Goal: Task Accomplishment & Management: Manage account settings

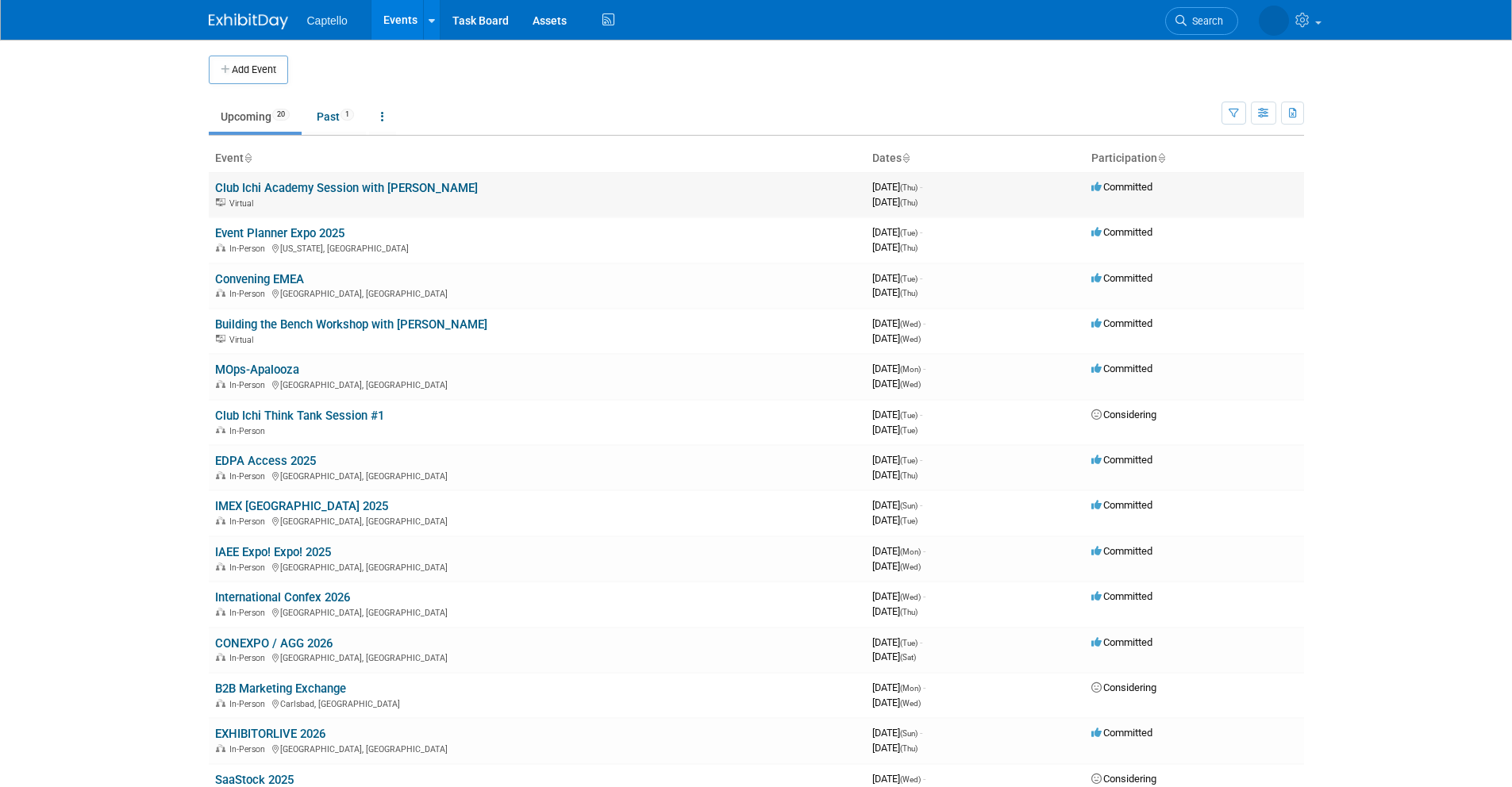
click at [336, 181] on link "Club Ichi Academy Session with [PERSON_NAME]" at bounding box center [346, 187] width 263 height 14
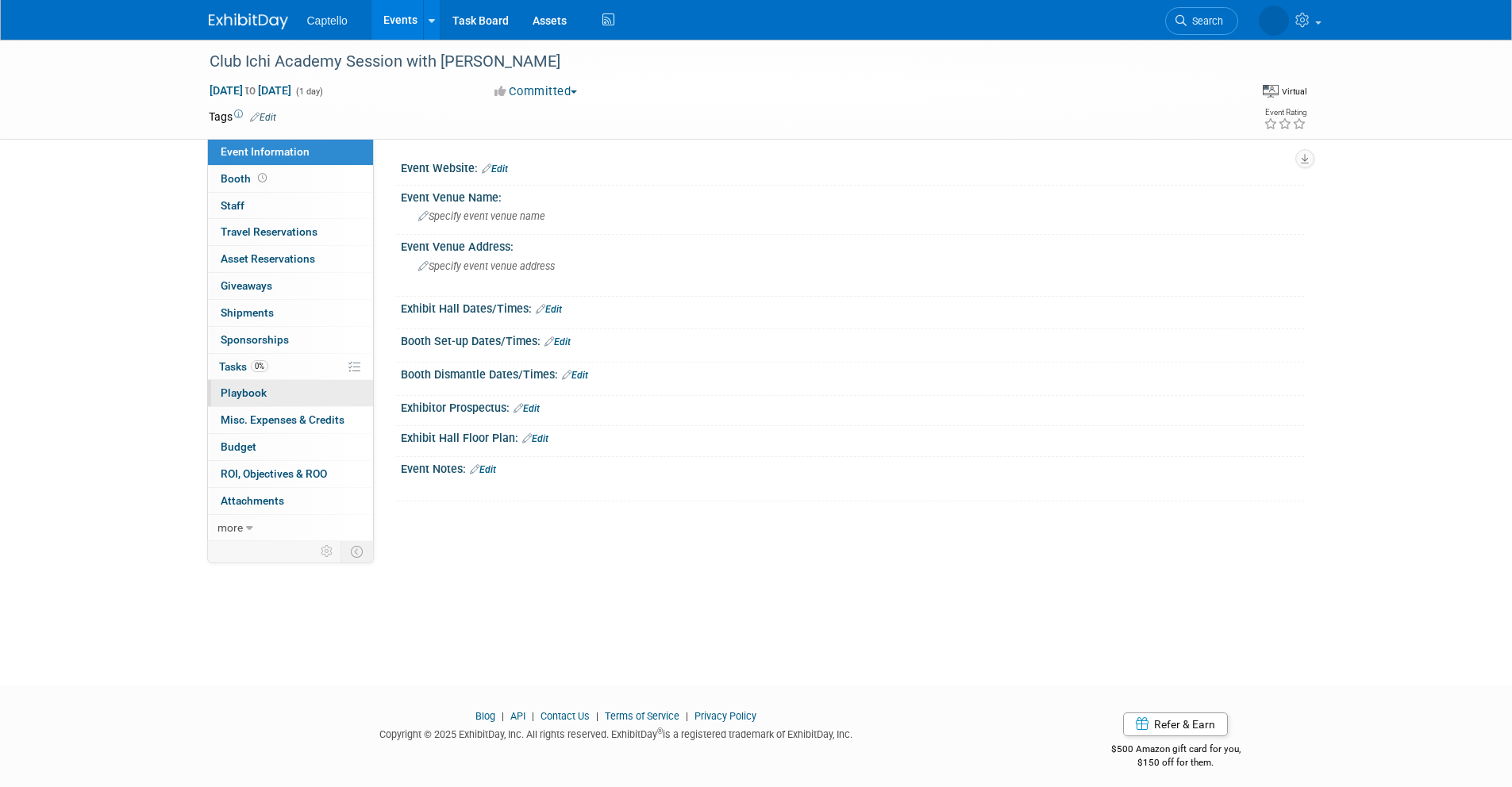
click at [291, 390] on link "0 Playbook 0" at bounding box center [290, 393] width 165 height 26
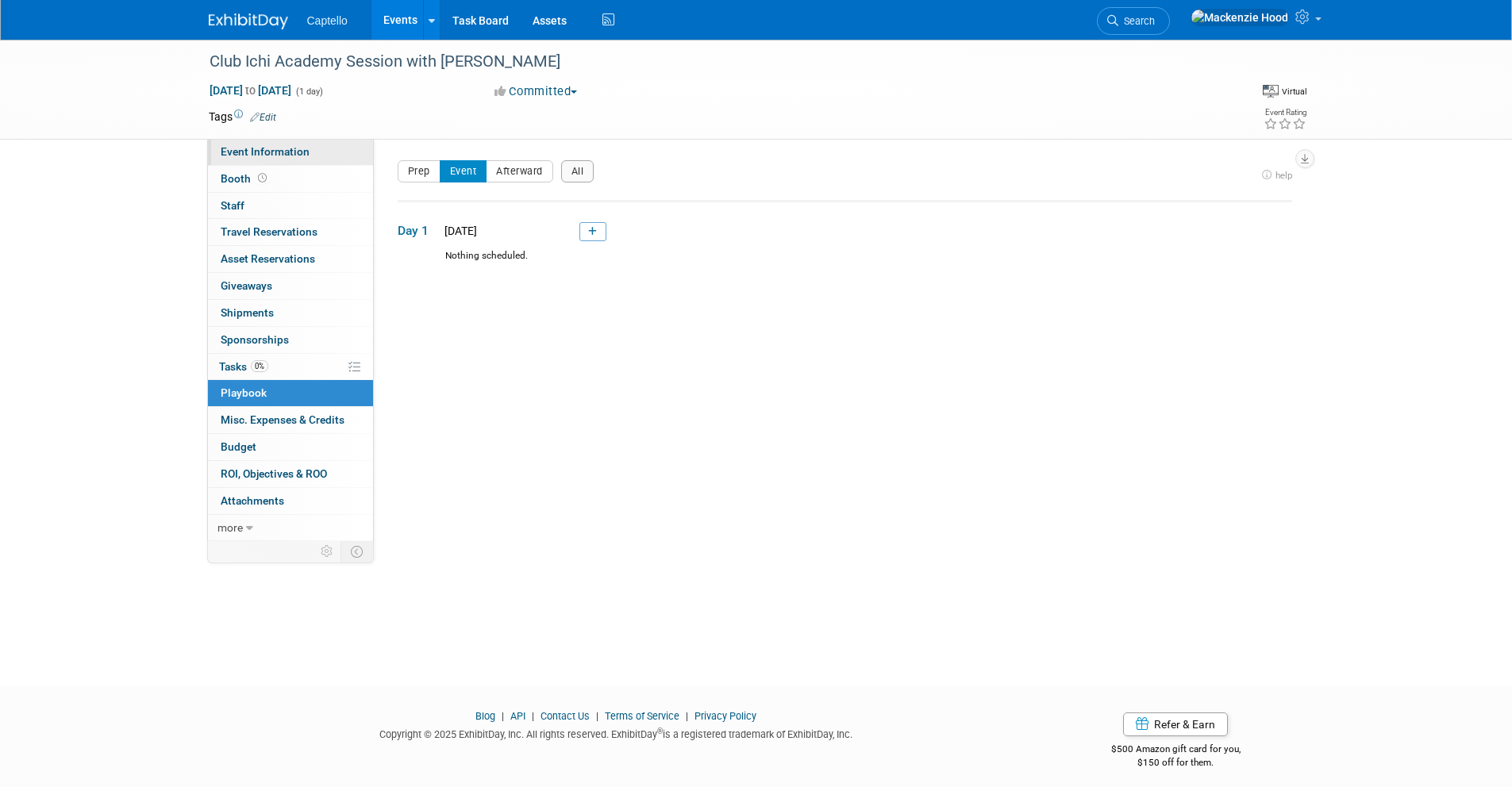
click at [305, 151] on span "Event Information" at bounding box center [265, 151] width 89 height 13
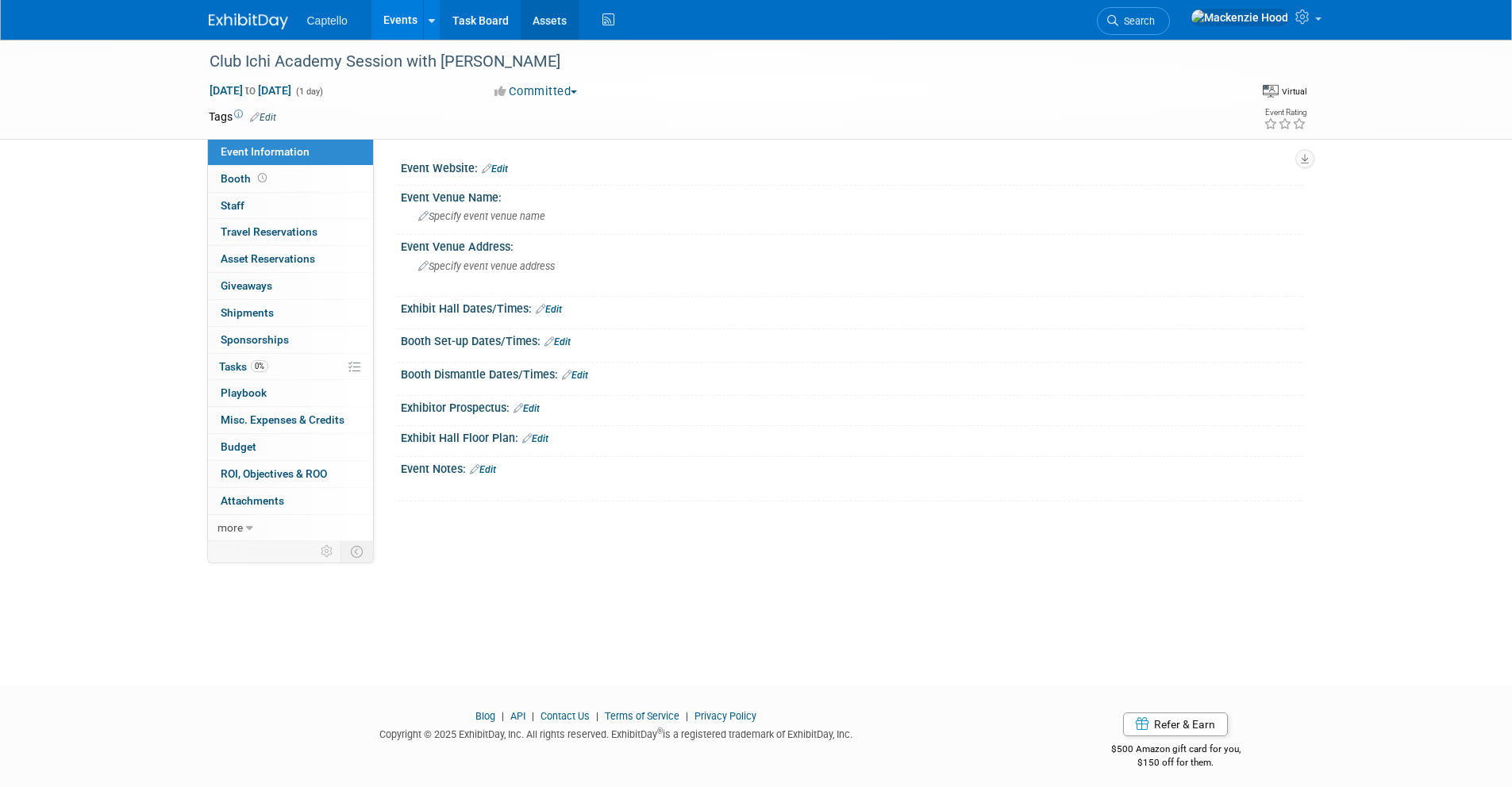
click at [548, 25] on link "Assets" at bounding box center [550, 20] width 58 height 40
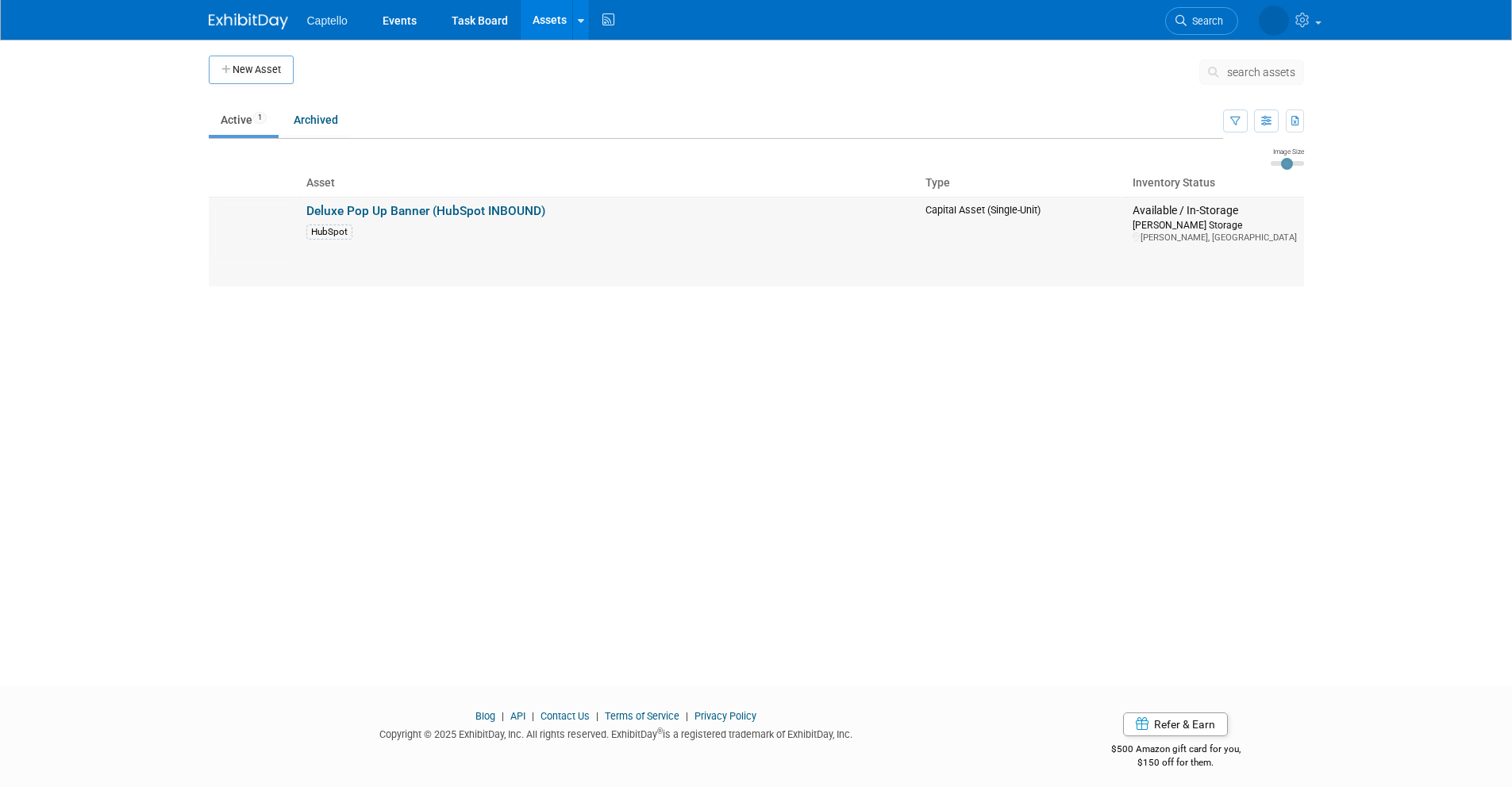
click at [483, 206] on link "Deluxe Pop Up Banner (HubSpot INBOUND)" at bounding box center [426, 210] width 239 height 14
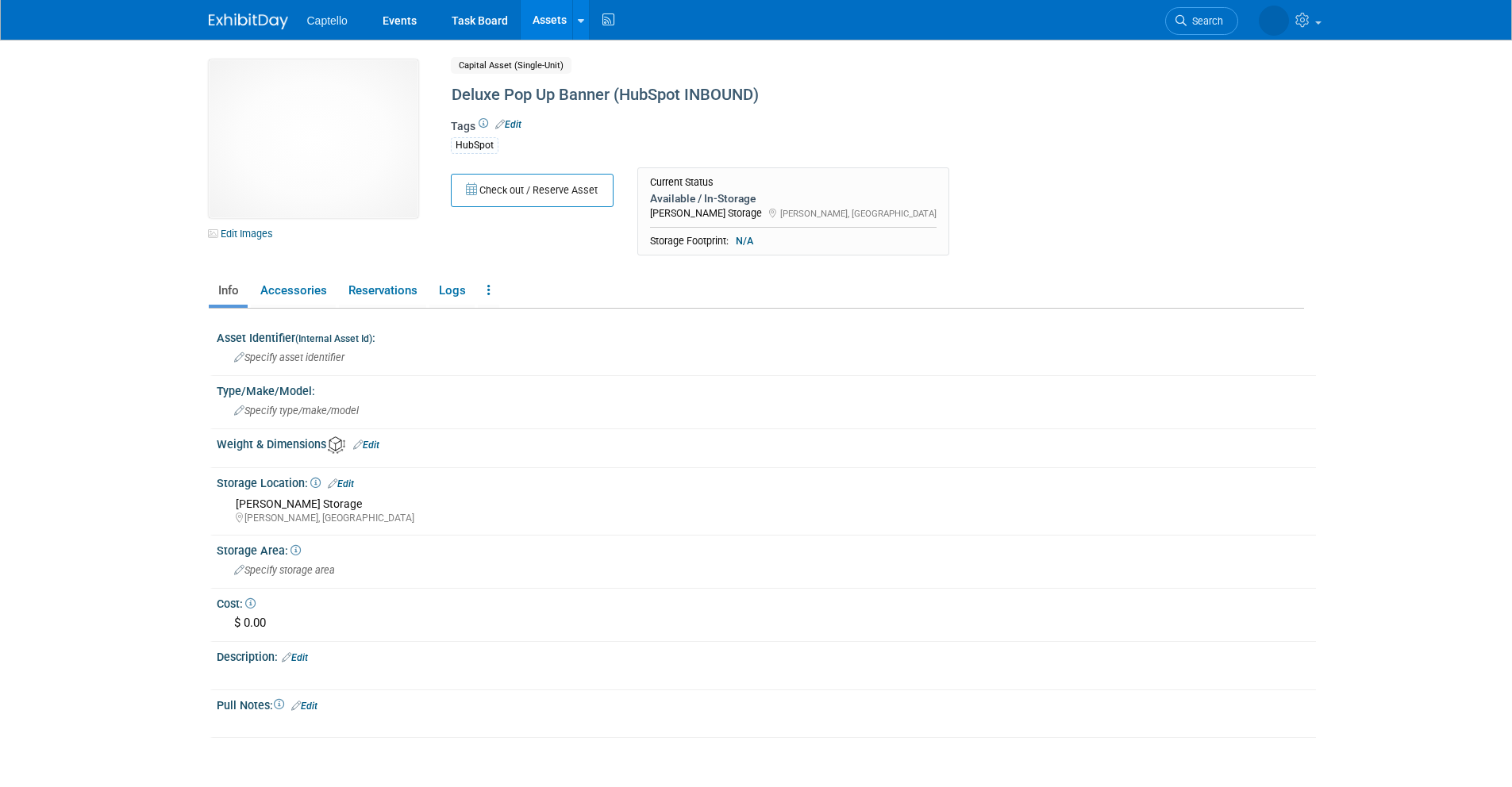
click at [938, 182] on div "Check out / Reserve Asset Current Status Available / In-Storage Ryan's Storage …" at bounding box center [811, 215] width 746 height 97
click at [276, 288] on link "Accessories" at bounding box center [294, 290] width 85 height 28
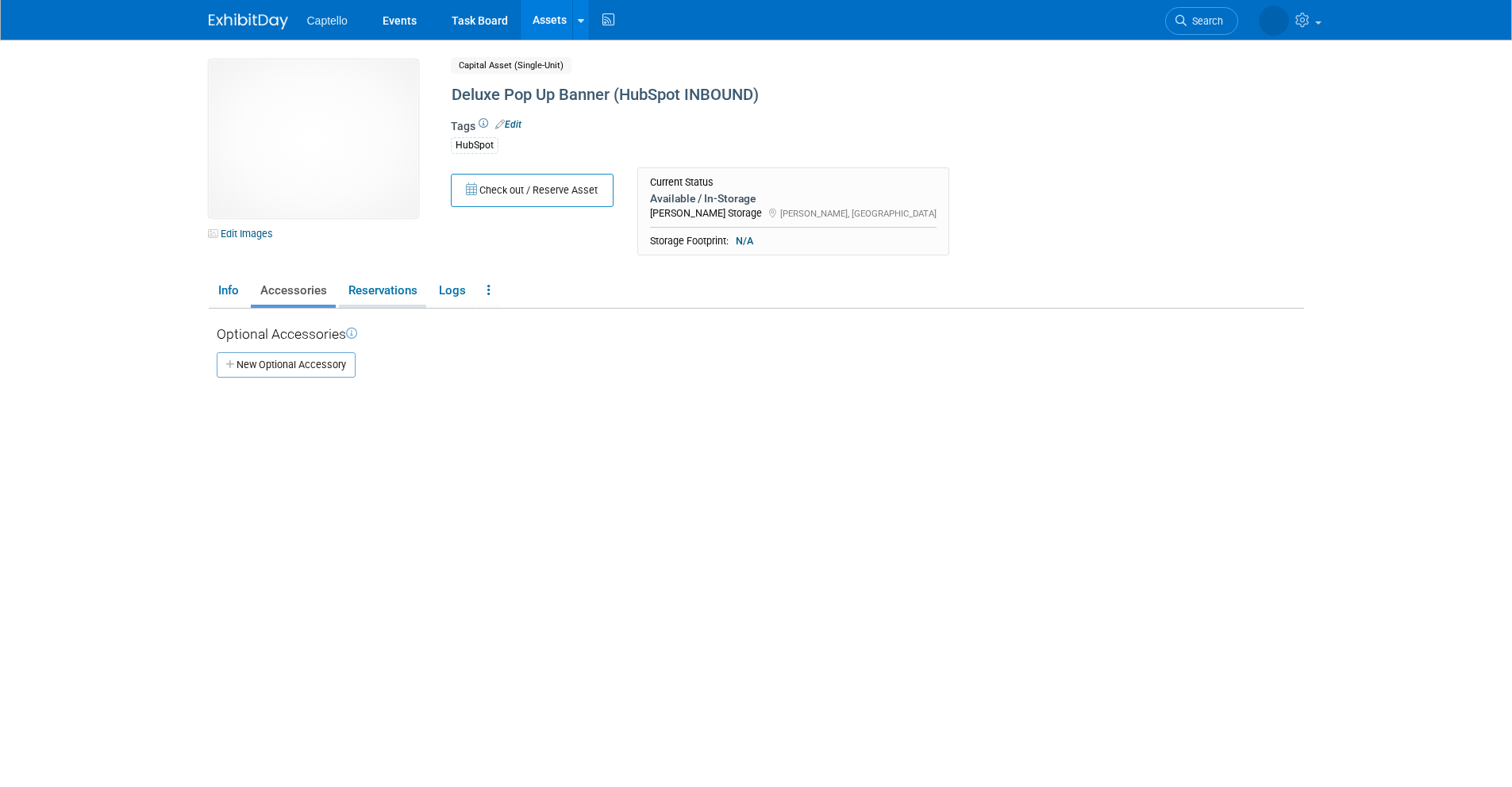
click at [396, 295] on link "Reservations" at bounding box center [382, 290] width 87 height 28
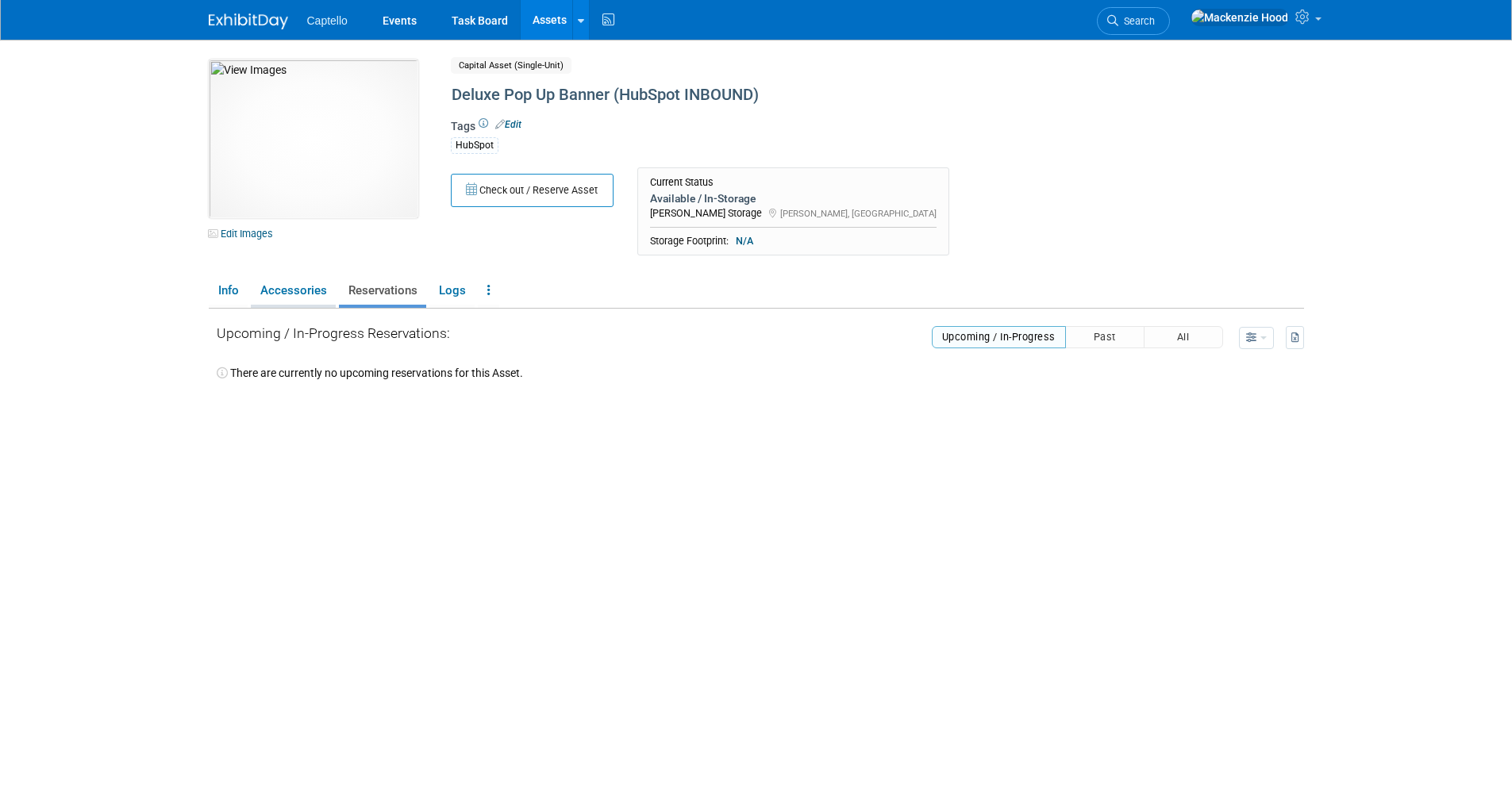
click at [271, 291] on link "Accessories" at bounding box center [294, 290] width 85 height 28
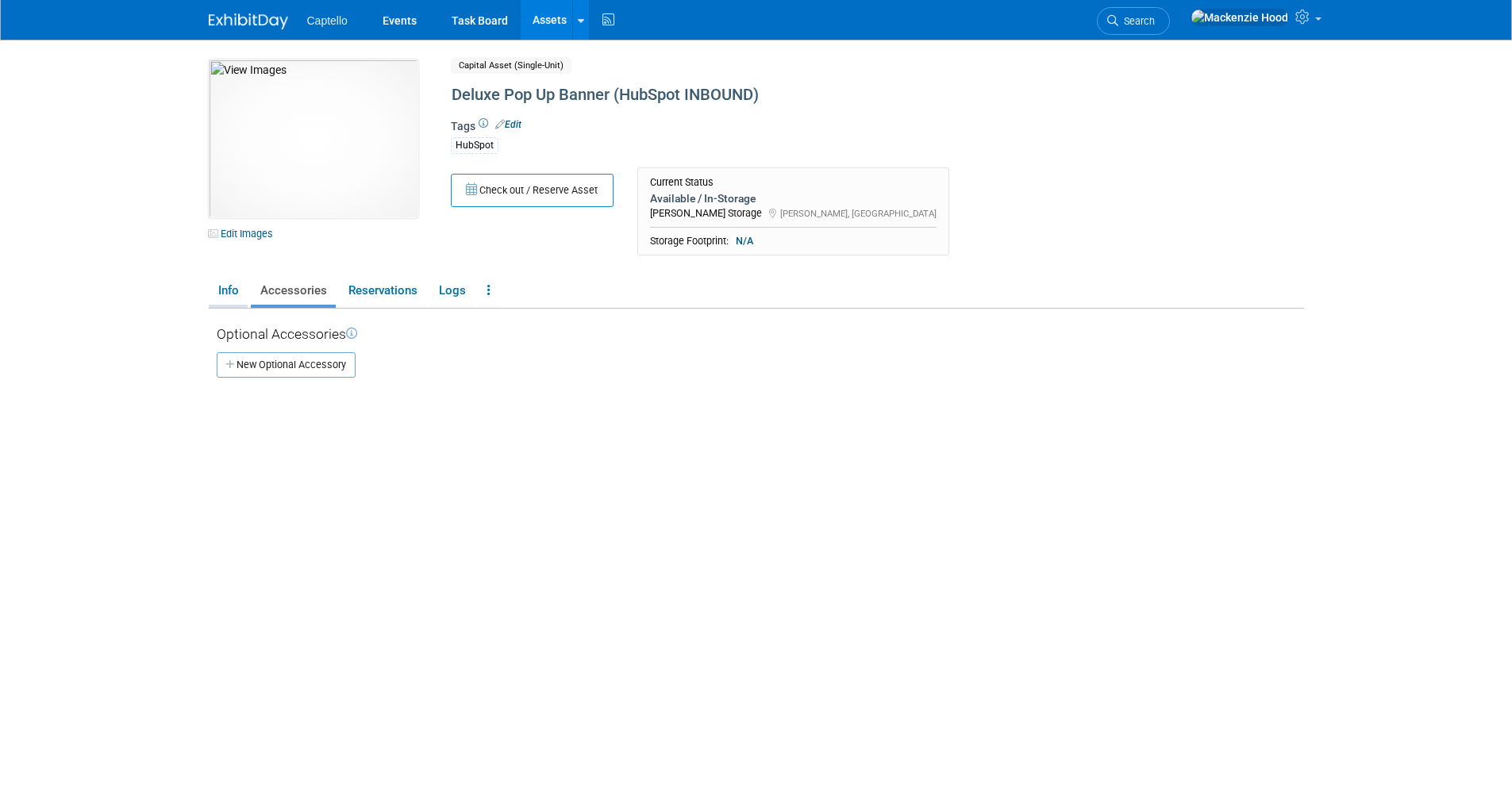
click at [227, 291] on link "Info" at bounding box center [228, 290] width 39 height 28
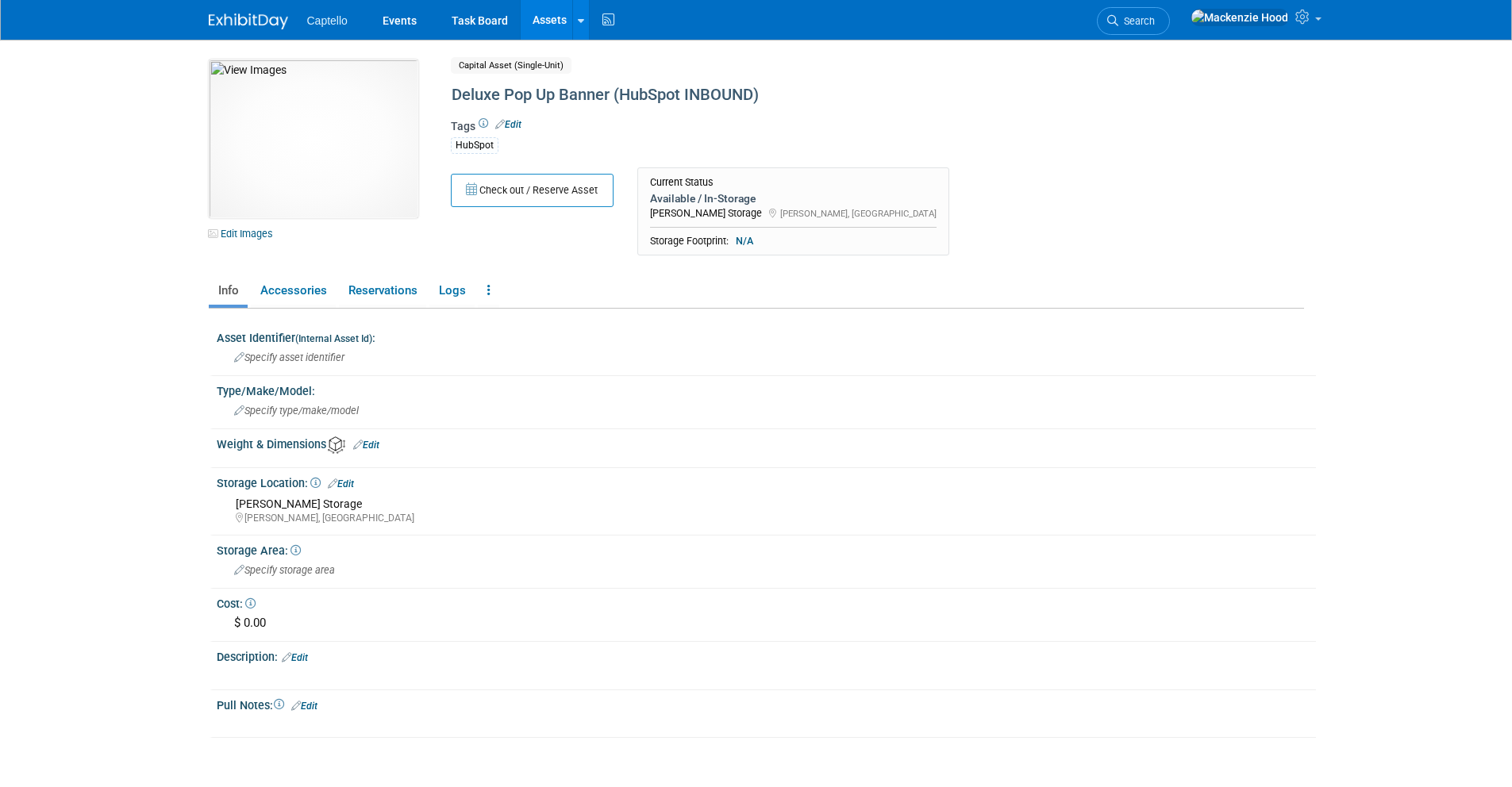
click at [250, 26] on img at bounding box center [249, 21] width 80 height 16
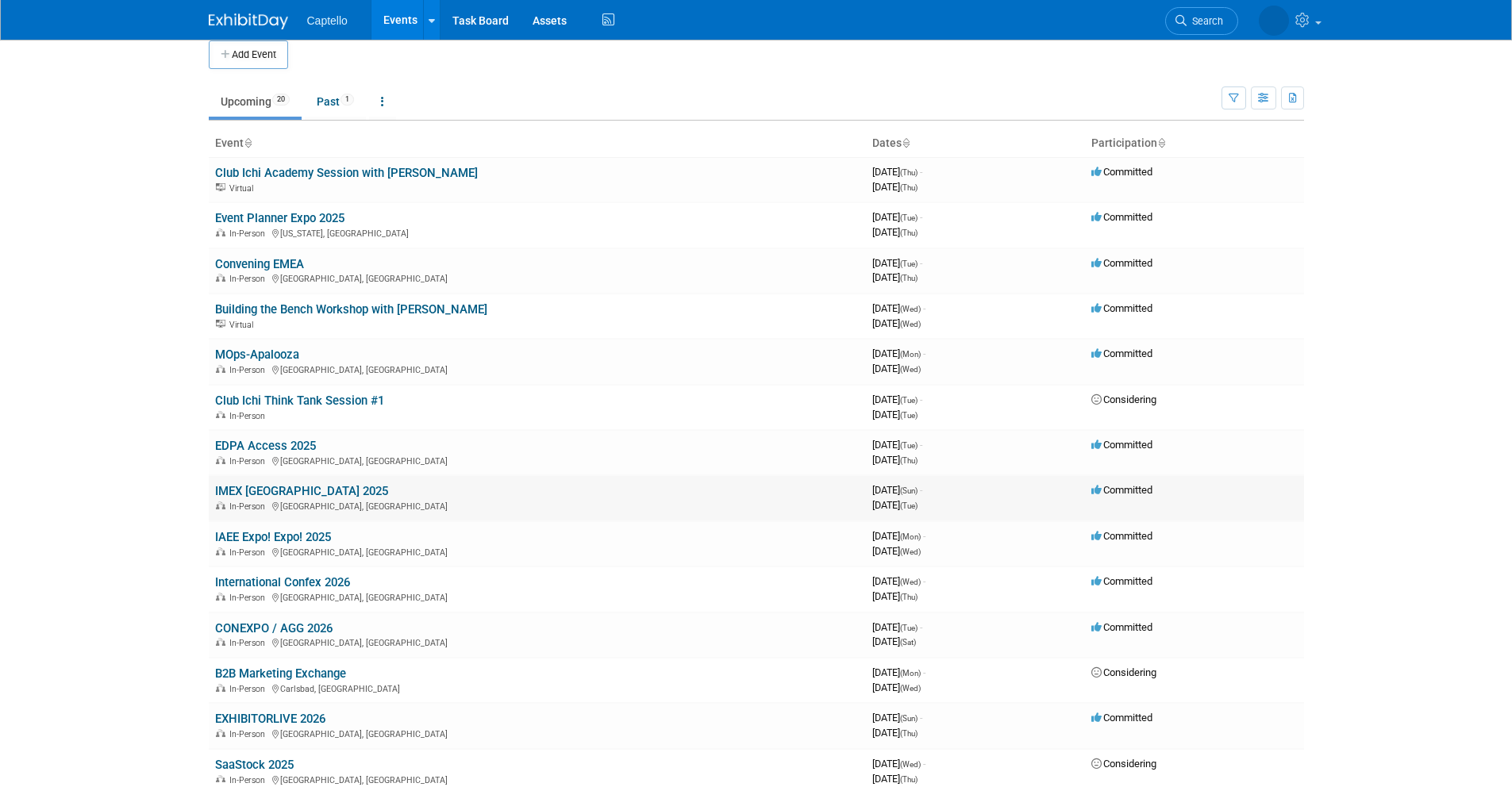
scroll to position [16, 0]
click at [312, 534] on link "IAEE Expo! Expo! 2025" at bounding box center [272, 536] width 116 height 14
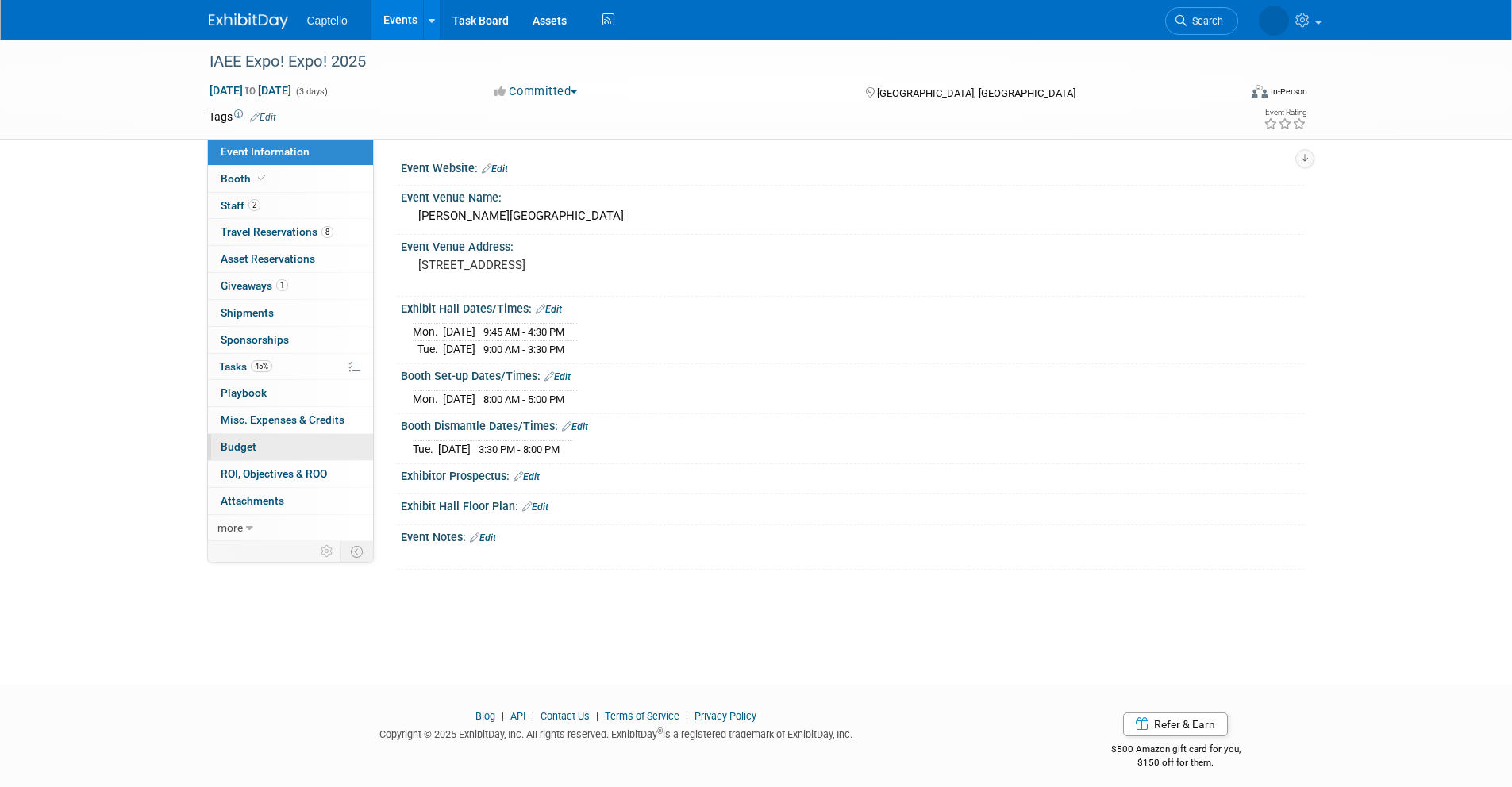
click at [311, 456] on link "Budget" at bounding box center [290, 447] width 165 height 26
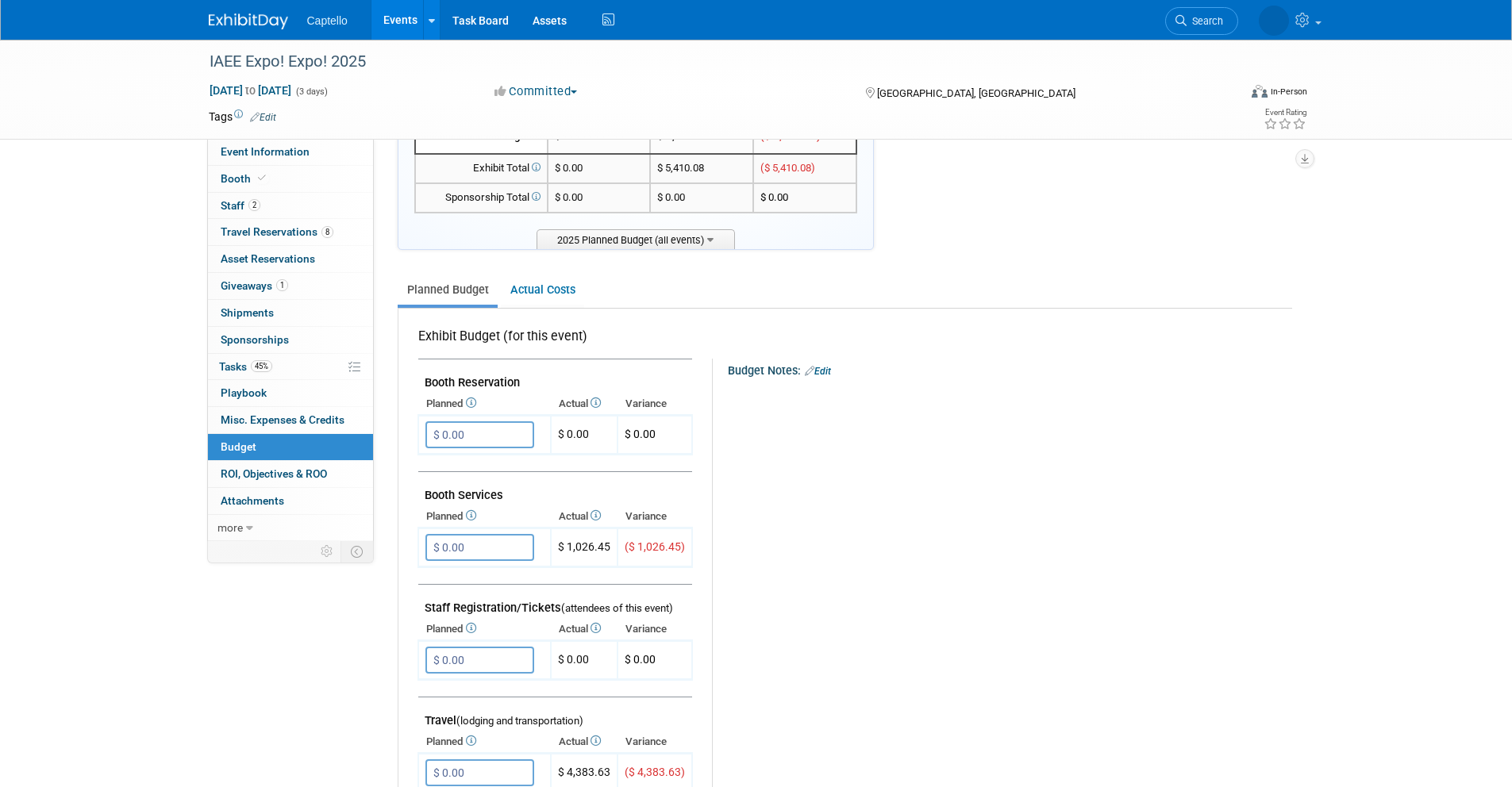
scroll to position [85, 0]
click at [522, 297] on link "Actual Costs" at bounding box center [542, 293] width 83 height 30
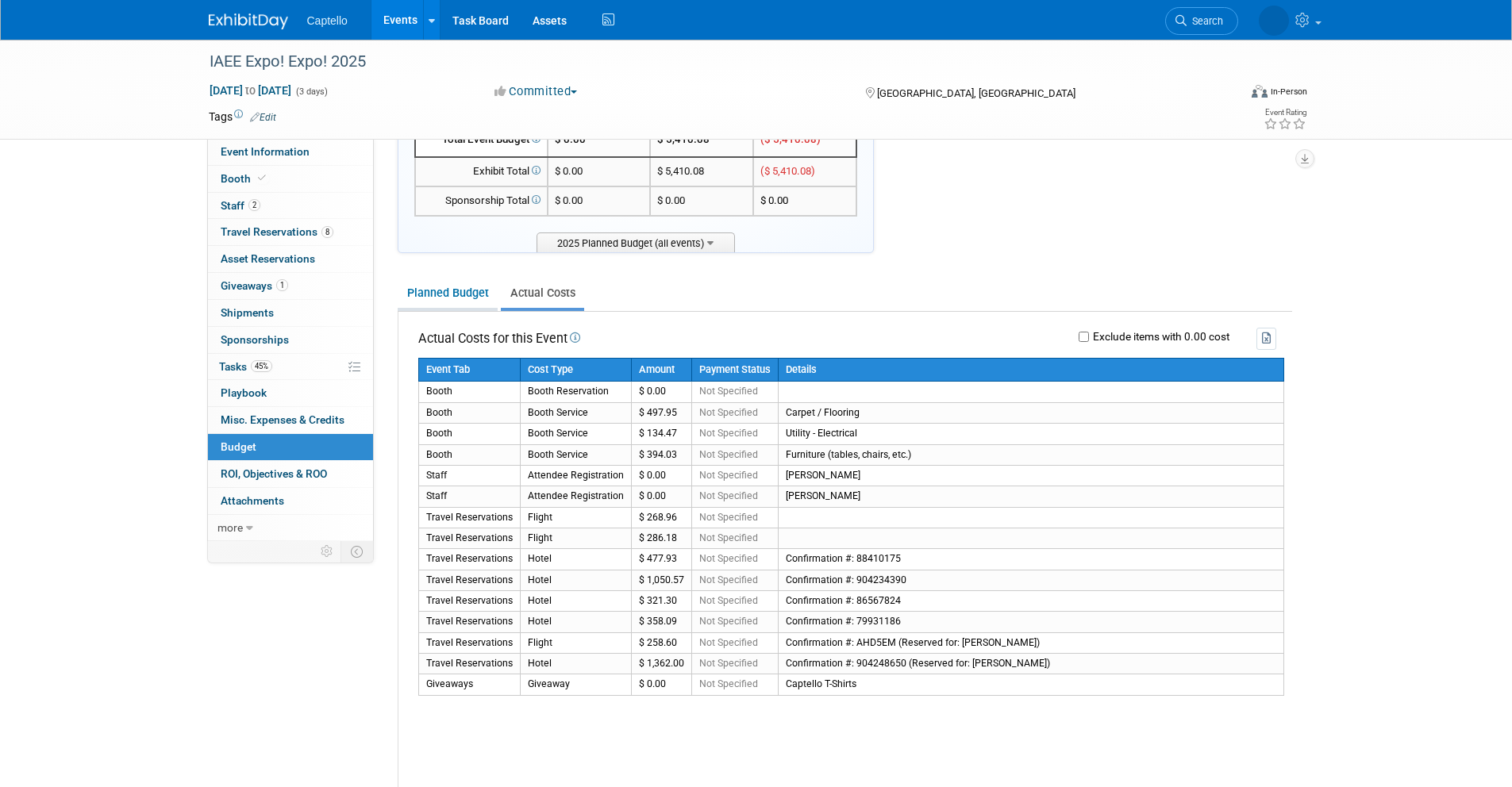
click at [473, 288] on link "Planned Budget" at bounding box center [448, 293] width 100 height 30
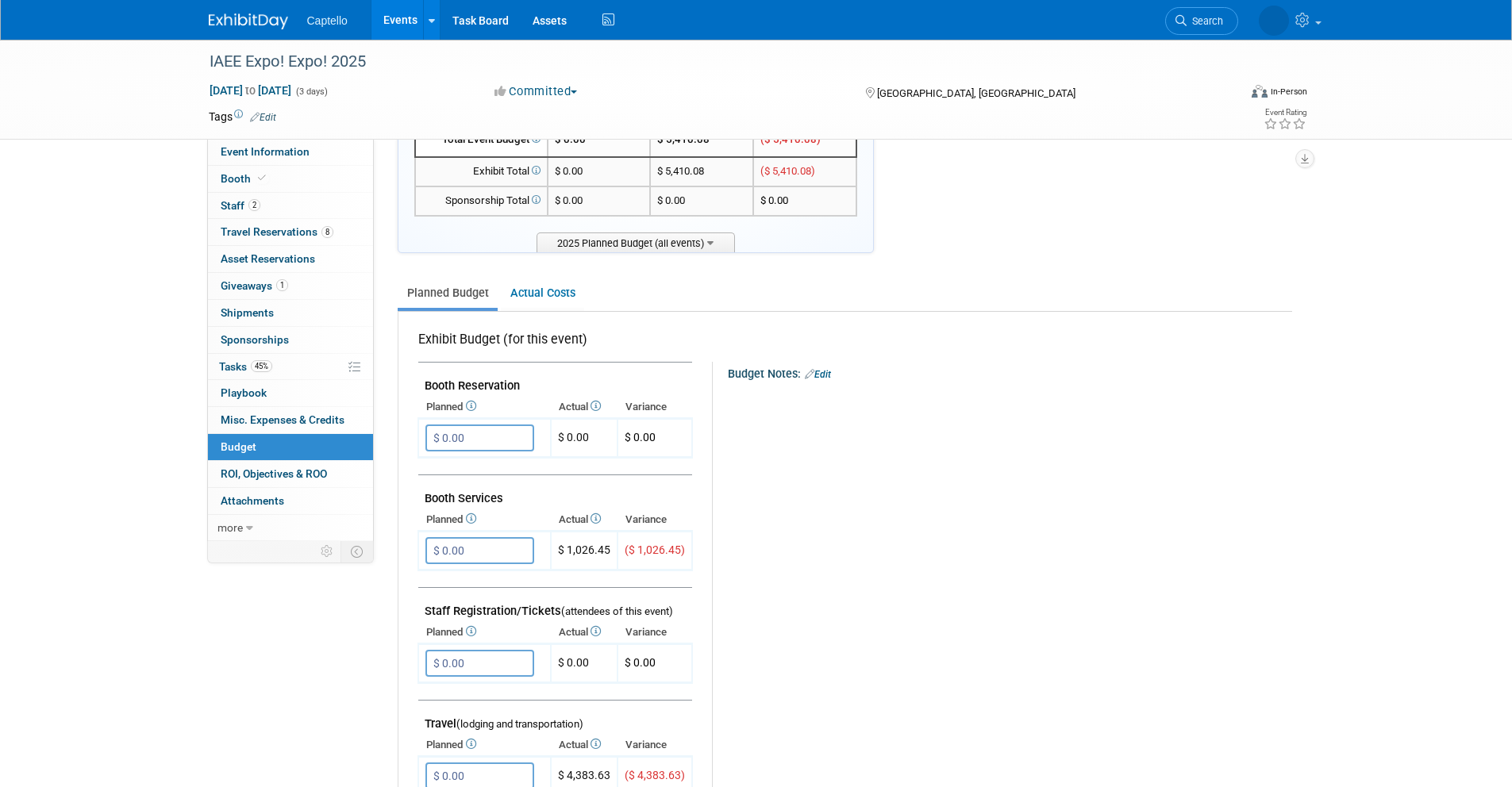
drag, startPoint x: 522, startPoint y: 380, endPoint x: 432, endPoint y: 377, distance: 90.0
click at [431, 377] on td "Booth Reservation" at bounding box center [555, 379] width 274 height 34
click at [529, 371] on td "Booth Reservation" at bounding box center [555, 379] width 274 height 34
drag, startPoint x: 505, startPoint y: 488, endPoint x: 450, endPoint y: 485, distance: 55.1
click at [450, 485] on td "Booth Services" at bounding box center [555, 492] width 274 height 34
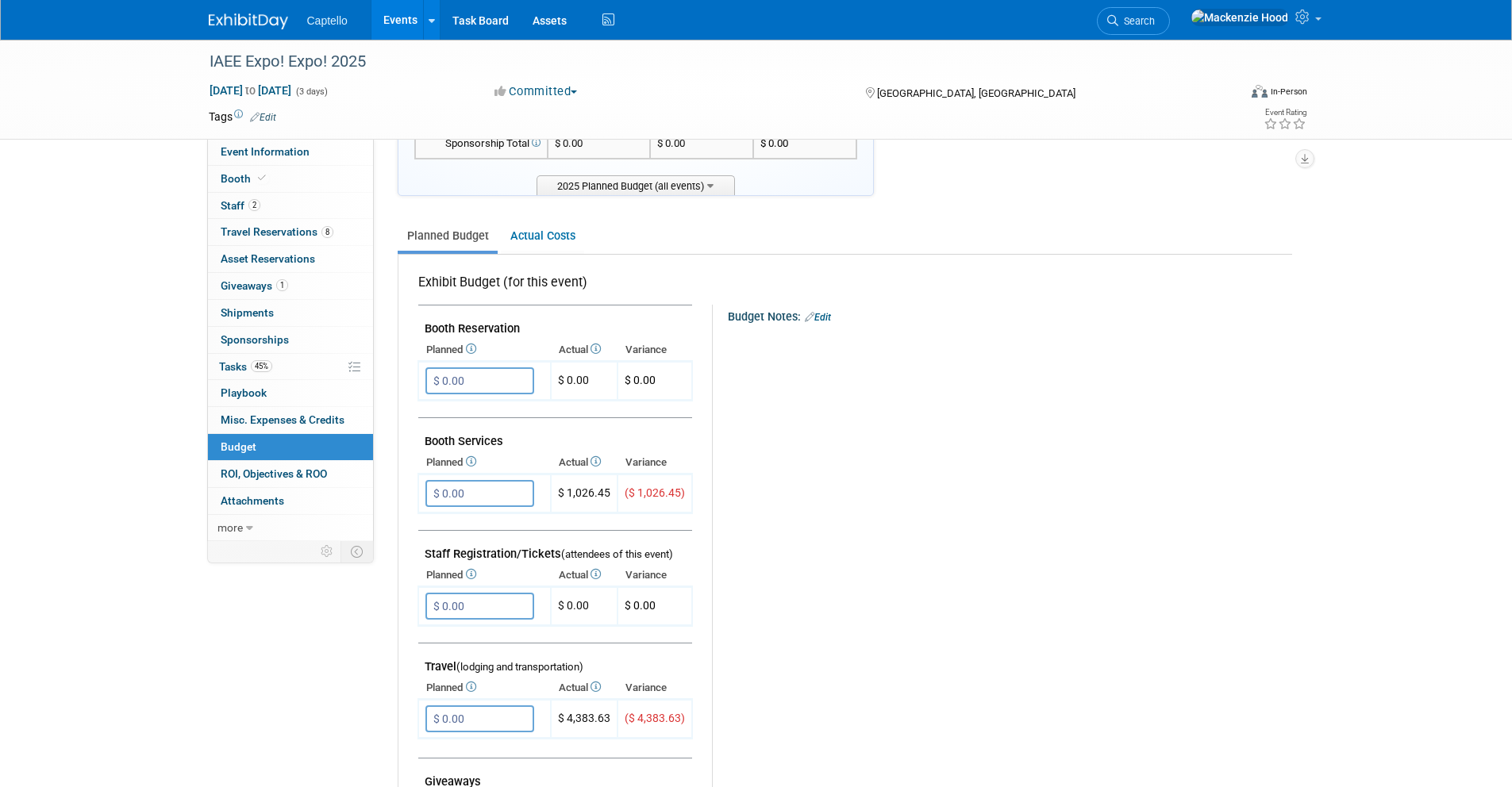
scroll to position [252, 0]
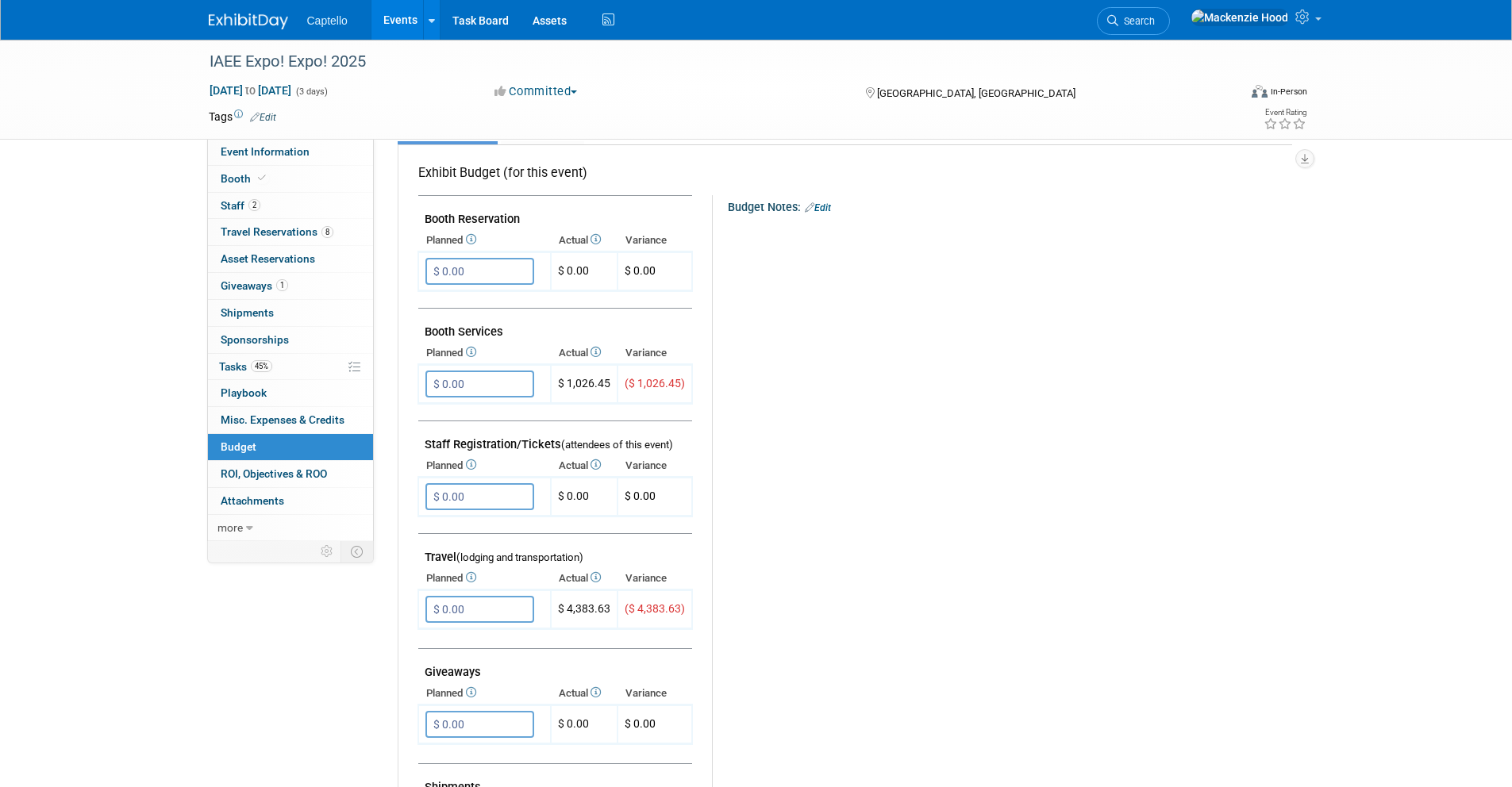
drag, startPoint x: 434, startPoint y: 444, endPoint x: 539, endPoint y: 450, distance: 105.2
click at [539, 450] on td "Staff Registration/Tickets (attendees of this event)" at bounding box center [555, 438] width 274 height 34
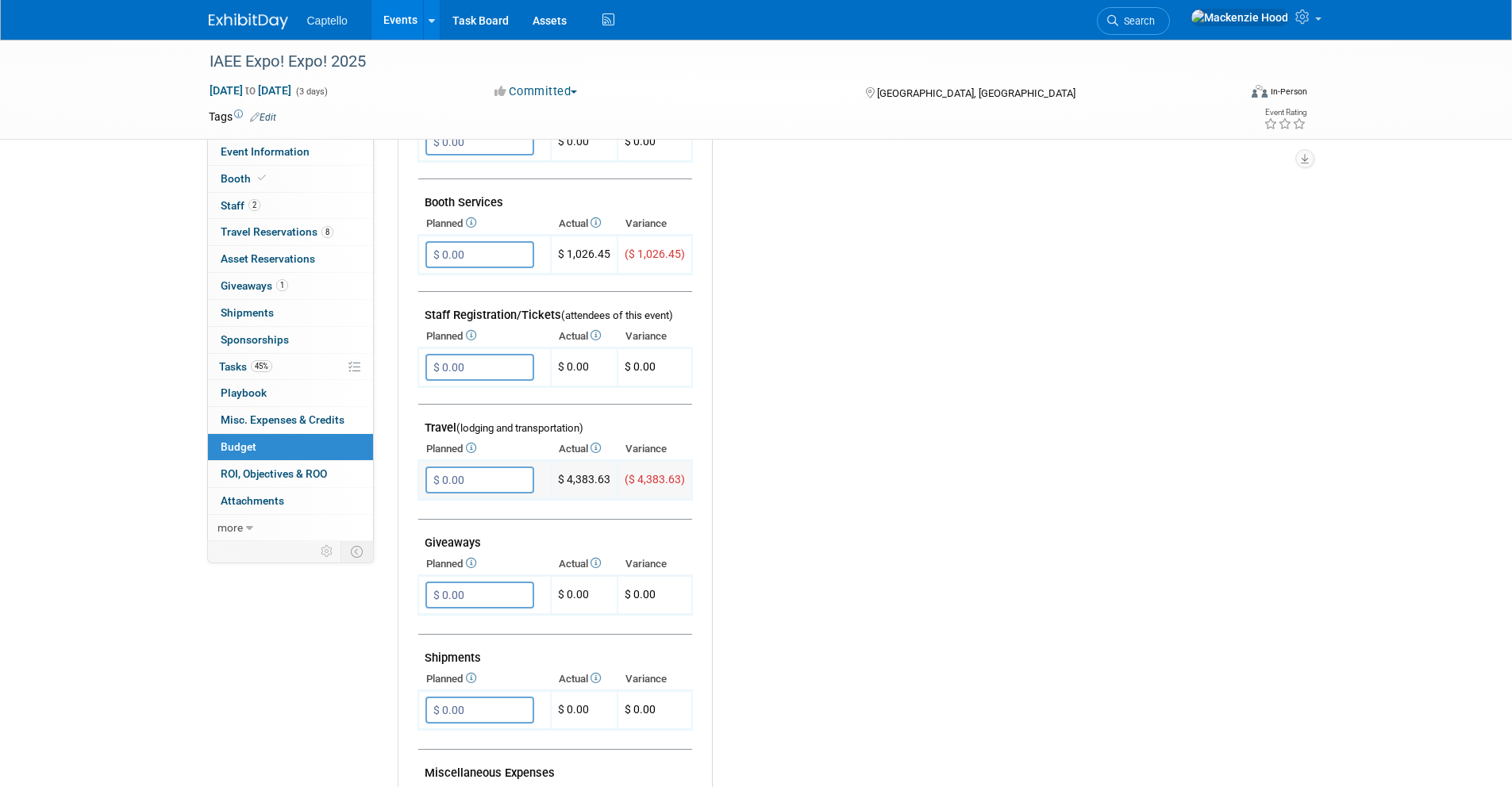
scroll to position [386, 0]
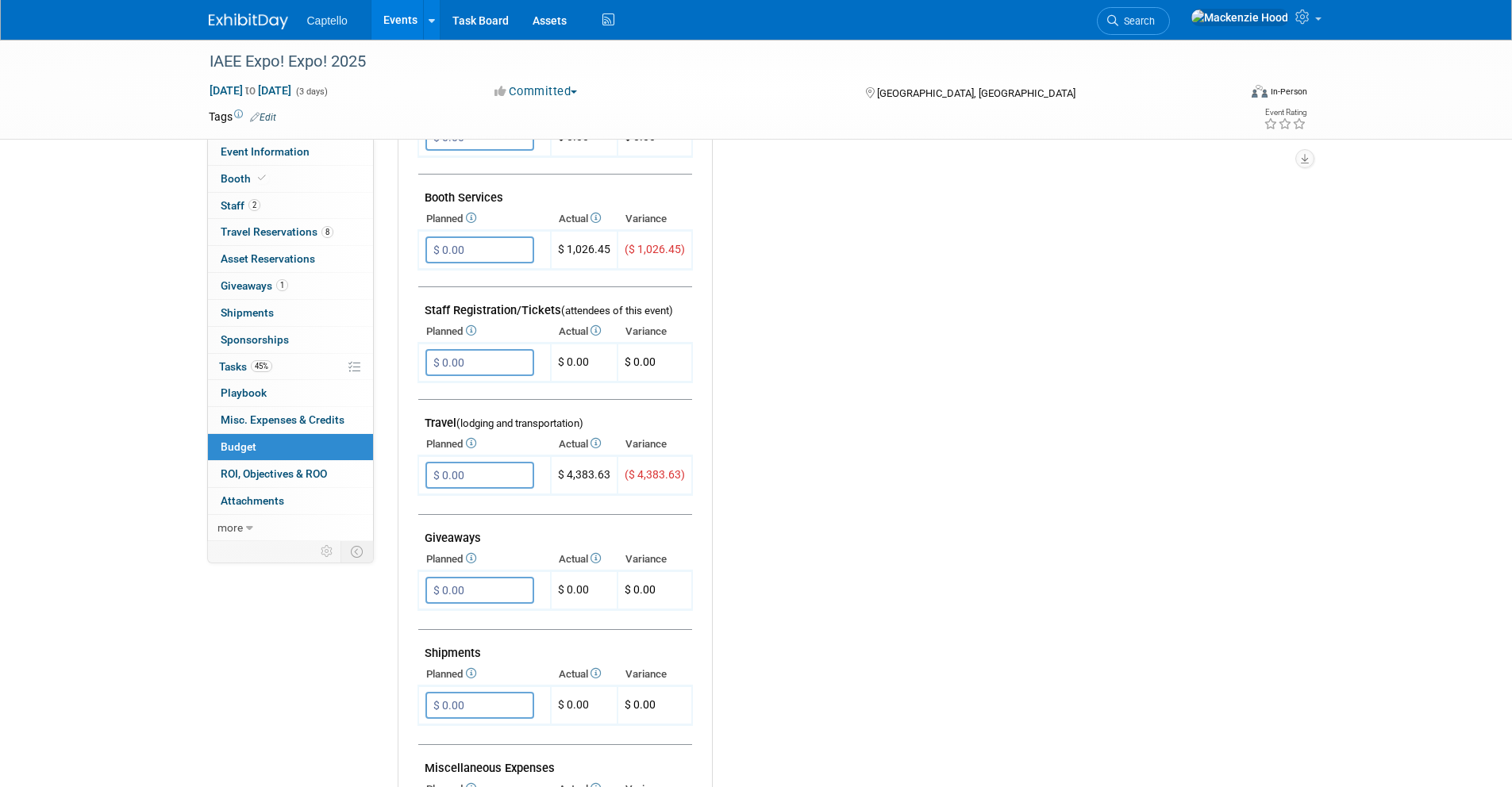
click at [909, 463] on div "Budget Notes: Edit X" at bounding box center [995, 472] width 567 height 823
drag, startPoint x: 495, startPoint y: 436, endPoint x: 532, endPoint y: 441, distance: 37.3
click at [522, 439] on tbody "$ 0.00 X $ 0.00 $ 0.00 $ 0.00 X X X X" at bounding box center [555, 545] width 274 height 856
click at [535, 523] on td "Giveaways" at bounding box center [555, 532] width 274 height 34
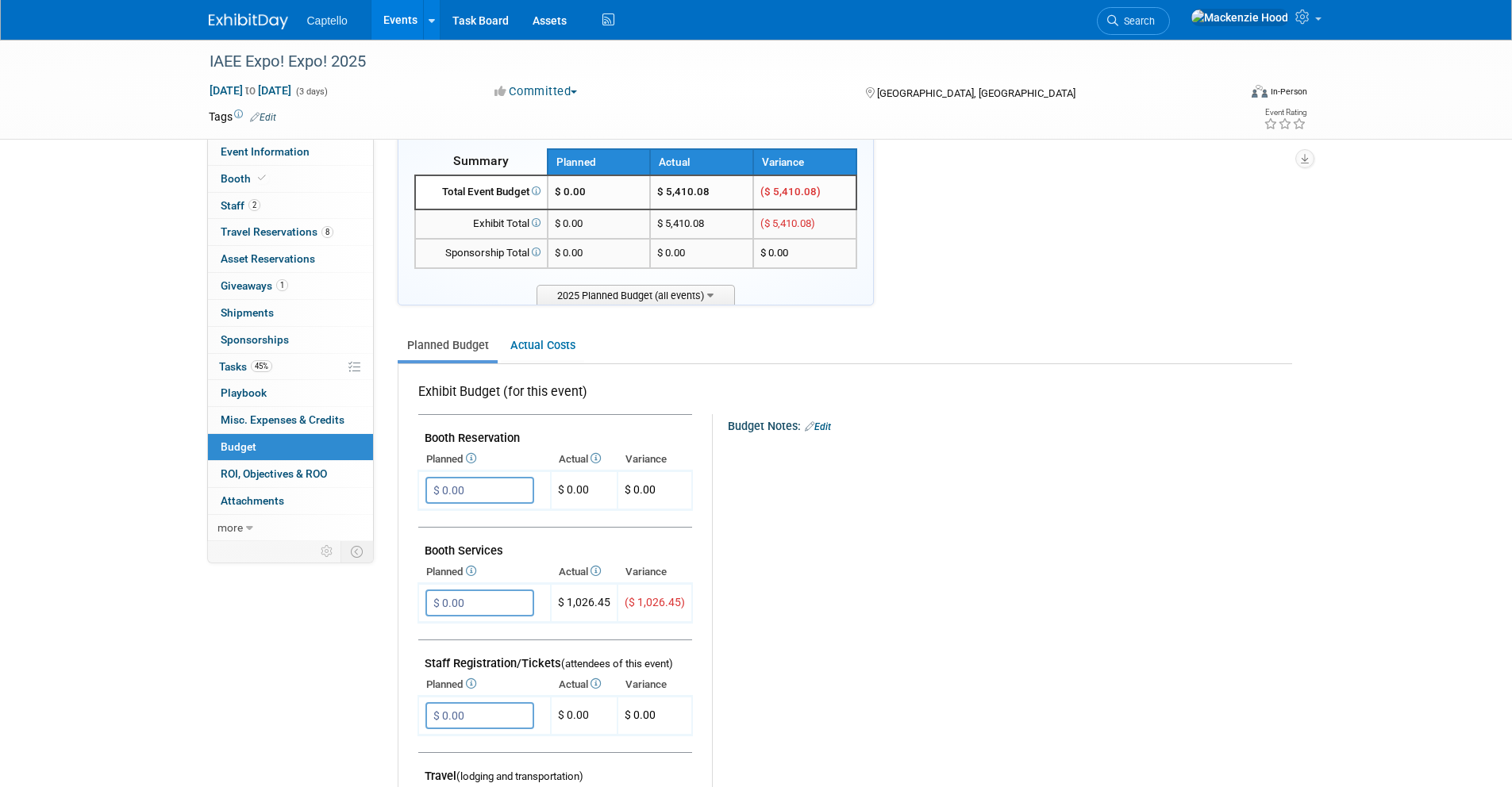
scroll to position [0, 0]
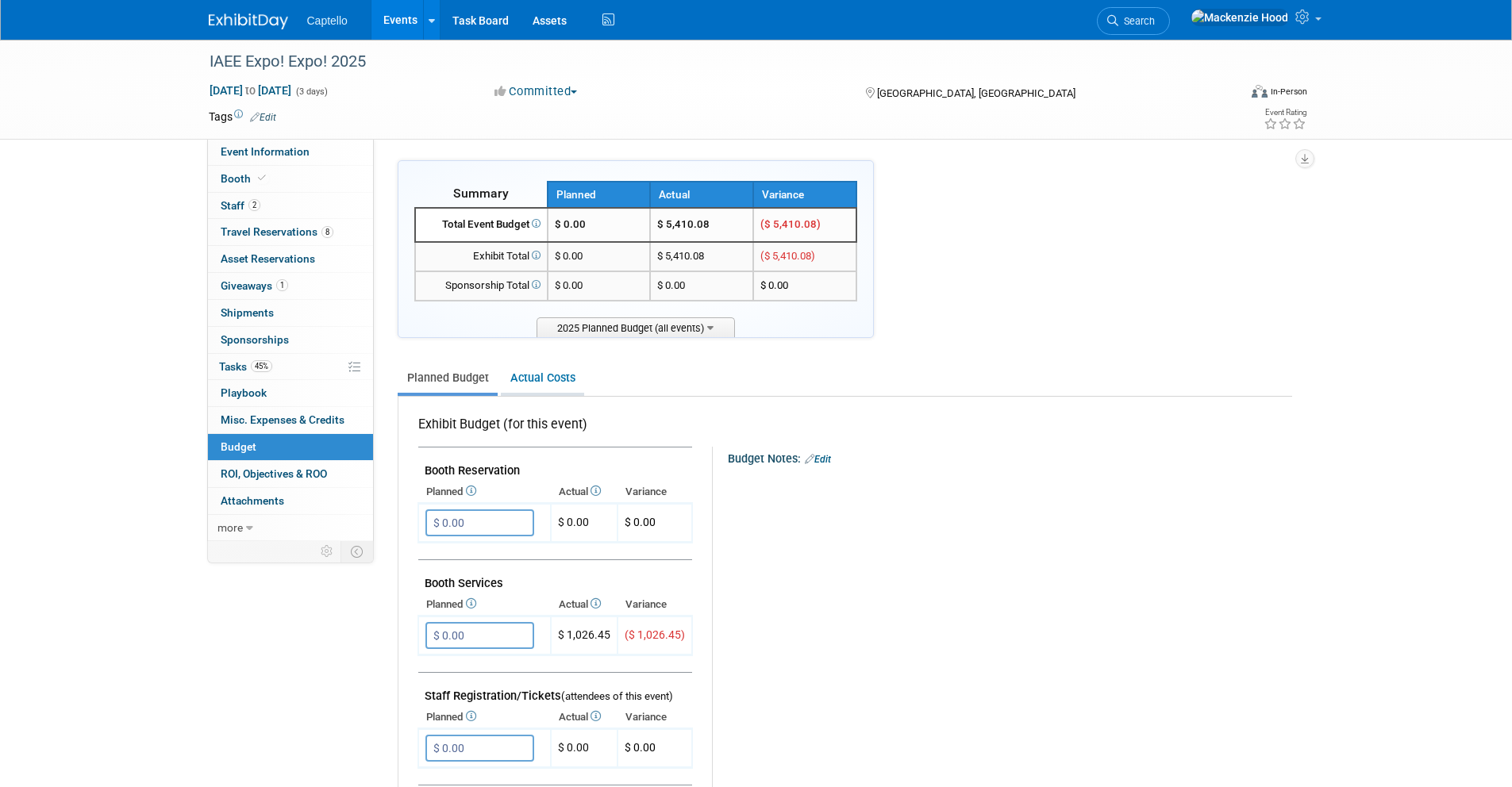
click at [550, 363] on link "Actual Costs" at bounding box center [542, 377] width 83 height 30
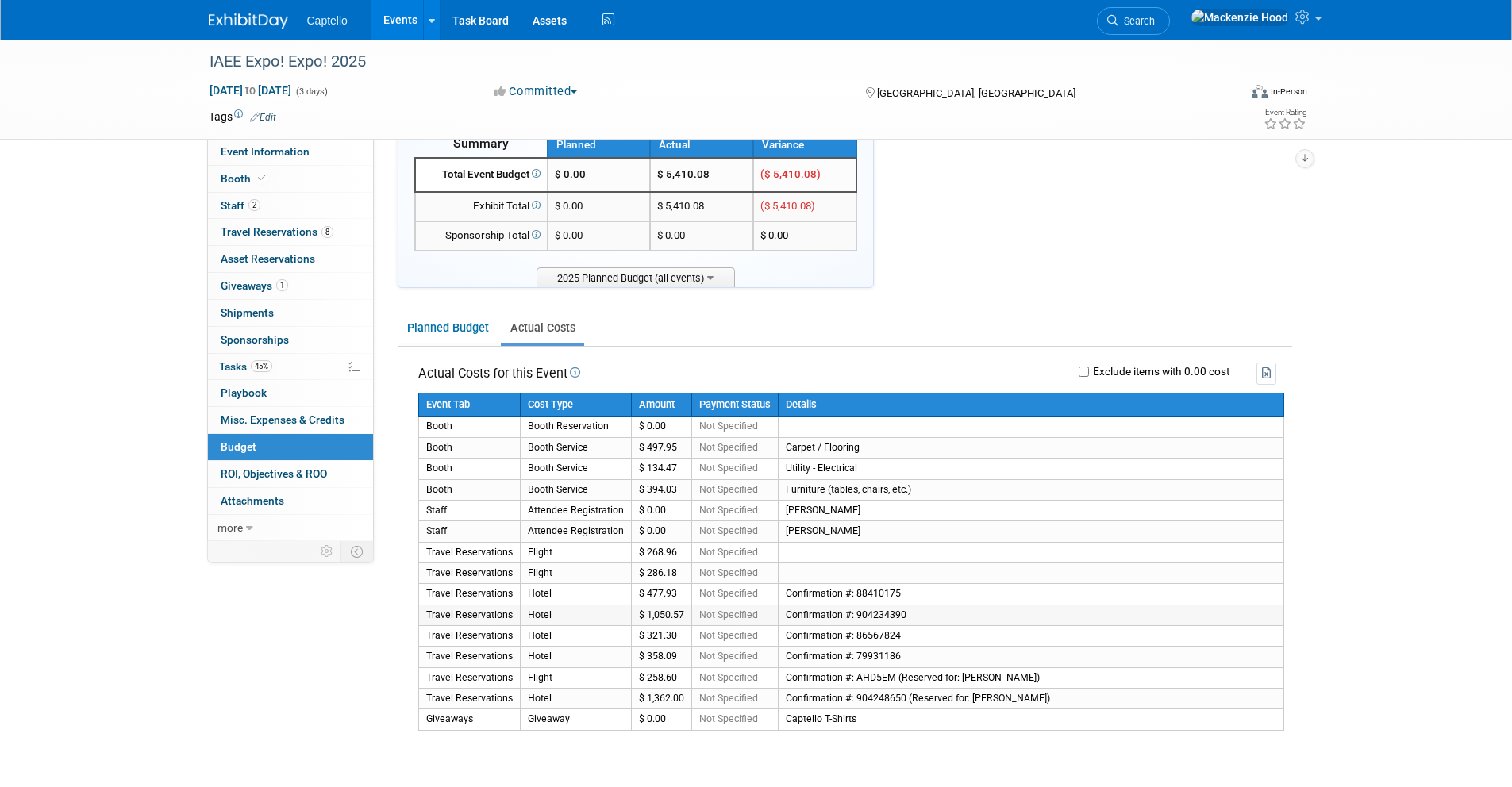
scroll to position [99, 0]
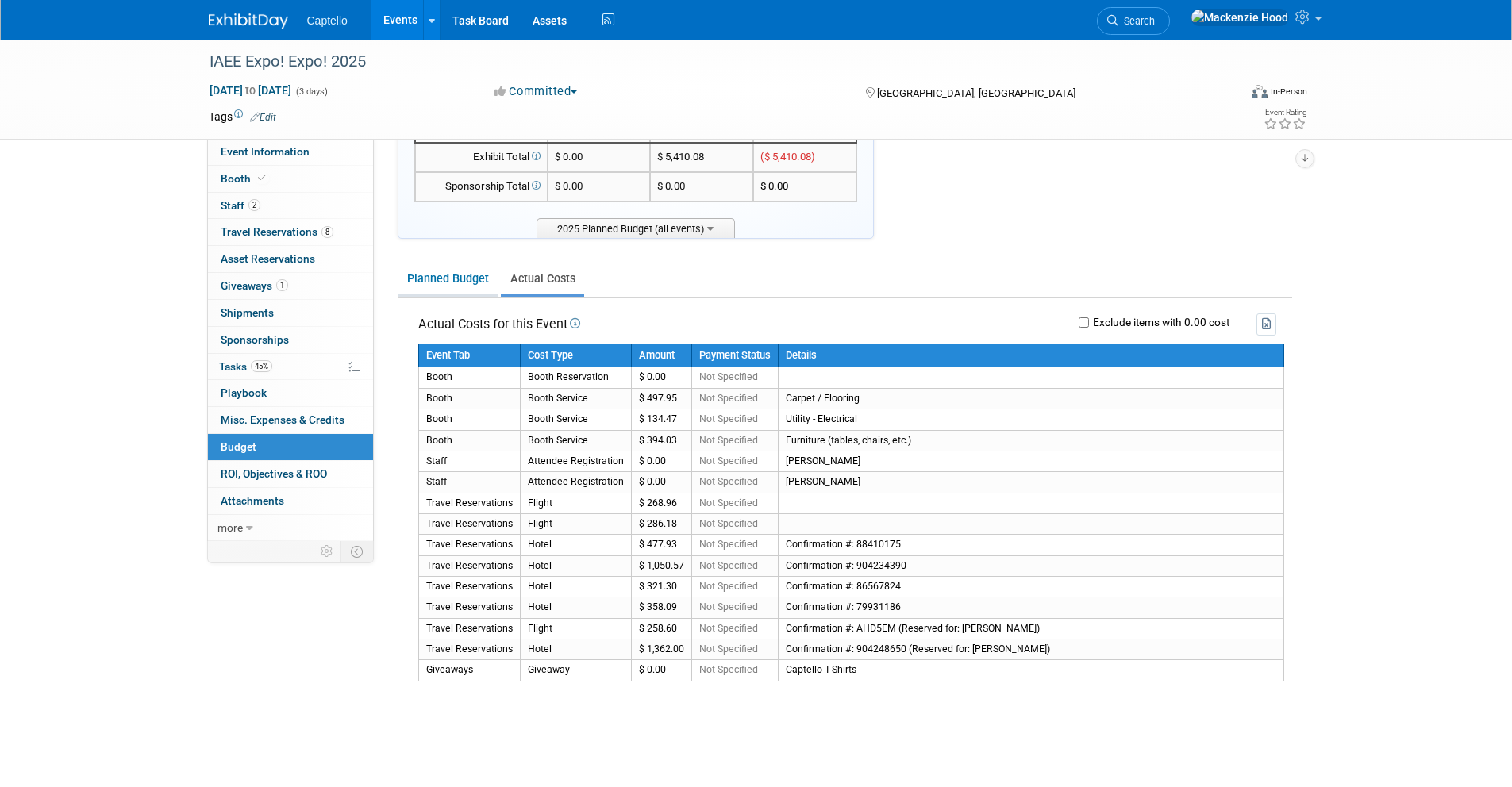
click at [458, 270] on link "Planned Budget" at bounding box center [448, 278] width 100 height 30
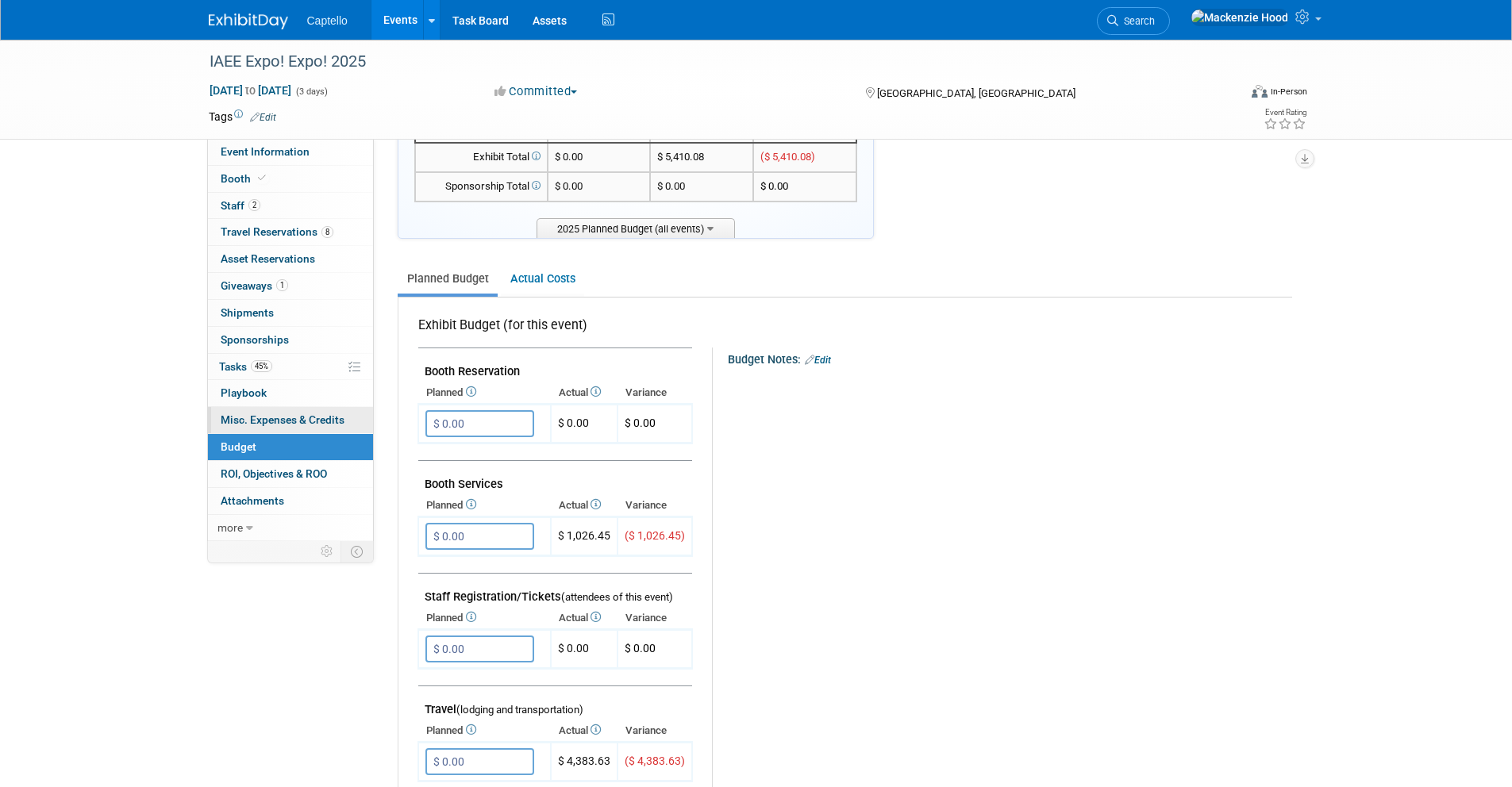
click at [342, 416] on span "Misc. Expenses & Credits 0" at bounding box center [283, 419] width 124 height 13
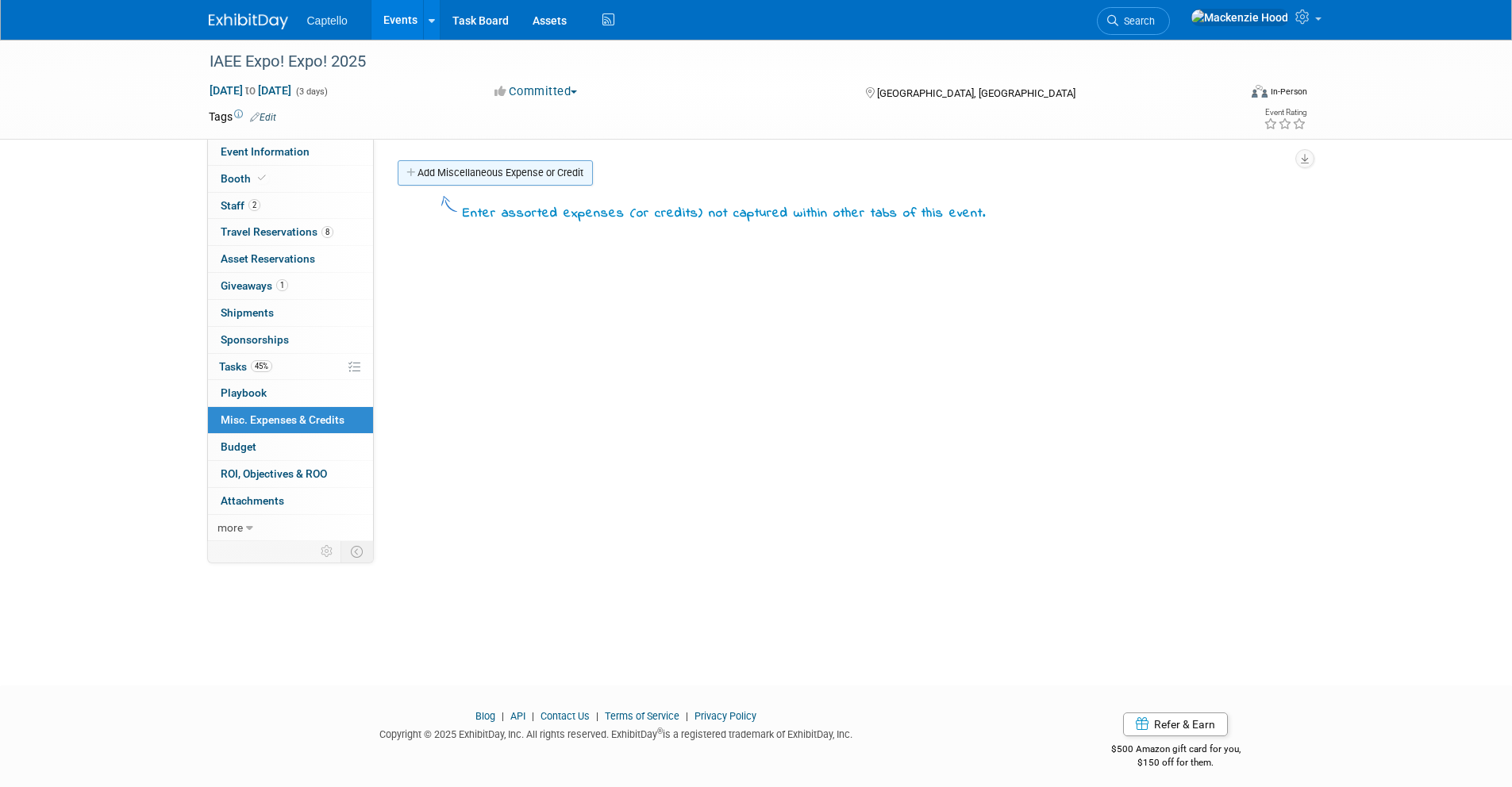
click at [446, 170] on link "Add Miscellaneous Expense or Credit" at bounding box center [496, 173] width 195 height 25
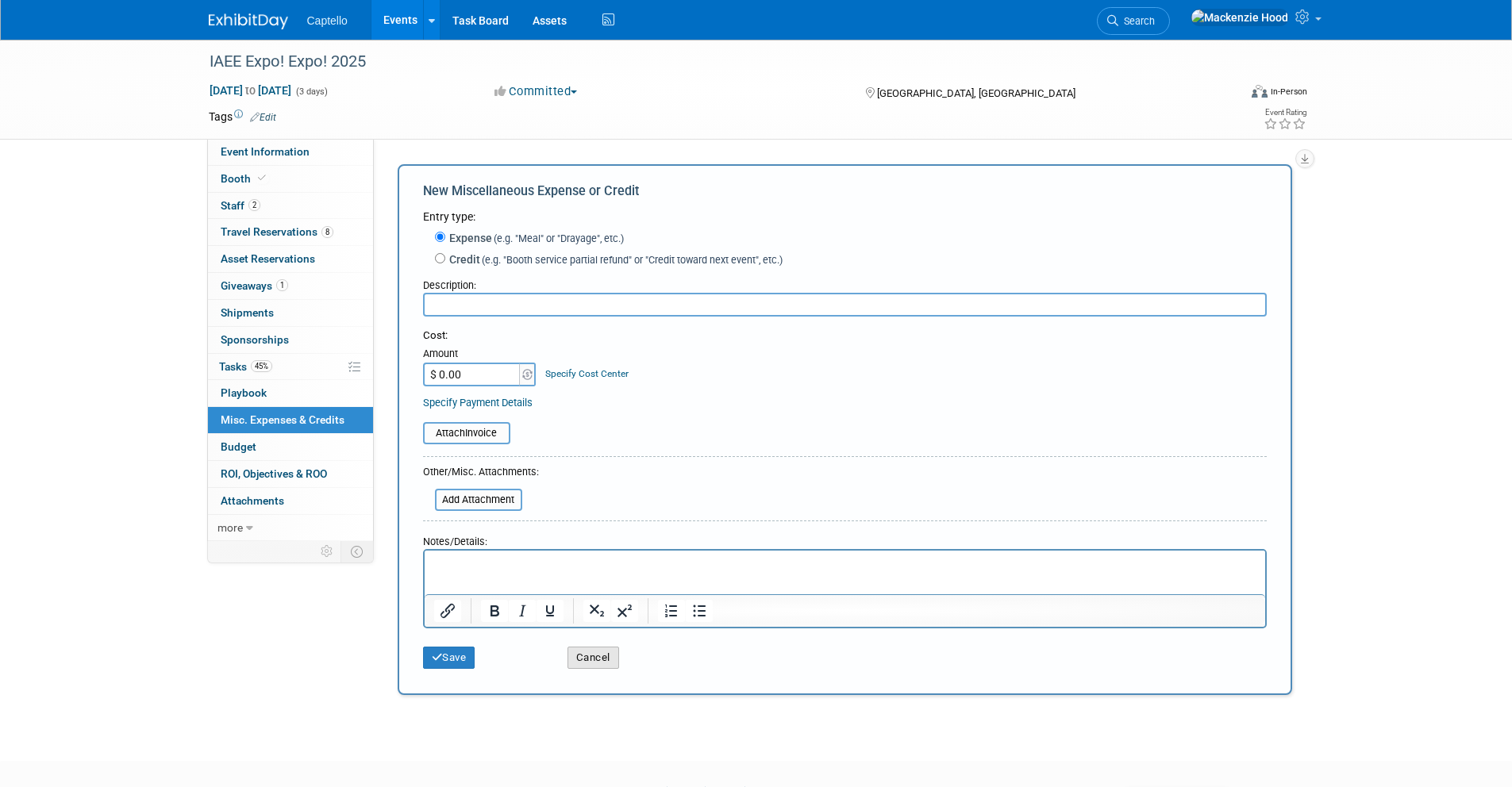
click at [604, 657] on button "Cancel" at bounding box center [593, 657] width 52 height 22
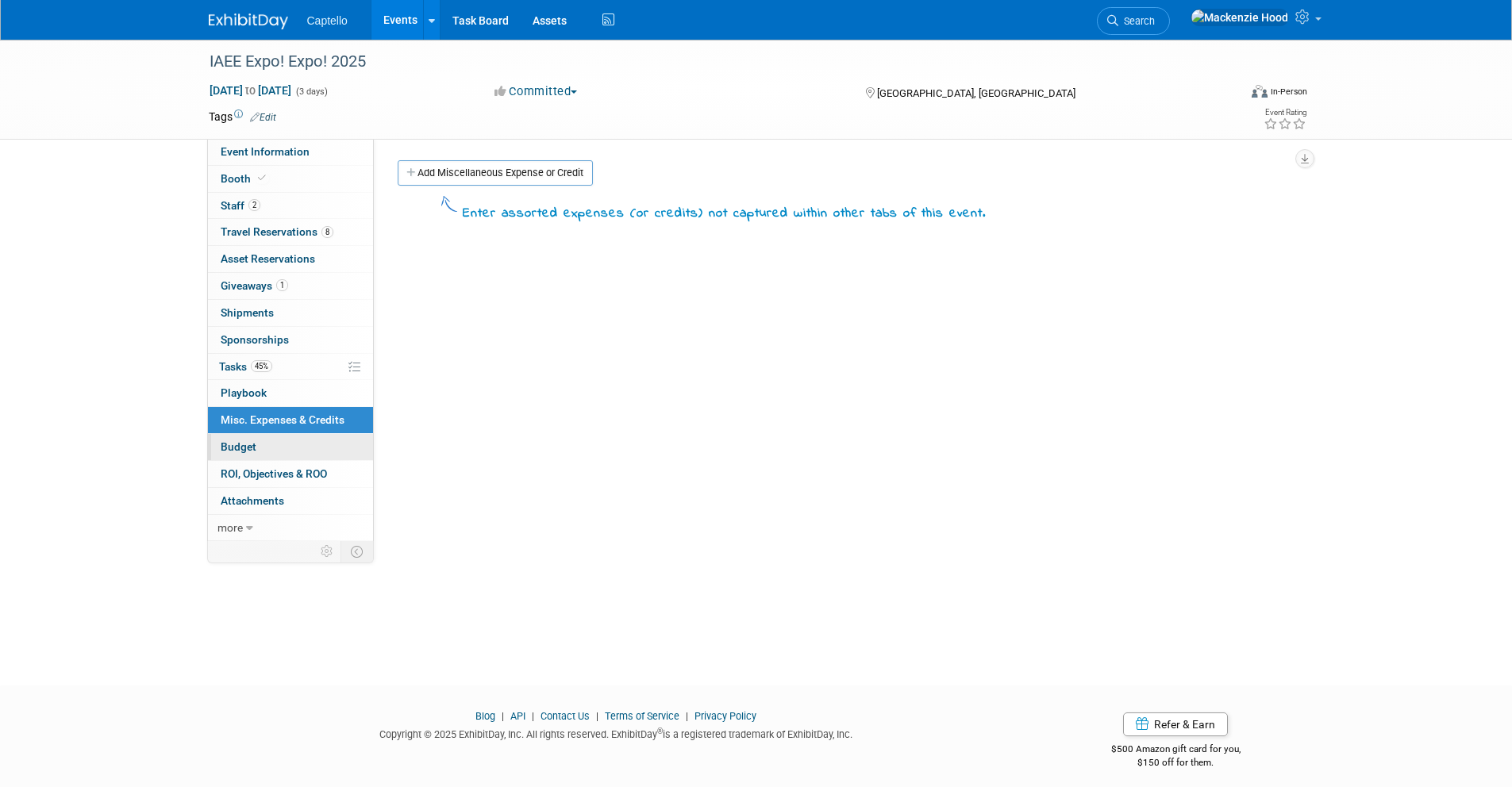
click at [293, 448] on link "Budget" at bounding box center [290, 447] width 165 height 26
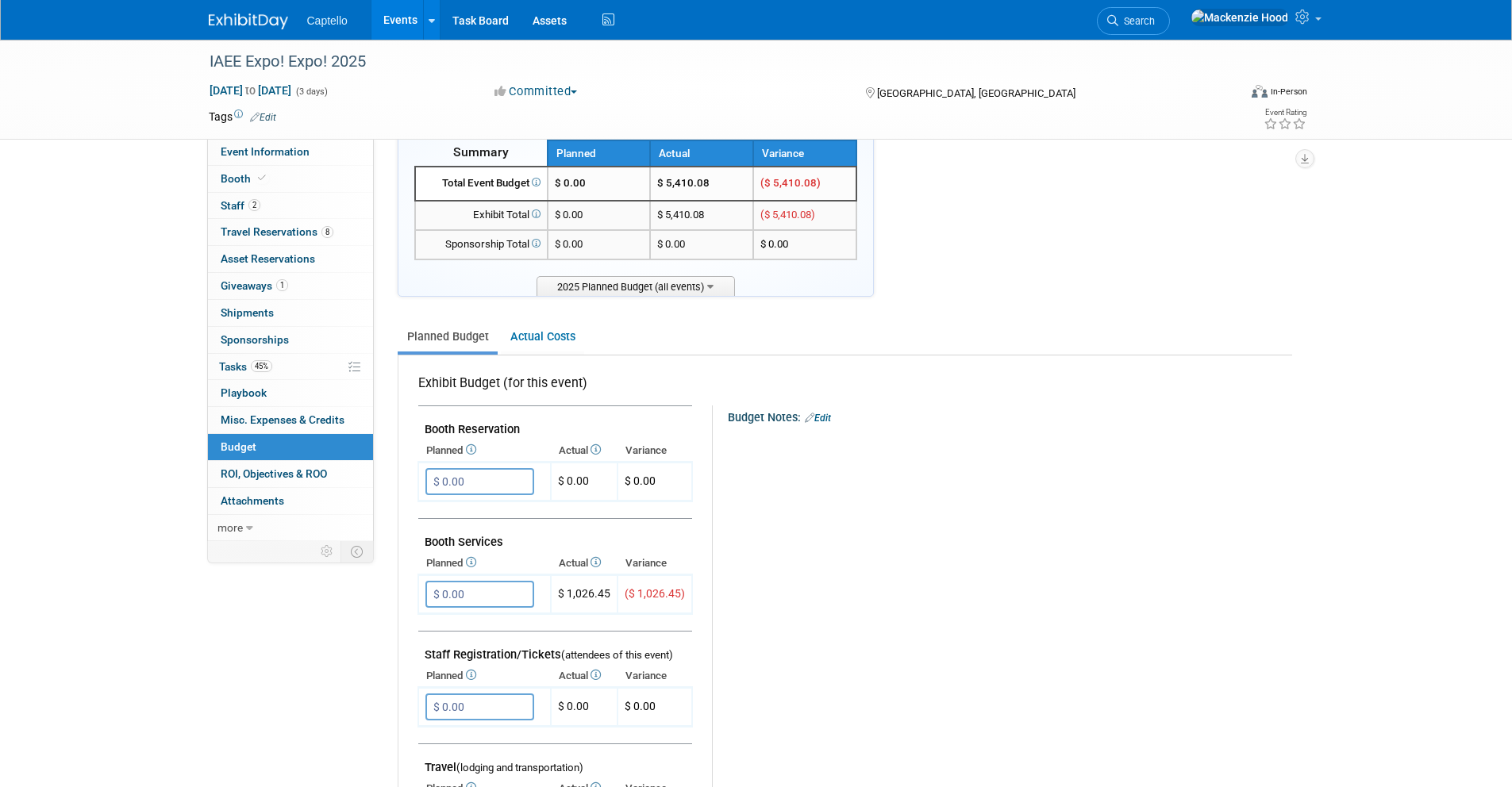
scroll to position [43, 0]
drag, startPoint x: 540, startPoint y: 421, endPoint x: 417, endPoint y: 427, distance: 123.1
click at [418, 427] on td "Booth Reservation" at bounding box center [555, 421] width 274 height 34
click at [473, 416] on td "Booth Reservation" at bounding box center [555, 421] width 274 height 34
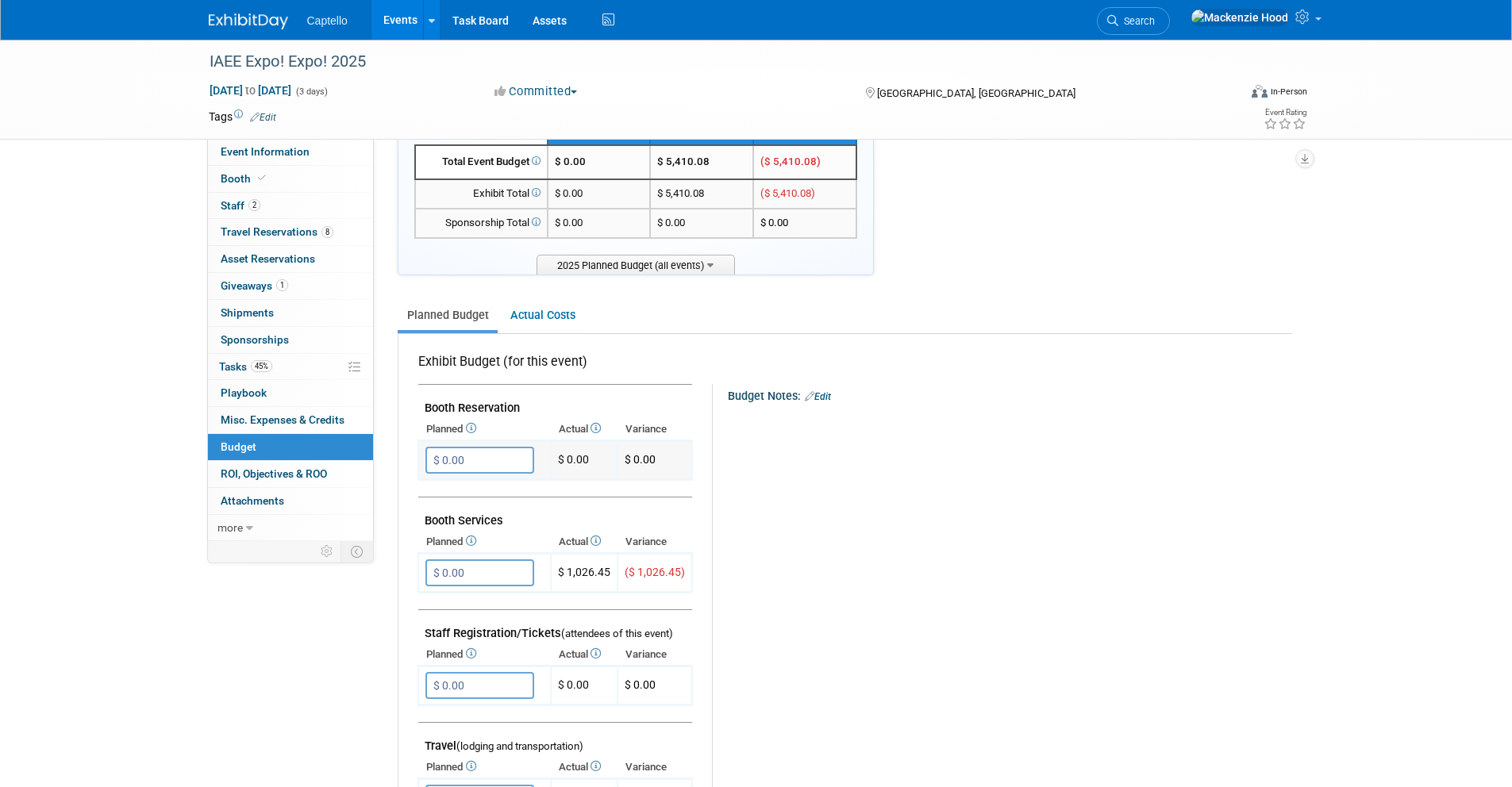
scroll to position [68, 0]
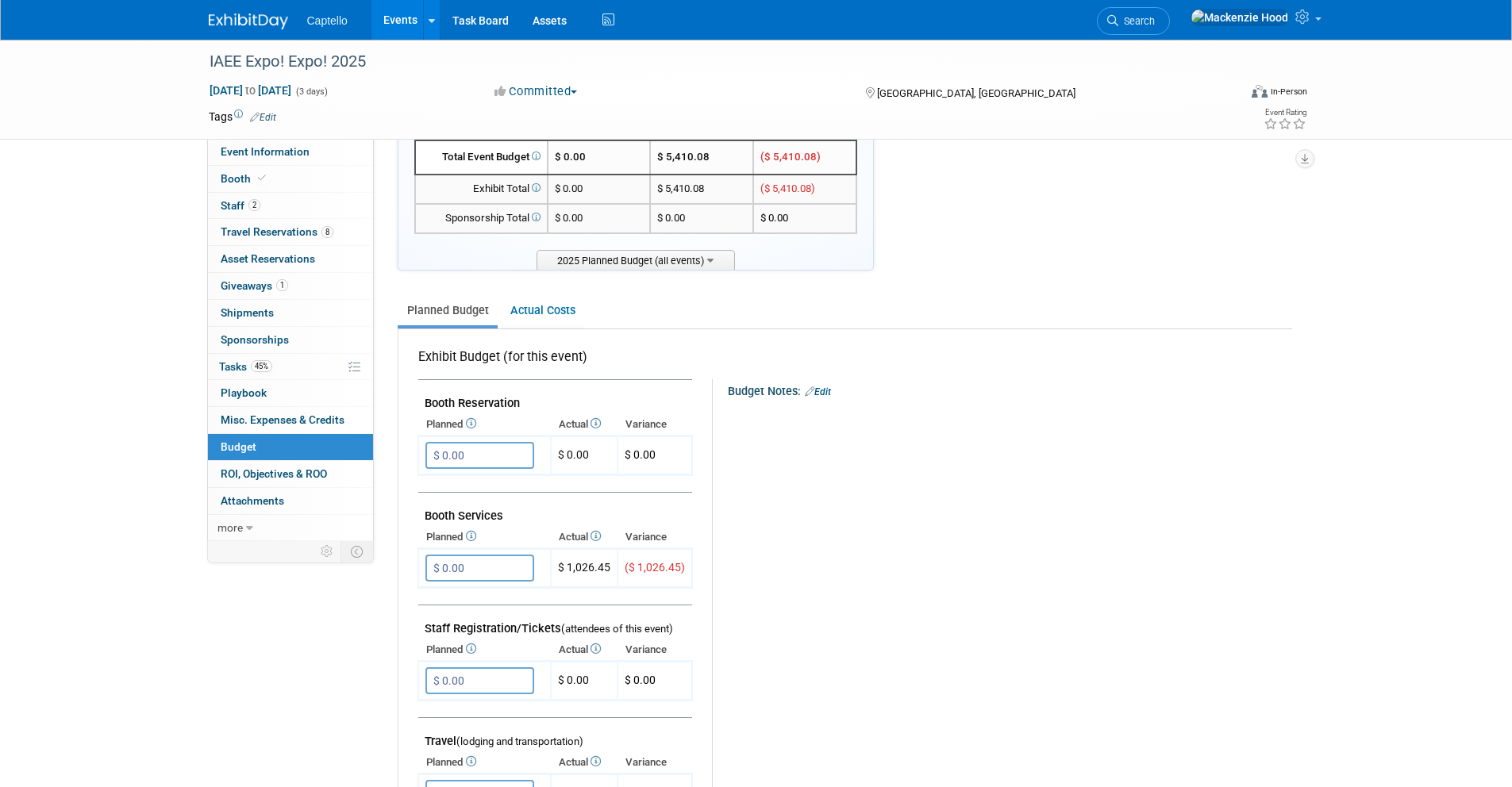
drag, startPoint x: 532, startPoint y: 399, endPoint x: 423, endPoint y: 399, distance: 109.0
click at [423, 399] on td "Booth Reservation" at bounding box center [555, 397] width 274 height 34
click at [532, 402] on td "Booth Reservation" at bounding box center [555, 397] width 274 height 34
drag, startPoint x: 529, startPoint y: 404, endPoint x: 425, endPoint y: 397, distance: 104.2
click at [425, 397] on td "Booth Reservation" at bounding box center [555, 397] width 274 height 34
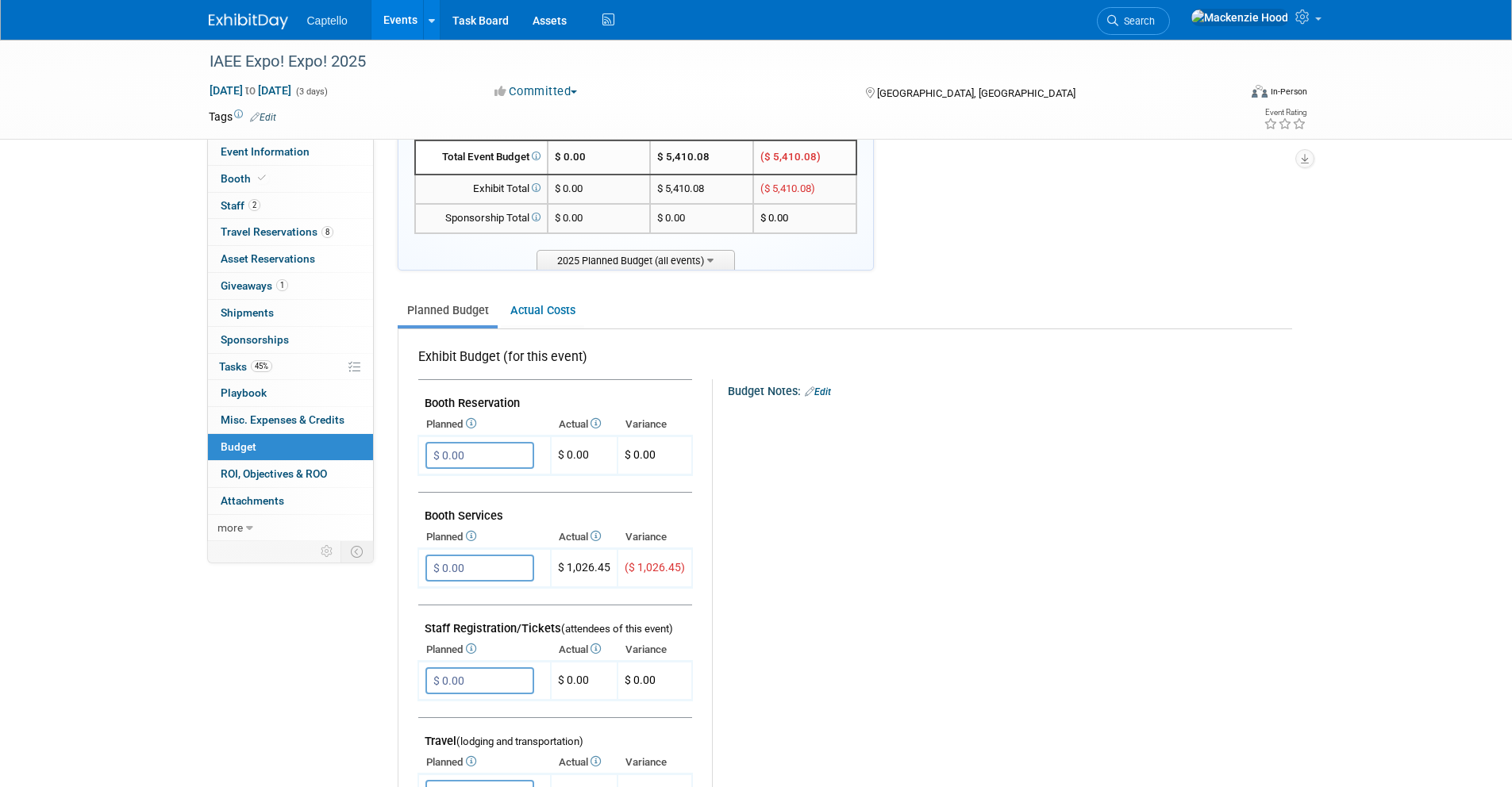
copy td "Booth Reservation"
click at [425, 397] on td "Booth Reservation" at bounding box center [555, 397] width 274 height 34
drag, startPoint x: 501, startPoint y: 510, endPoint x: 429, endPoint y: 504, distance: 72.2
click at [429, 504] on td "Booth Services" at bounding box center [555, 510] width 274 height 34
copy td "Booth Services"
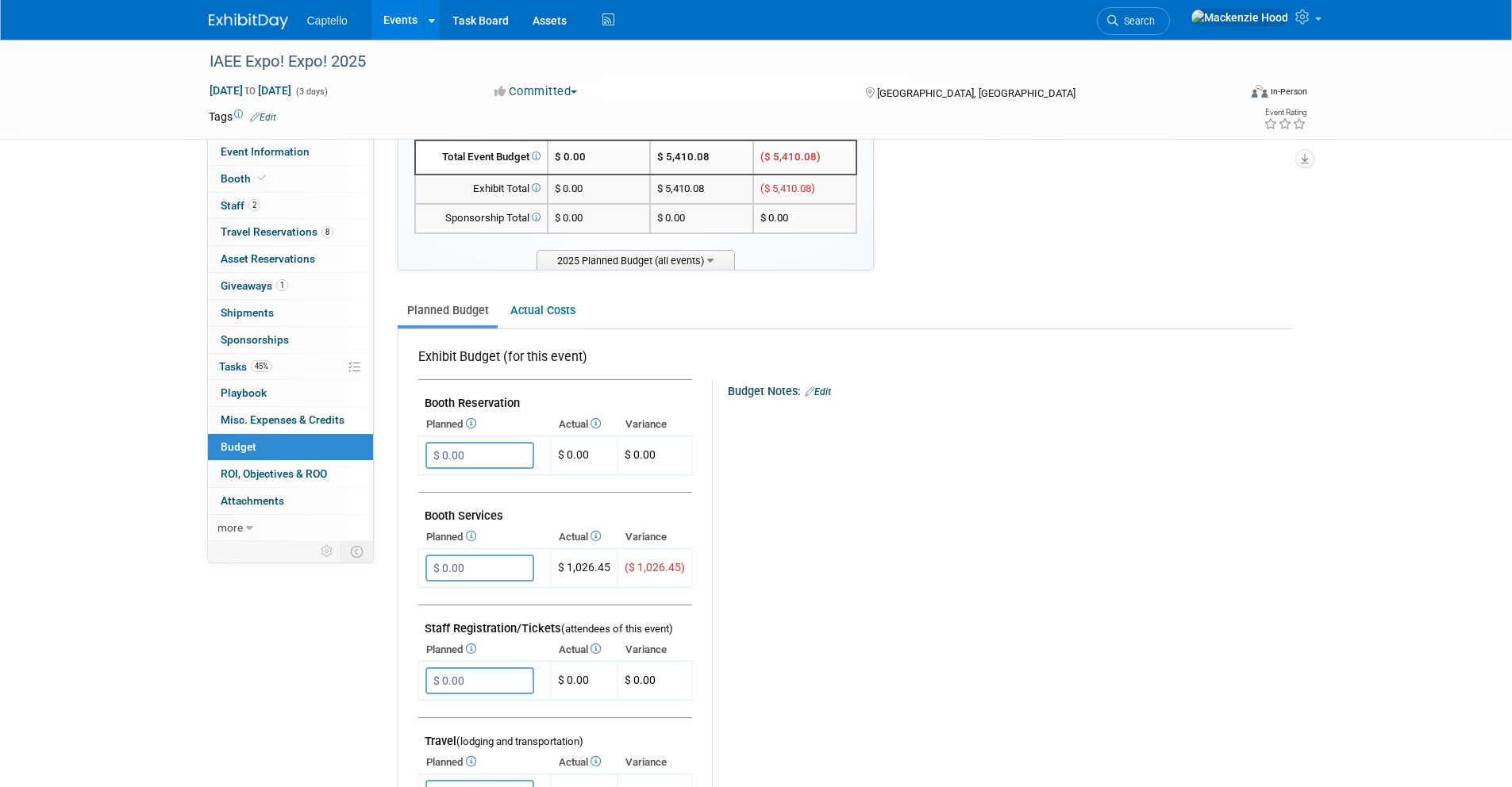
click at [444, 503] on td "Booth Services" at bounding box center [555, 510] width 274 height 34
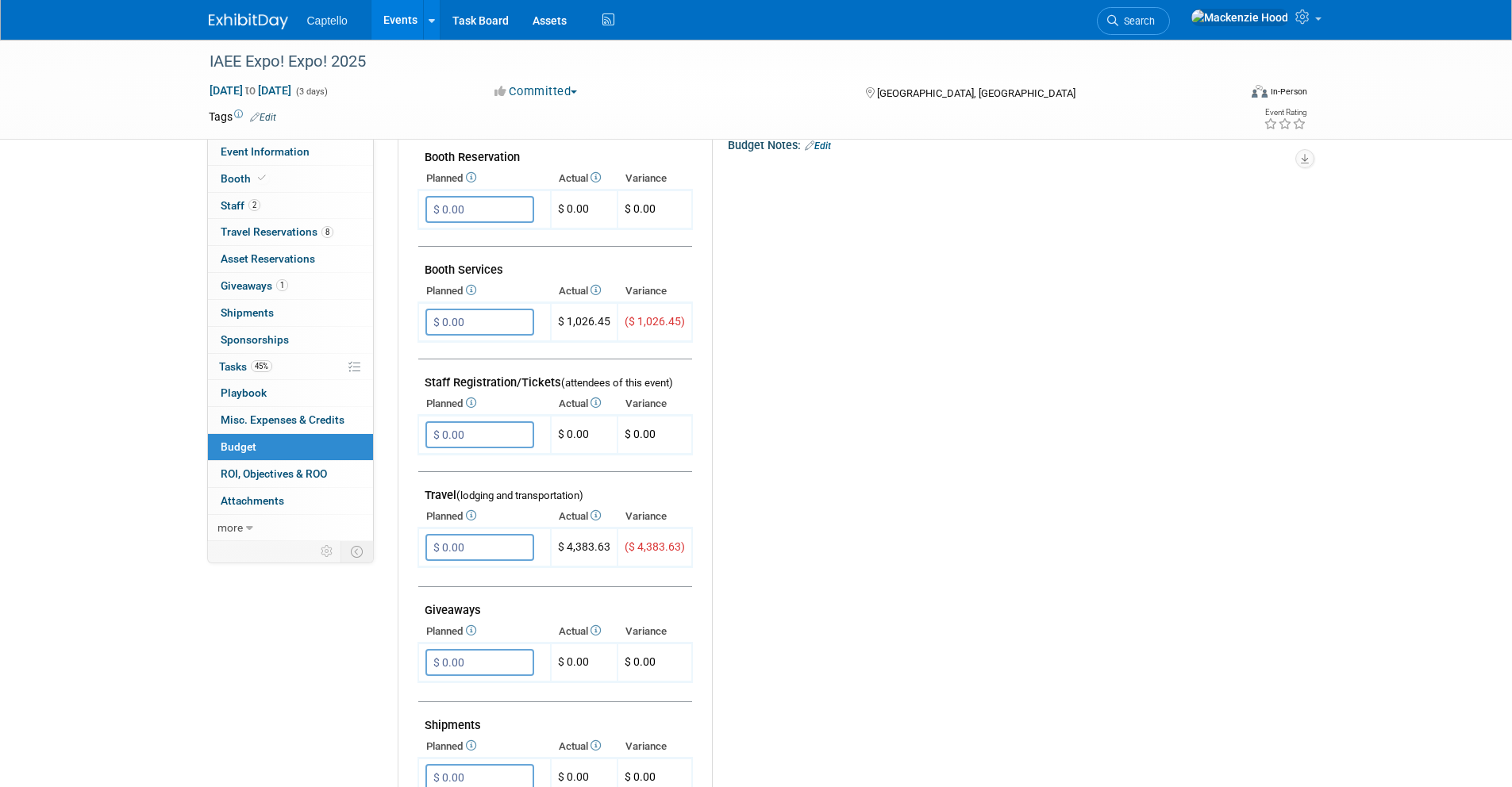
scroll to position [332, 0]
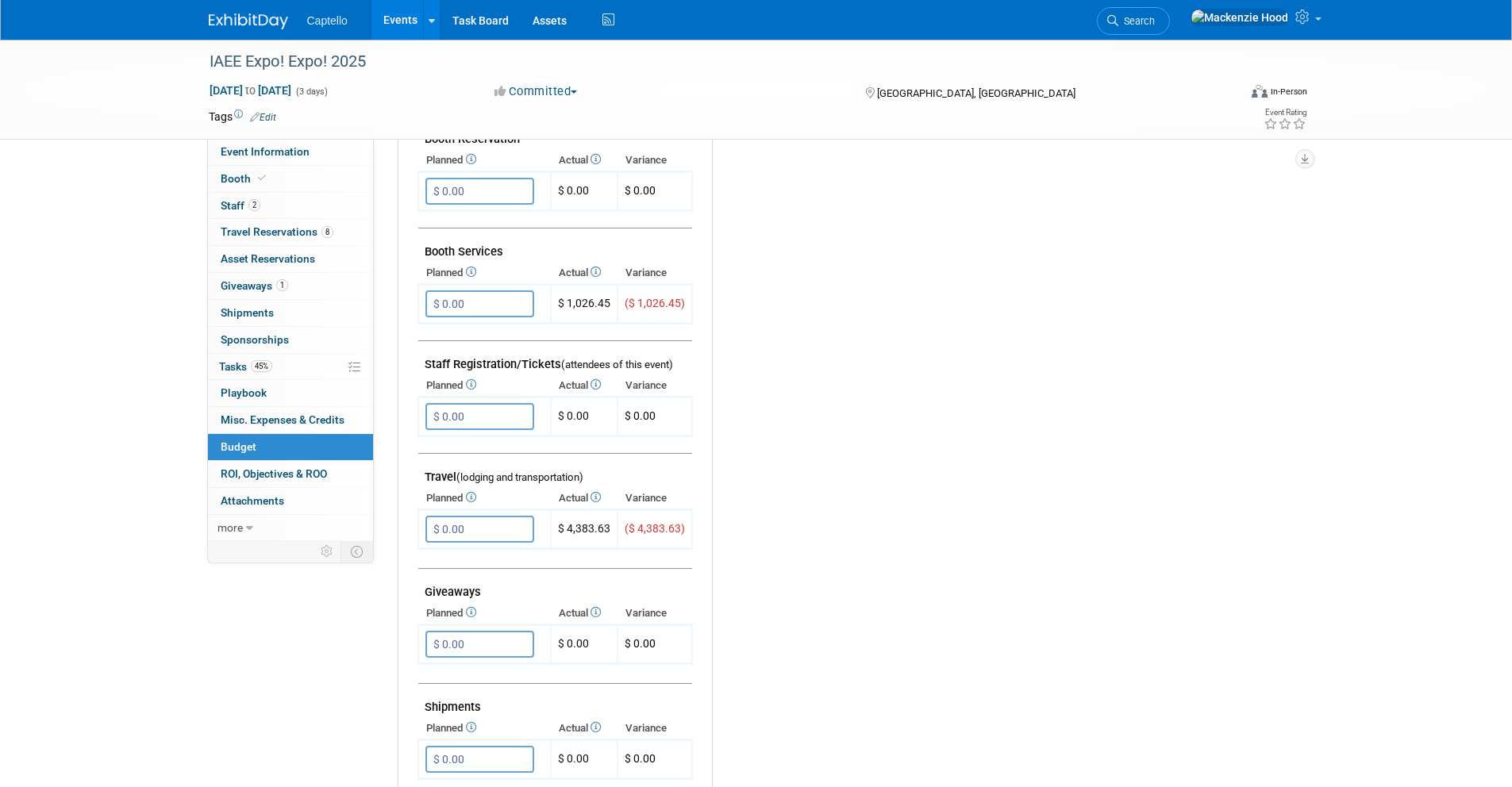
drag, startPoint x: 682, startPoint y: 363, endPoint x: 420, endPoint y: 360, distance: 262.0
click at [420, 360] on td "Staff Registration/Tickets (attendees of this event)" at bounding box center [555, 358] width 274 height 34
copy td "Staff Registration/Tickets (attendees of this event)"
click at [442, 354] on td "Staff Registration/Tickets (attendees of this event)" at bounding box center [555, 358] width 274 height 34
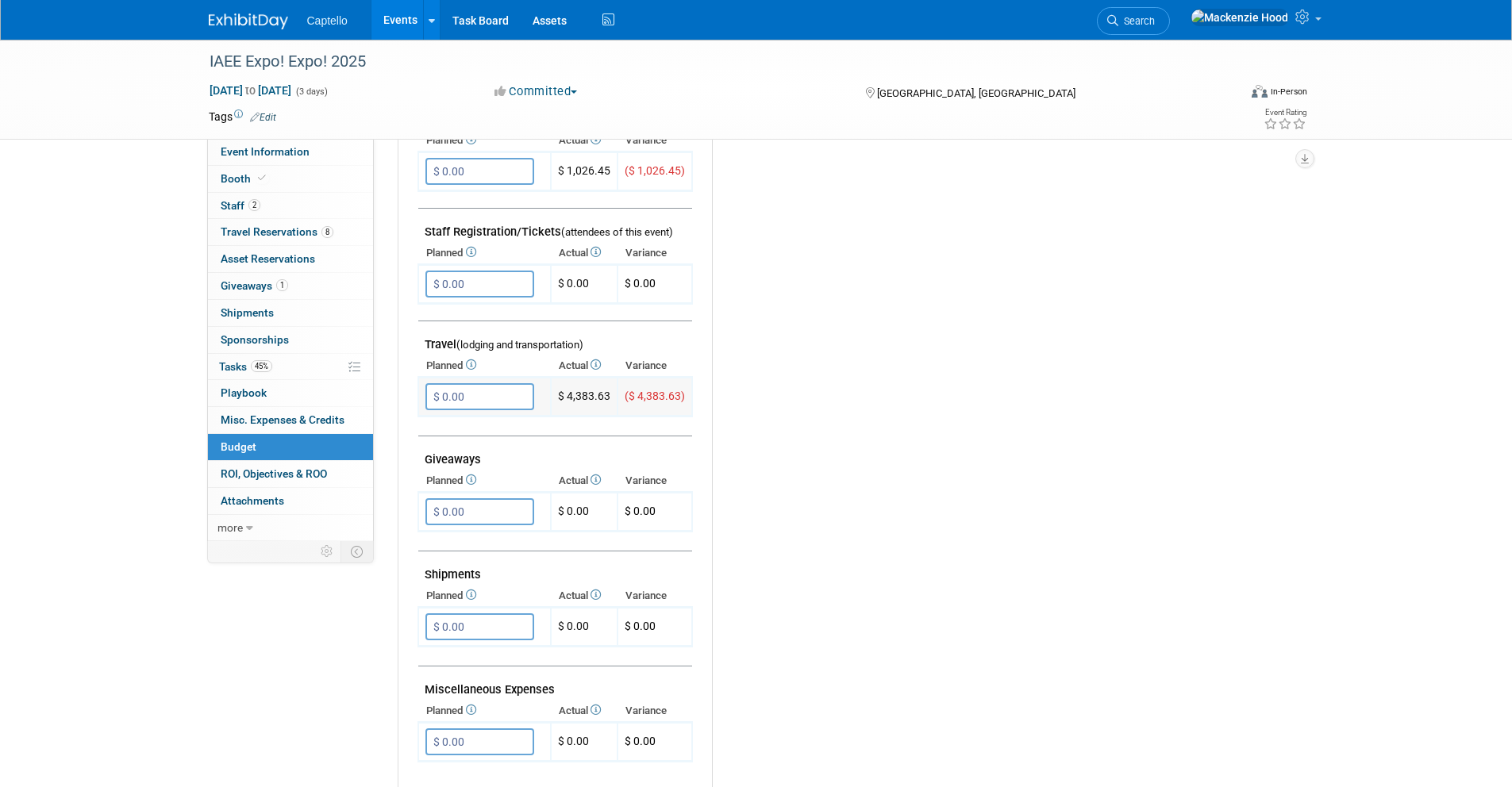
scroll to position [469, 0]
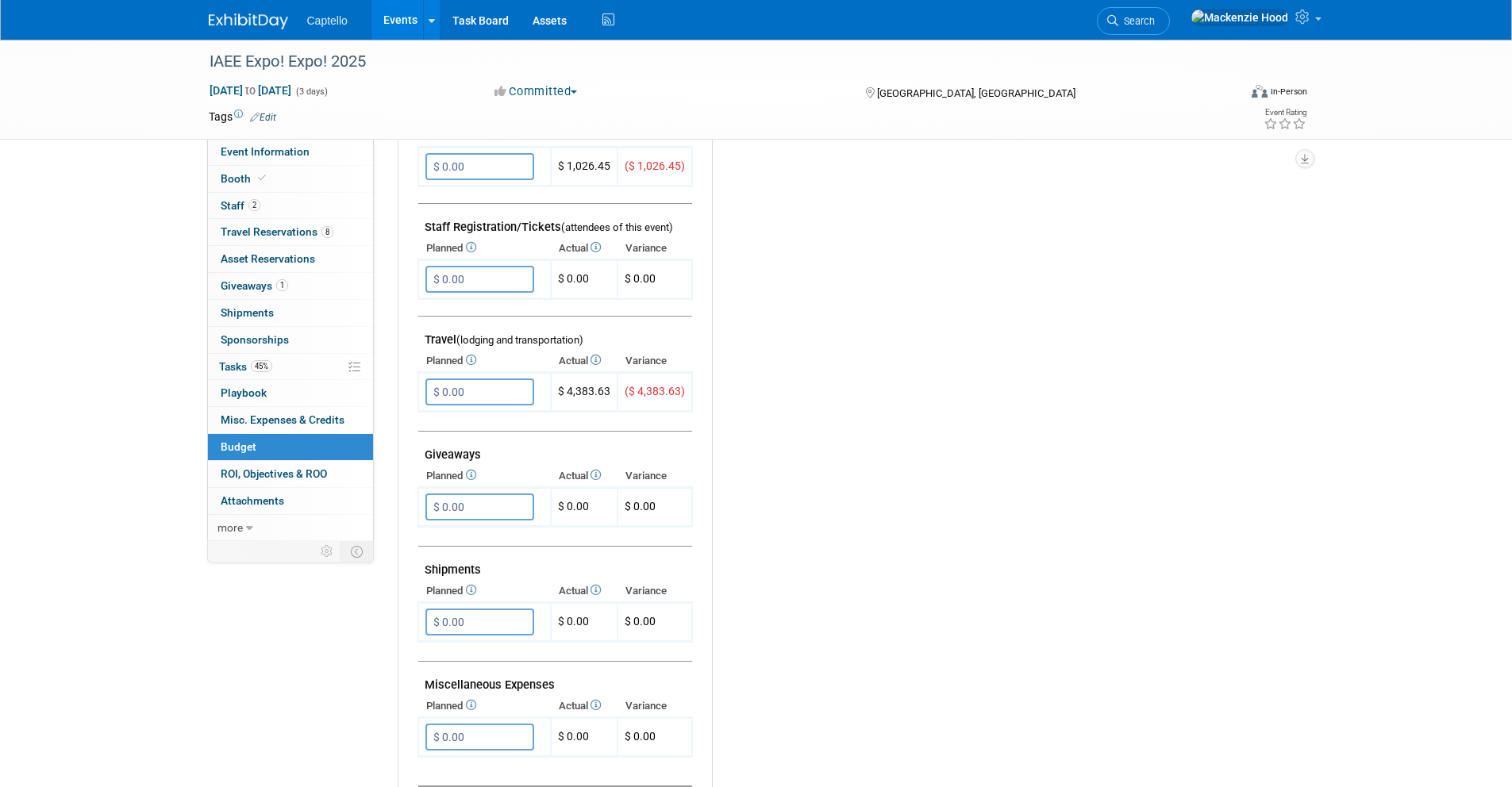
click at [598, 340] on td "Travel (lodging and transportation)" at bounding box center [555, 333] width 274 height 34
drag, startPoint x: 594, startPoint y: 338, endPoint x: 423, endPoint y: 338, distance: 171.0
click at [423, 338] on td "Travel (lodging and transportation)" at bounding box center [555, 333] width 274 height 34
copy td "Travel (lodging and transportation)"
click at [423, 335] on td "Travel (lodging and transportation)" at bounding box center [555, 333] width 274 height 34
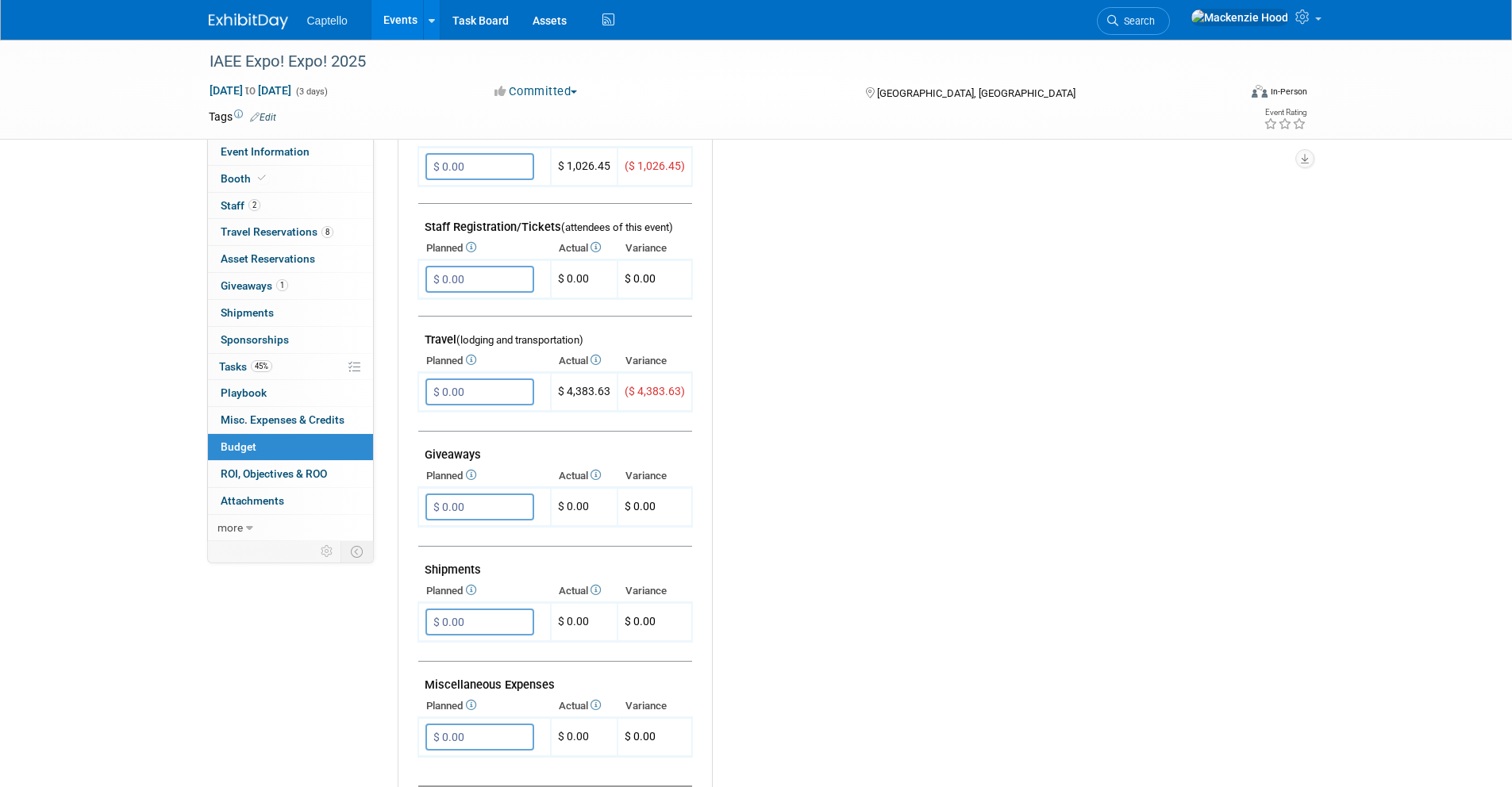
scroll to position [495, 0]
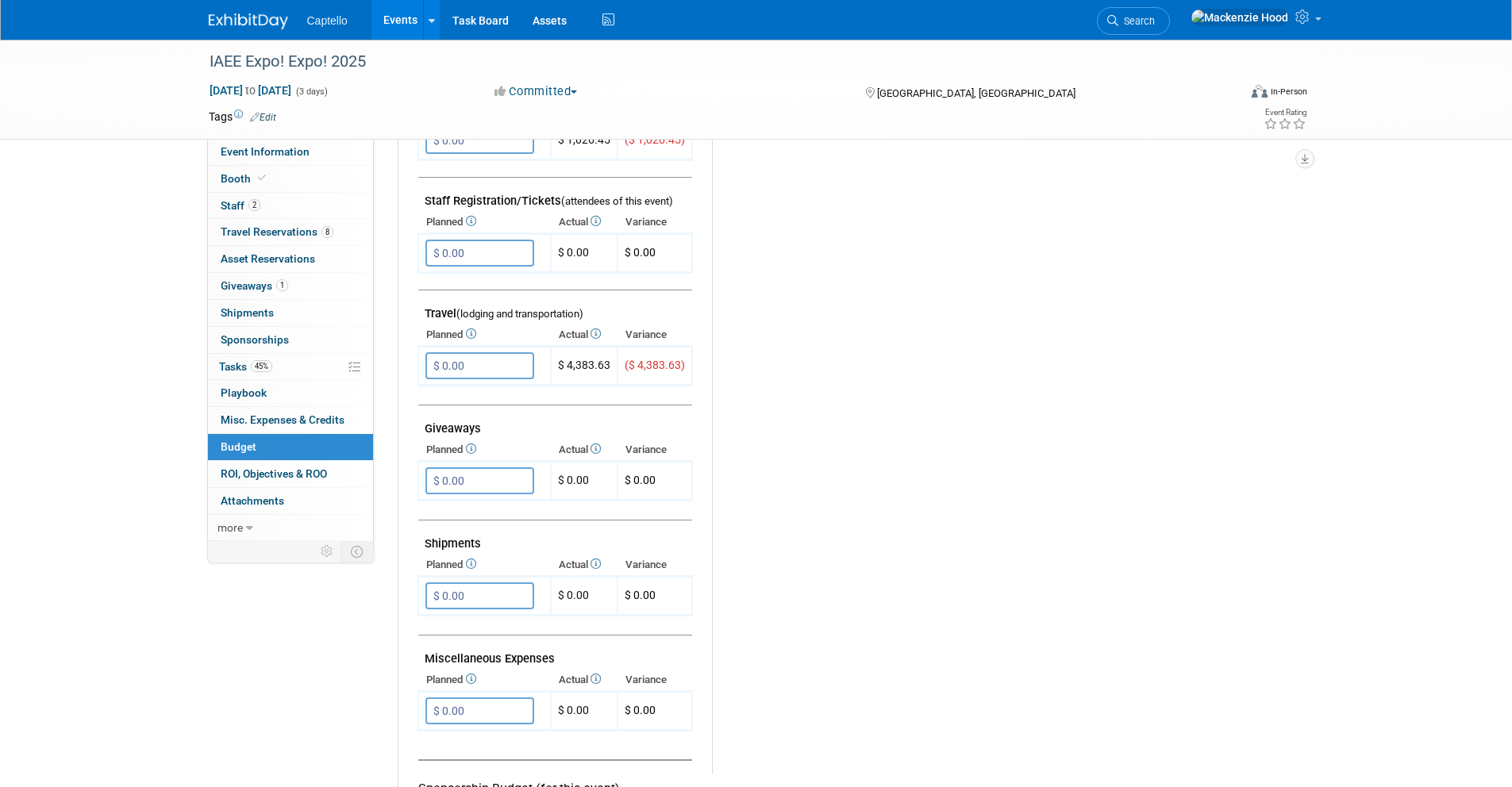
drag, startPoint x: 487, startPoint y: 427, endPoint x: 423, endPoint y: 426, distance: 64.0
click at [423, 426] on td "Giveaways" at bounding box center [555, 422] width 274 height 34
copy td "Giveaways"
click at [423, 426] on td "Giveaways" at bounding box center [555, 422] width 274 height 34
drag, startPoint x: 479, startPoint y: 536, endPoint x: 401, endPoint y: 533, distance: 78.1
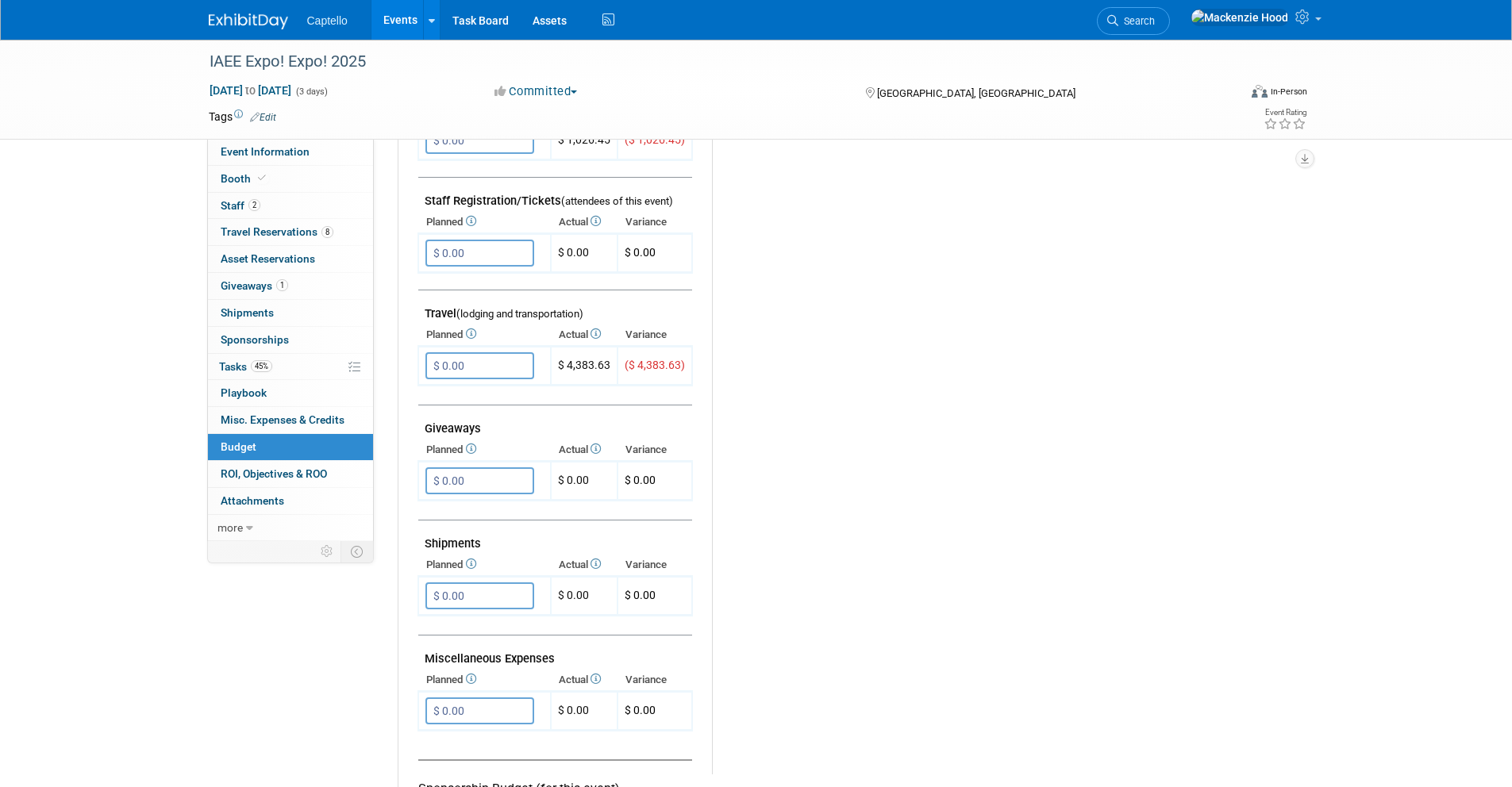
click at [401, 533] on div "Exhibit Budget (for this event) Booth Reservation" at bounding box center [845, 428] width 893 height 1053
click at [478, 529] on td "Shipments" at bounding box center [555, 538] width 274 height 34
drag, startPoint x: 479, startPoint y: 539, endPoint x: 423, endPoint y: 536, distance: 56.1
click at [423, 536] on td "Shipments" at bounding box center [555, 538] width 274 height 34
copy td "Shipments"
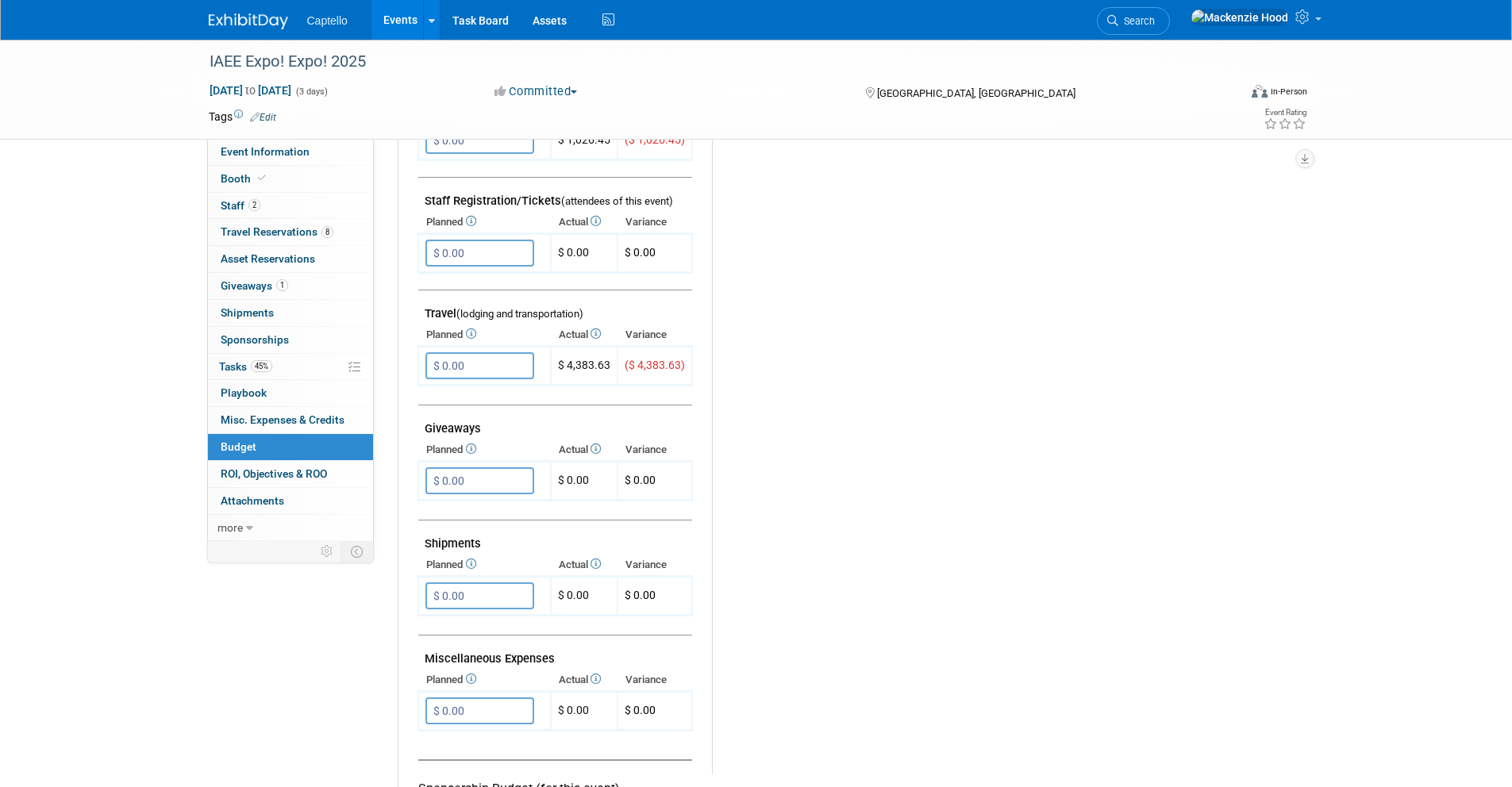
click at [423, 534] on td "Shipments" at bounding box center [555, 538] width 274 height 34
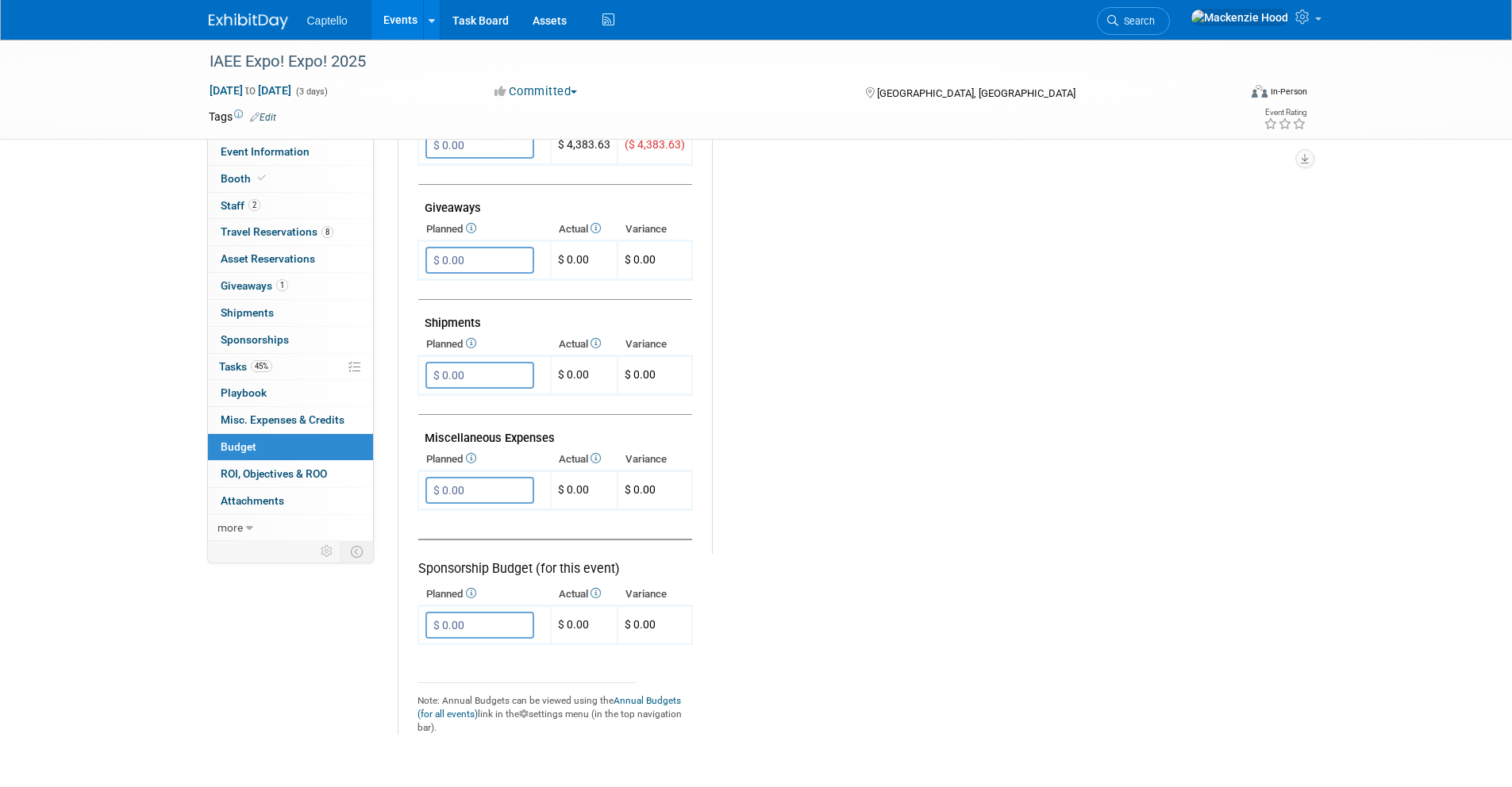
scroll to position [757, 0]
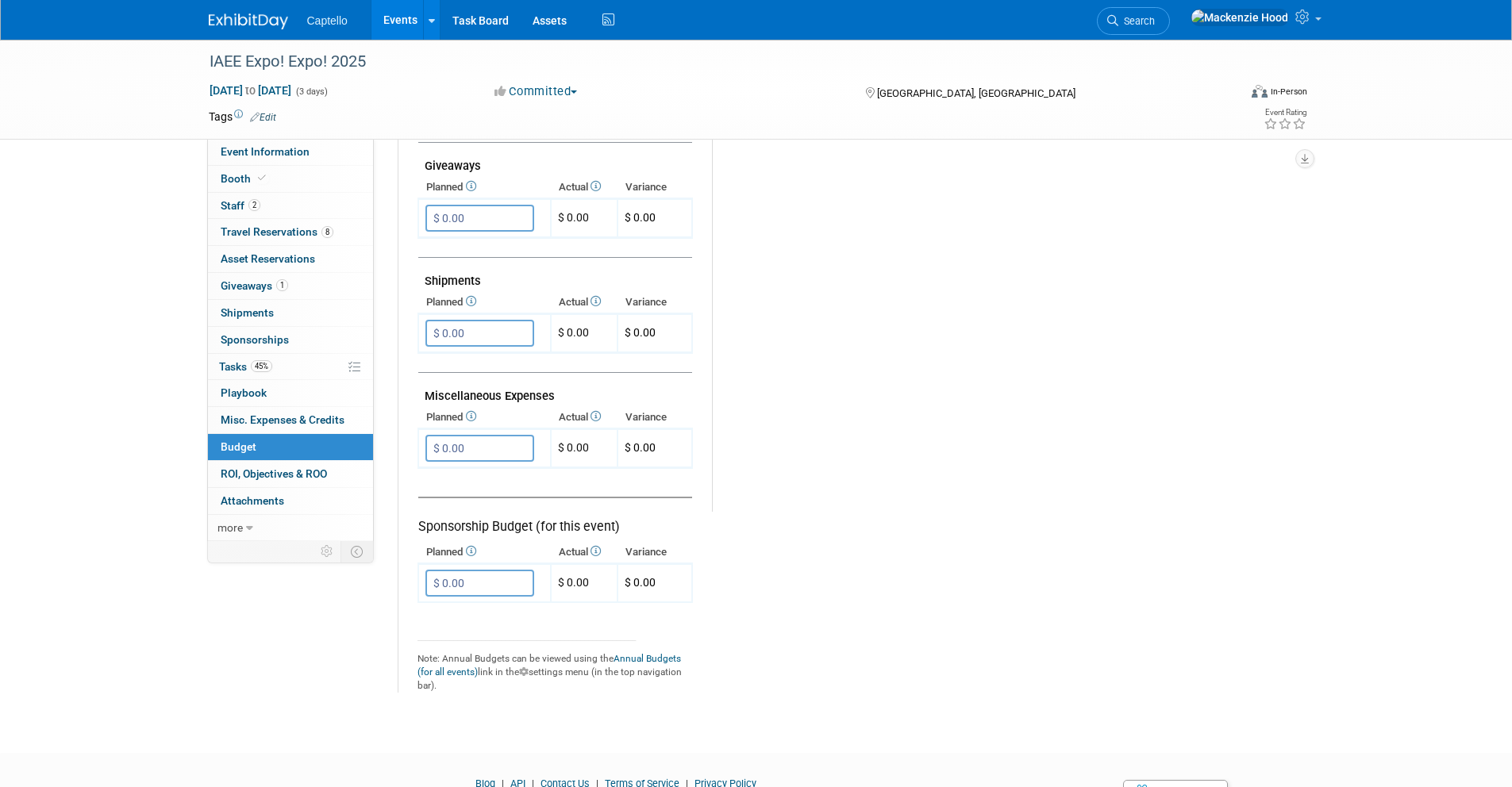
drag, startPoint x: 423, startPoint y: 394, endPoint x: 564, endPoint y: 394, distance: 141.0
click at [564, 394] on td "Miscellaneous Expenses" at bounding box center [555, 390] width 274 height 34
click at [564, 393] on td "Miscellaneous Expenses" at bounding box center [555, 390] width 274 height 34
drag, startPoint x: 423, startPoint y: 393, endPoint x: 553, endPoint y: 394, distance: 130.0
click at [553, 394] on td "Miscellaneous Expenses" at bounding box center [555, 390] width 274 height 34
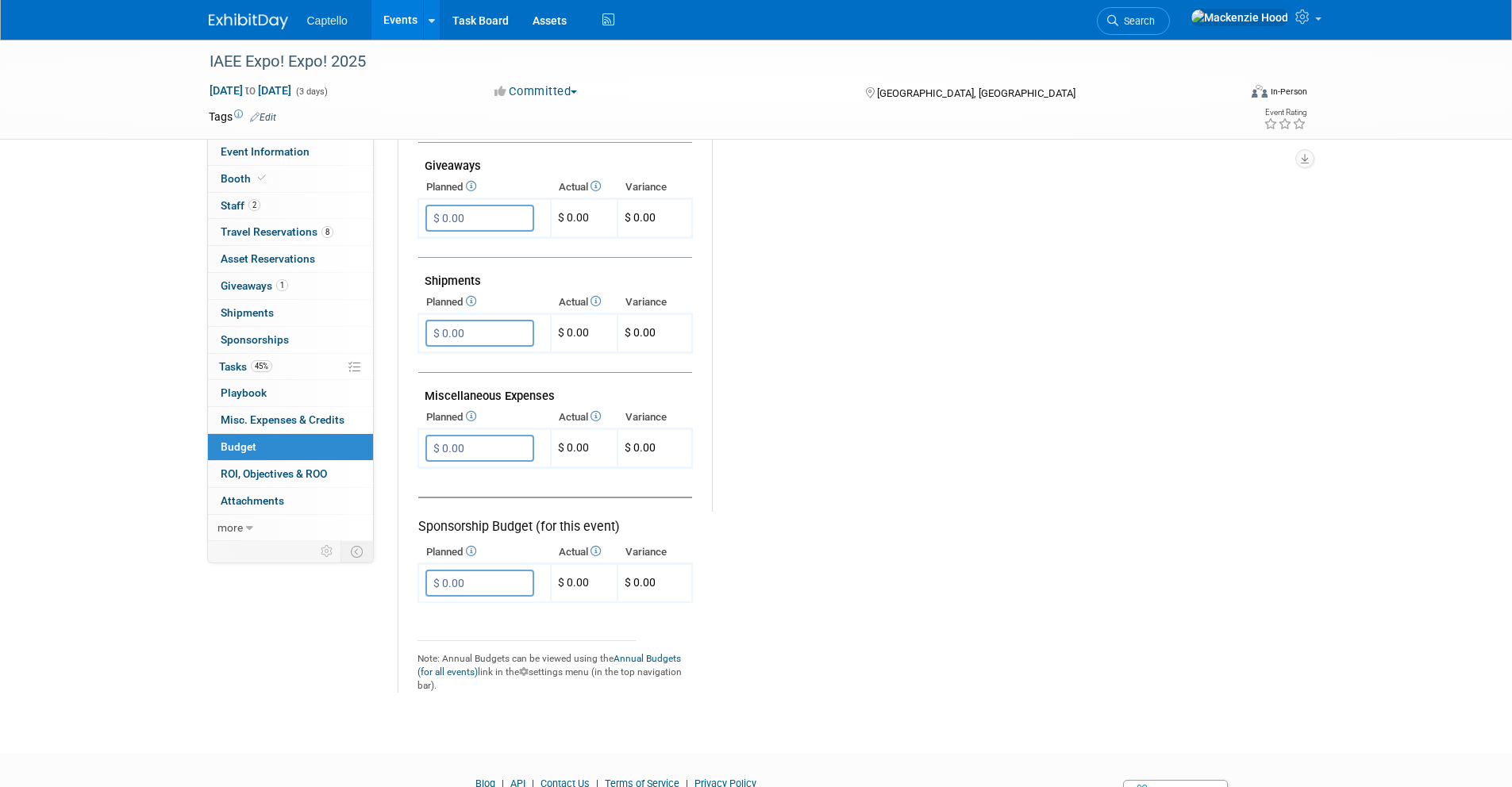
copy td "Miscellaneous Expenses"
drag, startPoint x: 557, startPoint y: 394, endPoint x: 533, endPoint y: 403, distance: 25.6
click at [558, 394] on td "Miscellaneous Expenses" at bounding box center [555, 390] width 274 height 34
drag, startPoint x: 423, startPoint y: 392, endPoint x: 590, endPoint y: 389, distance: 167.0
click at [590, 389] on td "Miscellaneous Expenses" at bounding box center [555, 390] width 274 height 34
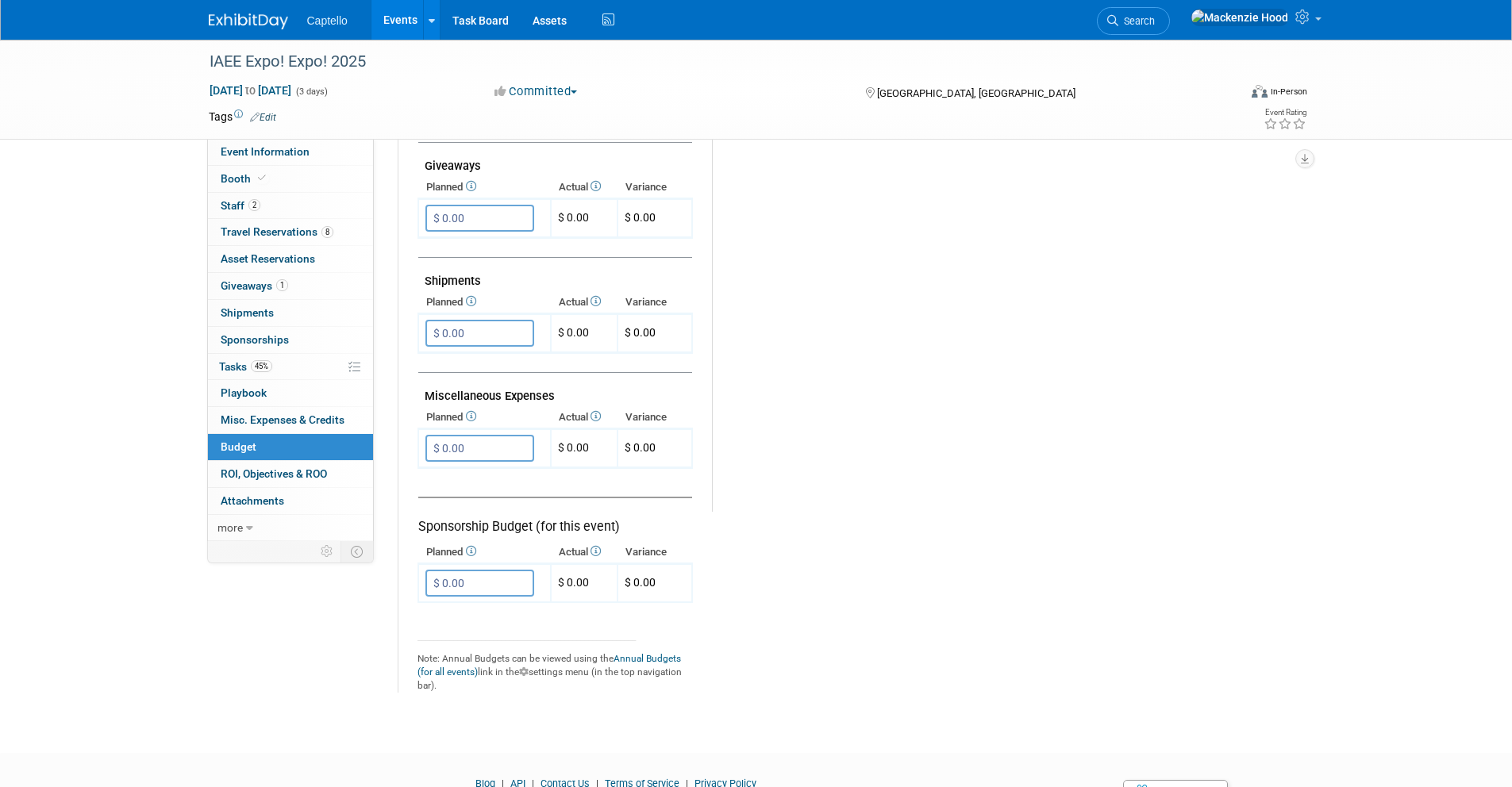
copy td "Miscellaneous Expenses"
click at [591, 390] on td "Miscellaneous Expenses" at bounding box center [555, 390] width 274 height 34
drag, startPoint x: 432, startPoint y: 522, endPoint x: 635, endPoint y: 520, distance: 203.0
click at [635, 520] on div "Exhibit Budget (for this event) Booth Reservation" at bounding box center [845, 165] width 893 height 1053
click at [598, 521] on div "Sponsorship Budget (for this event)" at bounding box center [555, 516] width 274 height 40
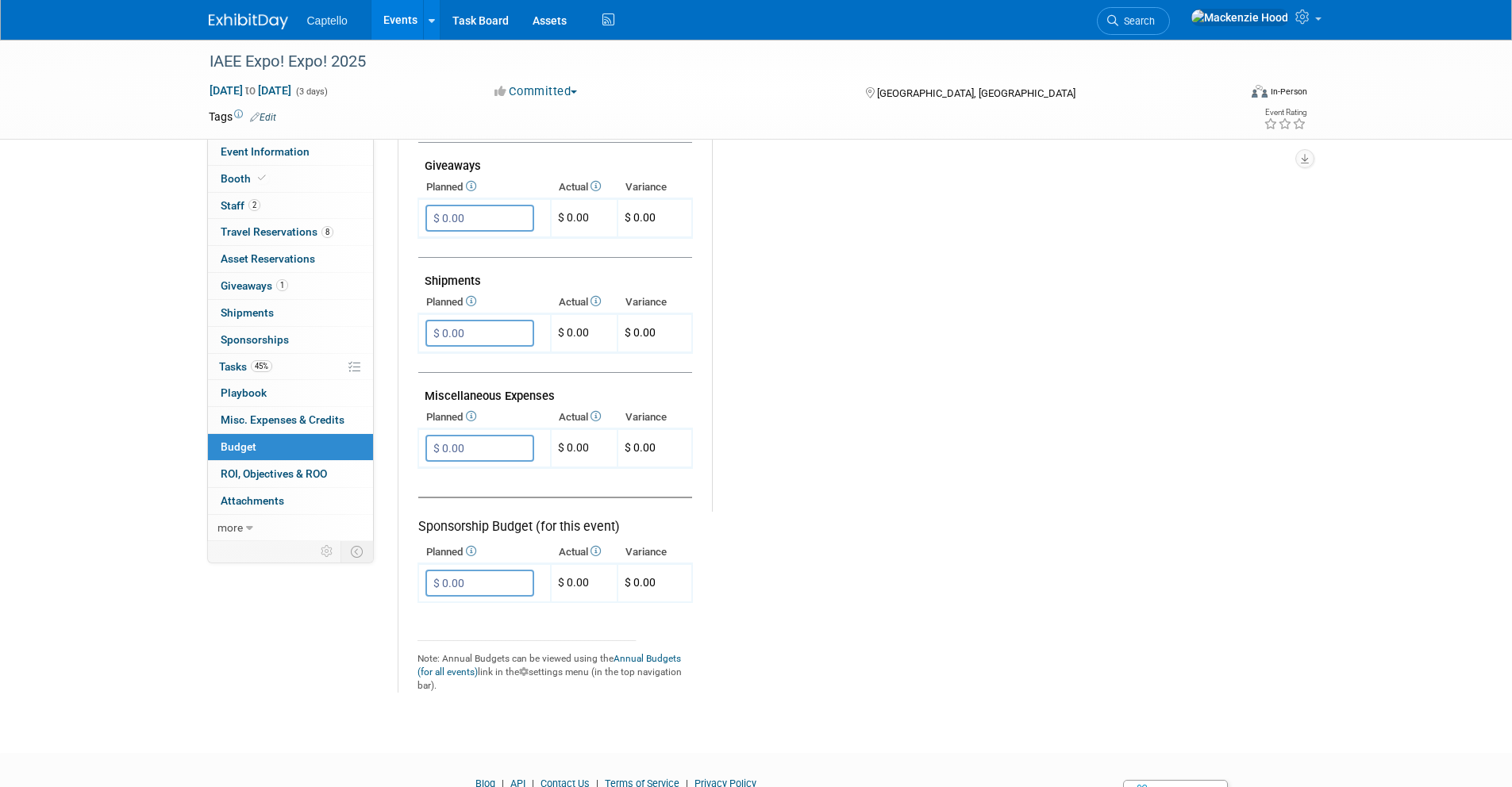
drag, startPoint x: 419, startPoint y: 524, endPoint x: 627, endPoint y: 522, distance: 208.0
click at [627, 522] on div "Sponsorship Budget (for this event)" at bounding box center [555, 516] width 274 height 40
copy div "Sponsorship Budget (for this event)"
click at [629, 516] on div "Sponsorship Budget (for this event)" at bounding box center [555, 516] width 274 height 40
click at [231, 391] on span "Playbook 0" at bounding box center [244, 393] width 46 height 13
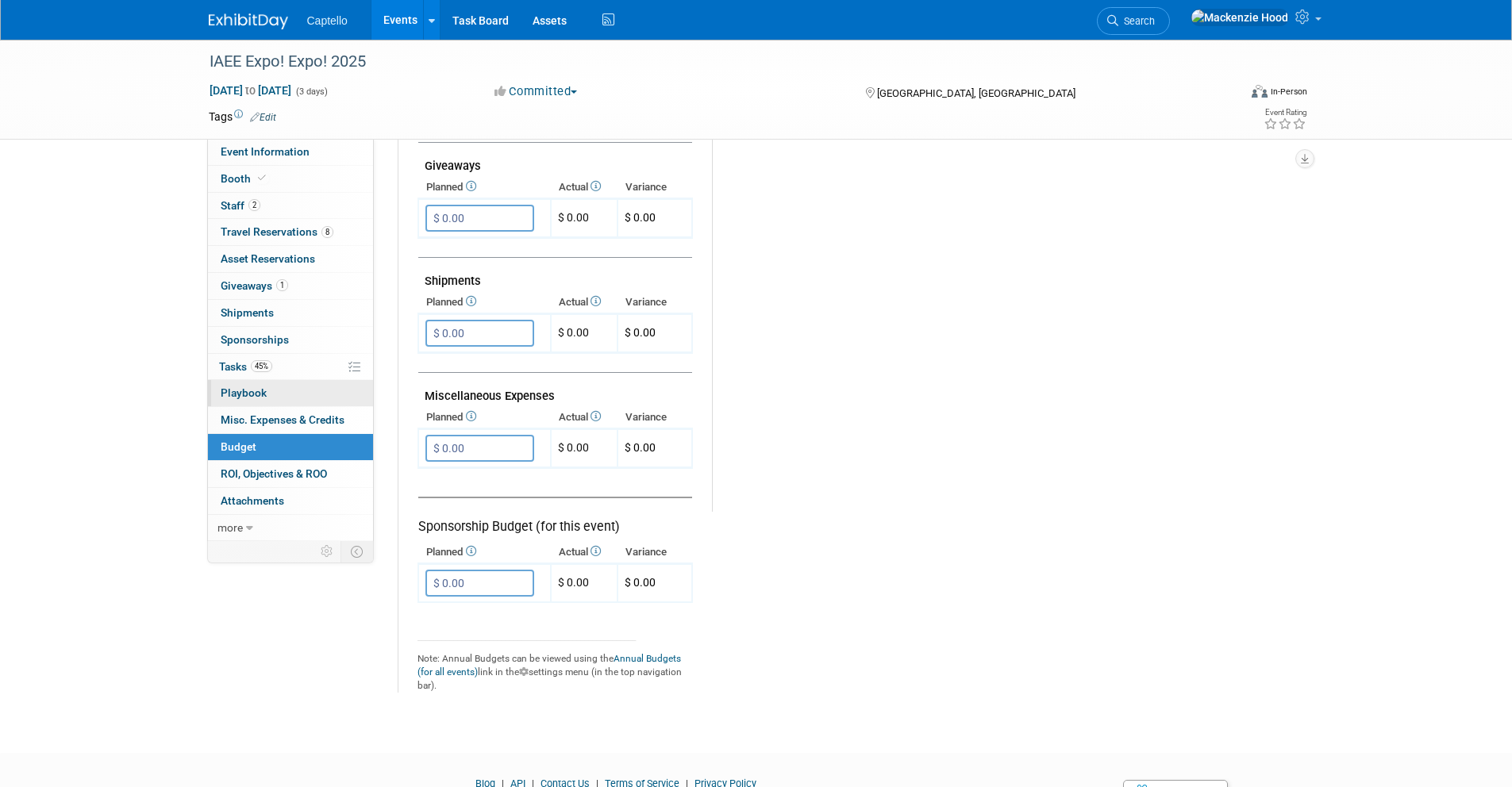
scroll to position [0, 0]
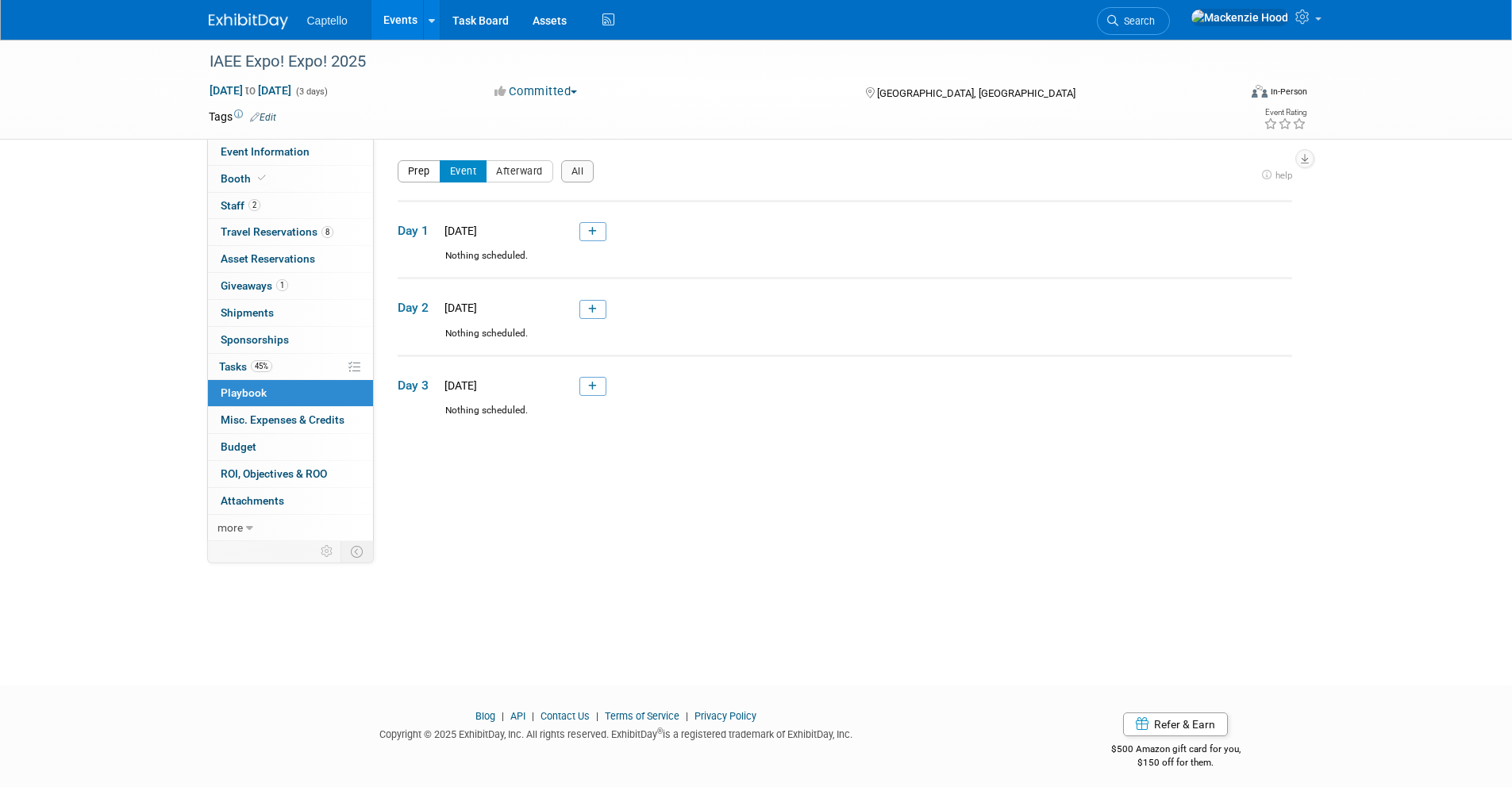
click at [415, 171] on button "Prep" at bounding box center [419, 171] width 43 height 22
click at [542, 173] on button "Afterward" at bounding box center [519, 171] width 68 height 22
click at [571, 174] on button "All" at bounding box center [577, 171] width 33 height 22
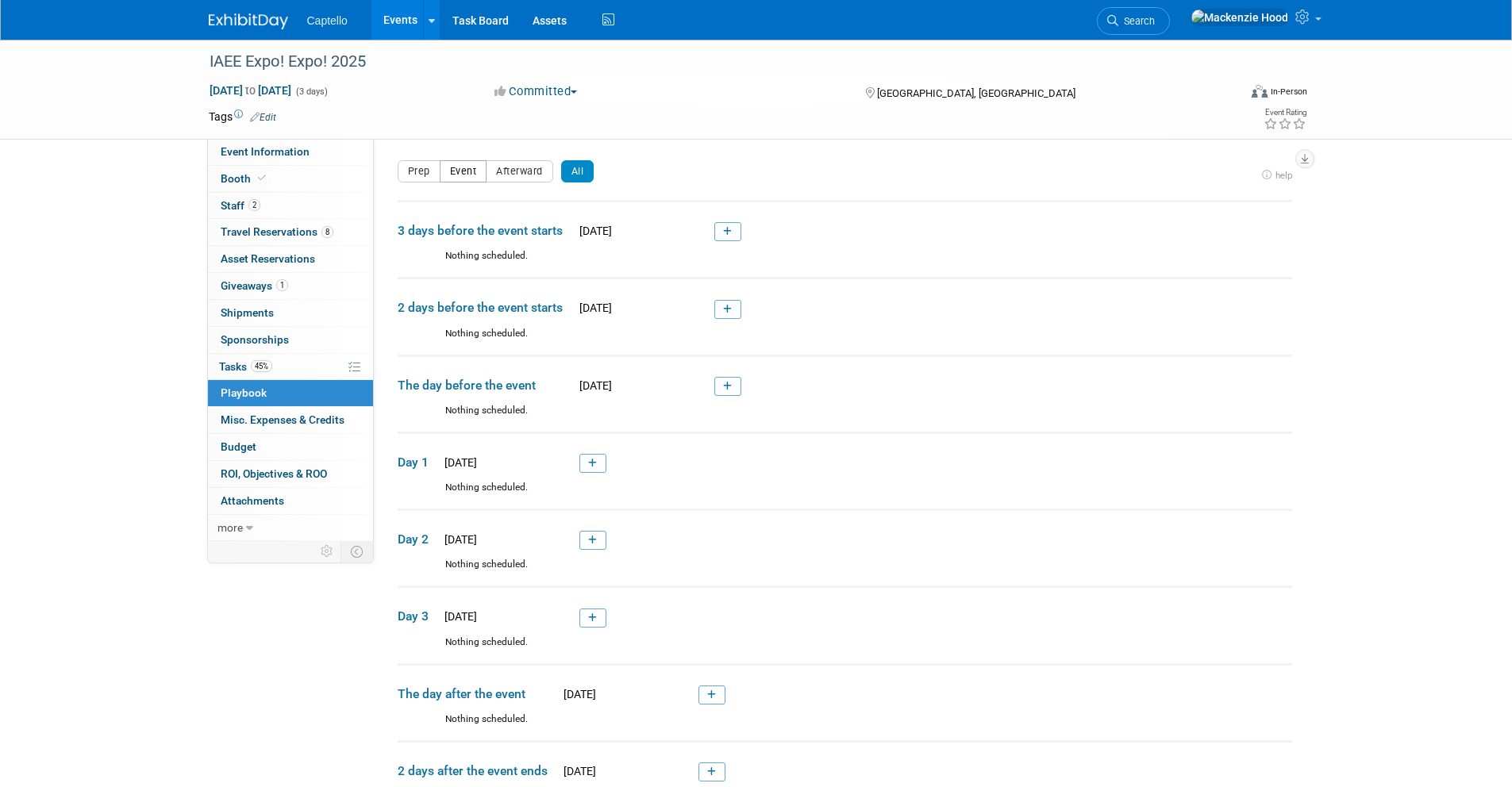
click at [461, 170] on button "Event" at bounding box center [463, 171] width 48 height 22
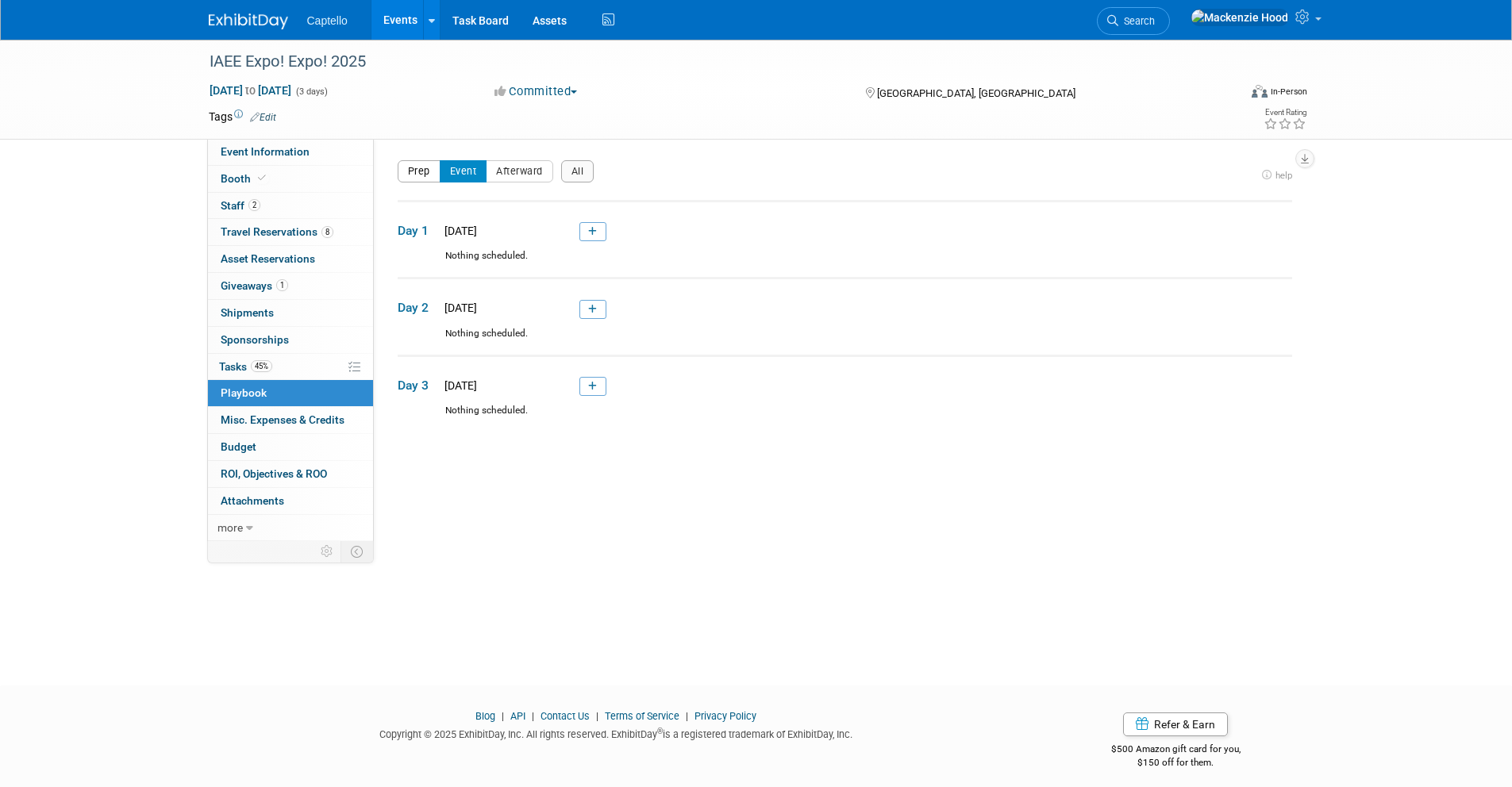
click at [414, 169] on button "Prep" at bounding box center [419, 171] width 43 height 22
click at [473, 163] on button "Event" at bounding box center [463, 171] width 48 height 22
click at [542, 163] on button "Afterward" at bounding box center [519, 171] width 68 height 22
click at [586, 165] on button "All" at bounding box center [577, 171] width 33 height 22
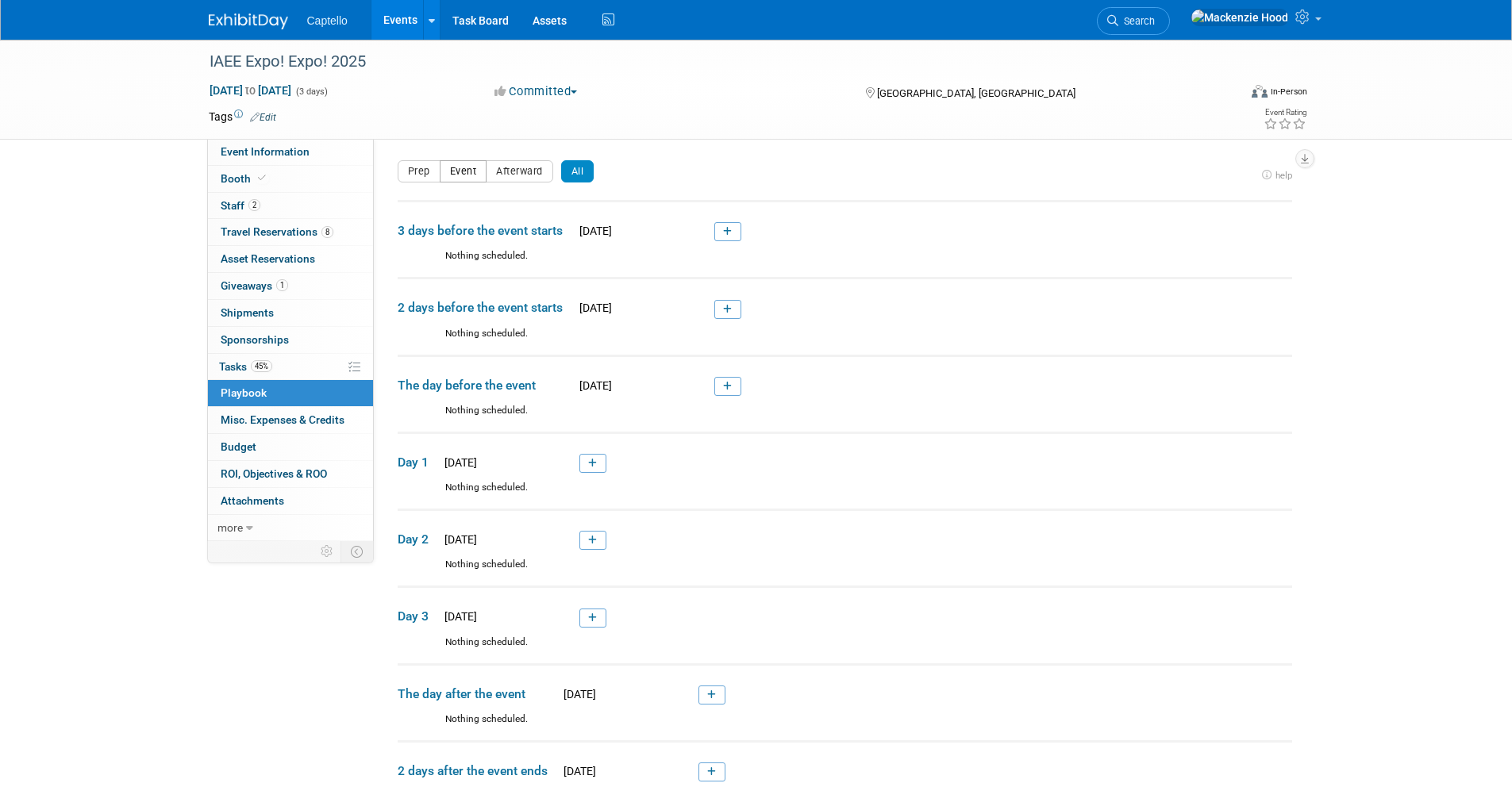
click at [459, 165] on button "Event" at bounding box center [463, 171] width 48 height 22
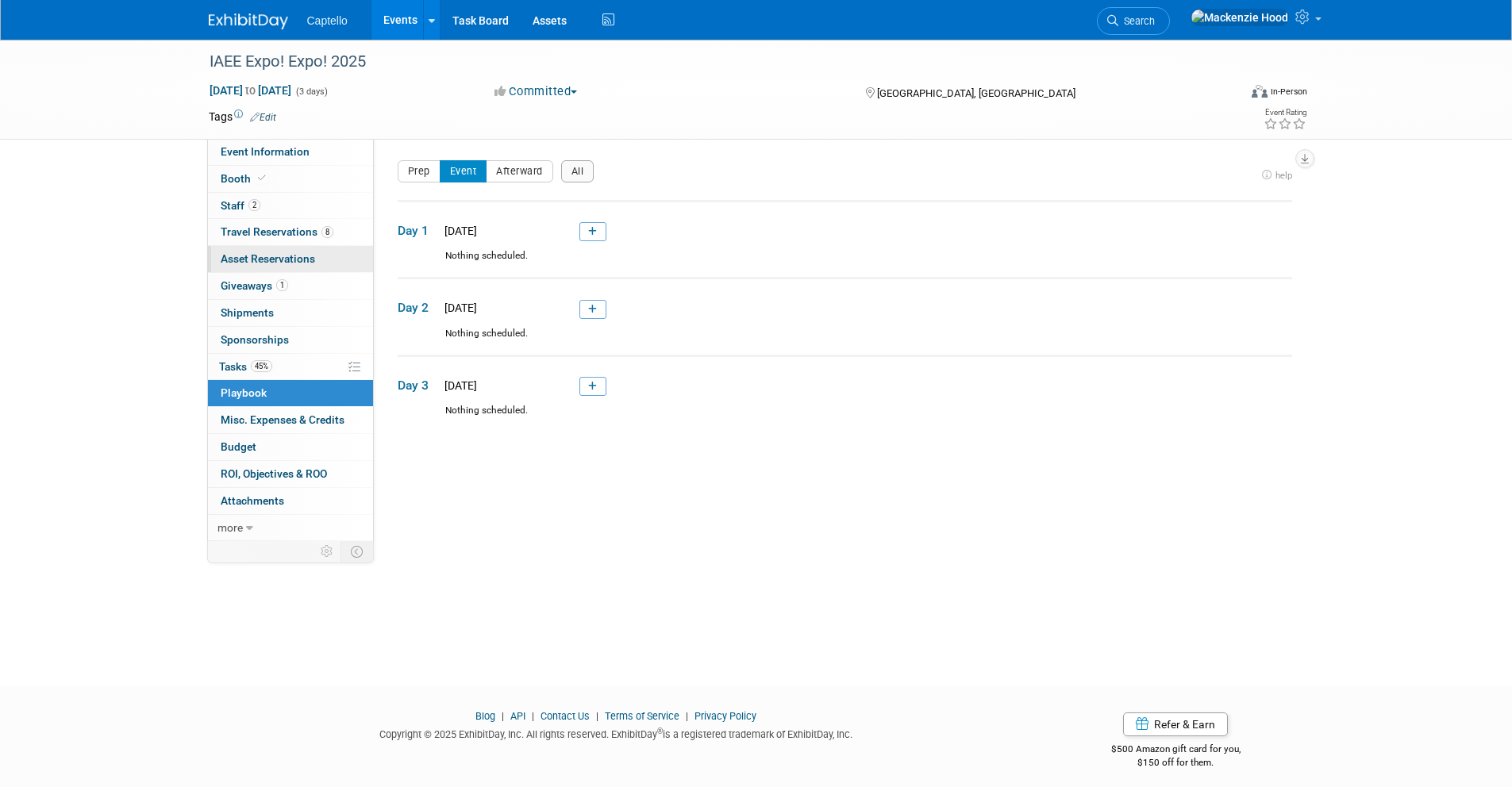
click at [266, 260] on span "Asset Reservations 0" at bounding box center [267, 258] width 94 height 13
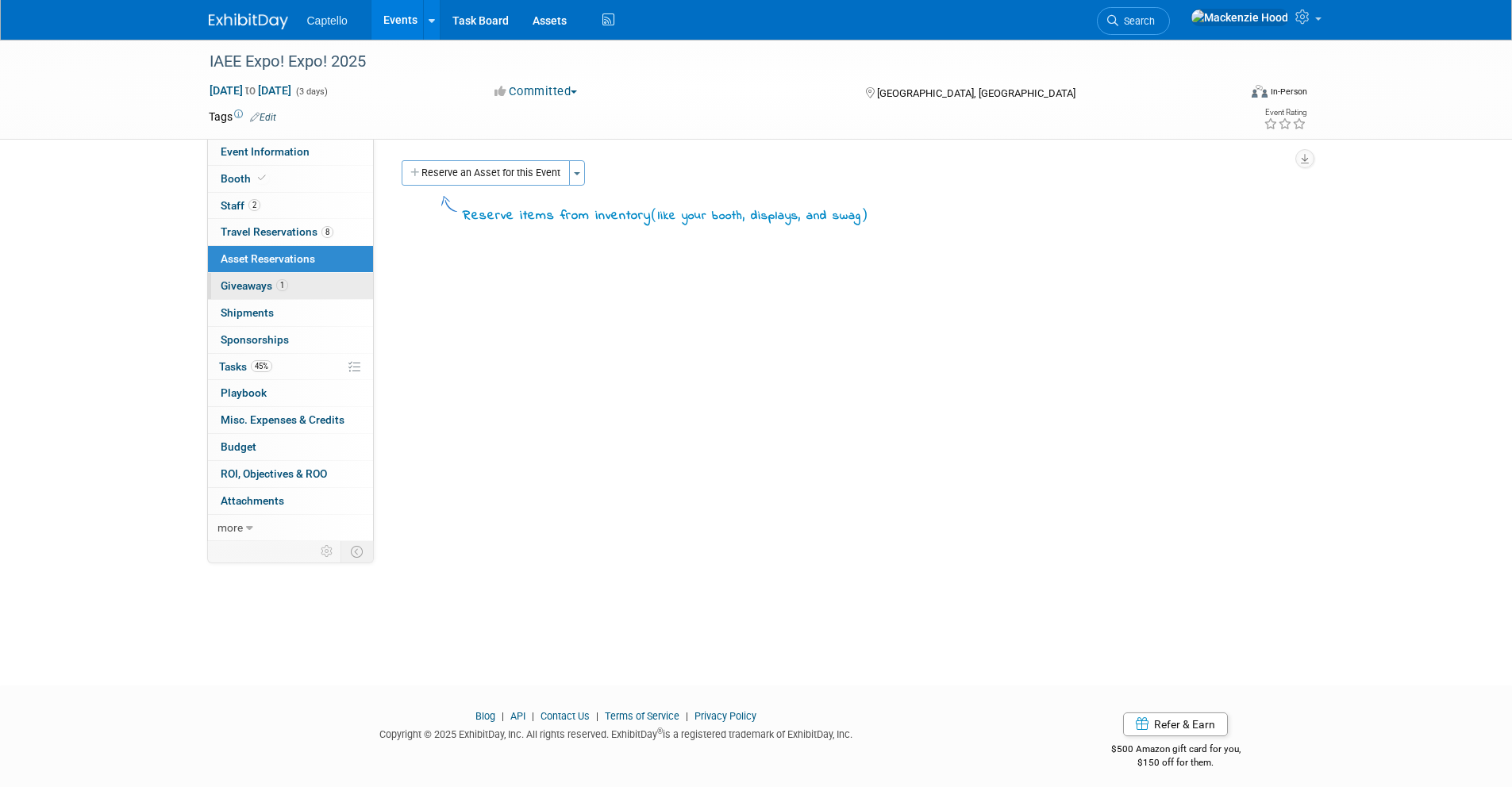
click at [260, 281] on span "Giveaways 1" at bounding box center [255, 285] width 68 height 13
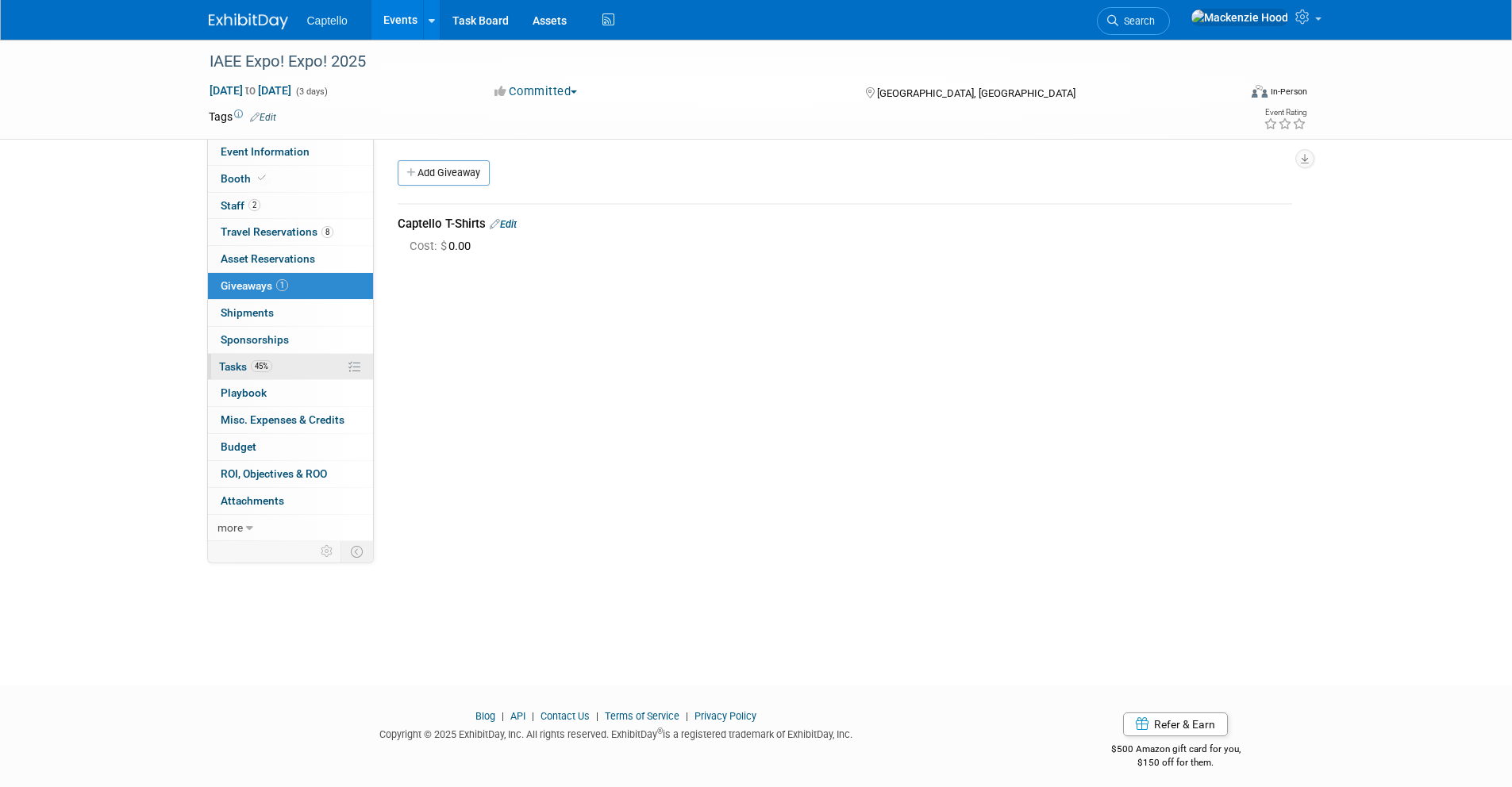
click at [313, 368] on link "45% Tasks 45%" at bounding box center [290, 366] width 165 height 26
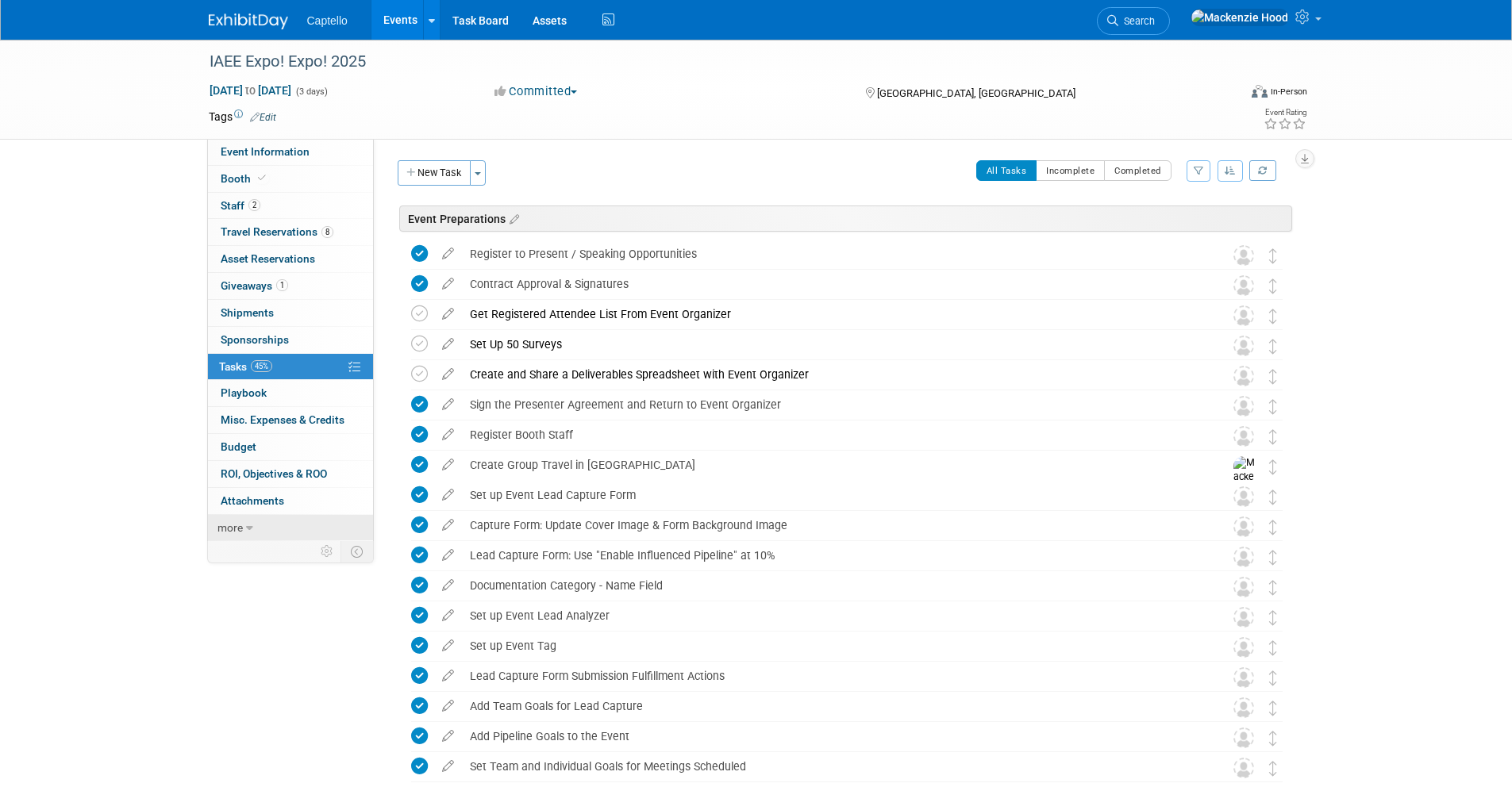
click at [257, 533] on link "more" at bounding box center [290, 527] width 165 height 26
click at [255, 524] on link "less" at bounding box center [290, 527] width 165 height 26
click at [431, 18] on icon at bounding box center [431, 21] width 6 height 10
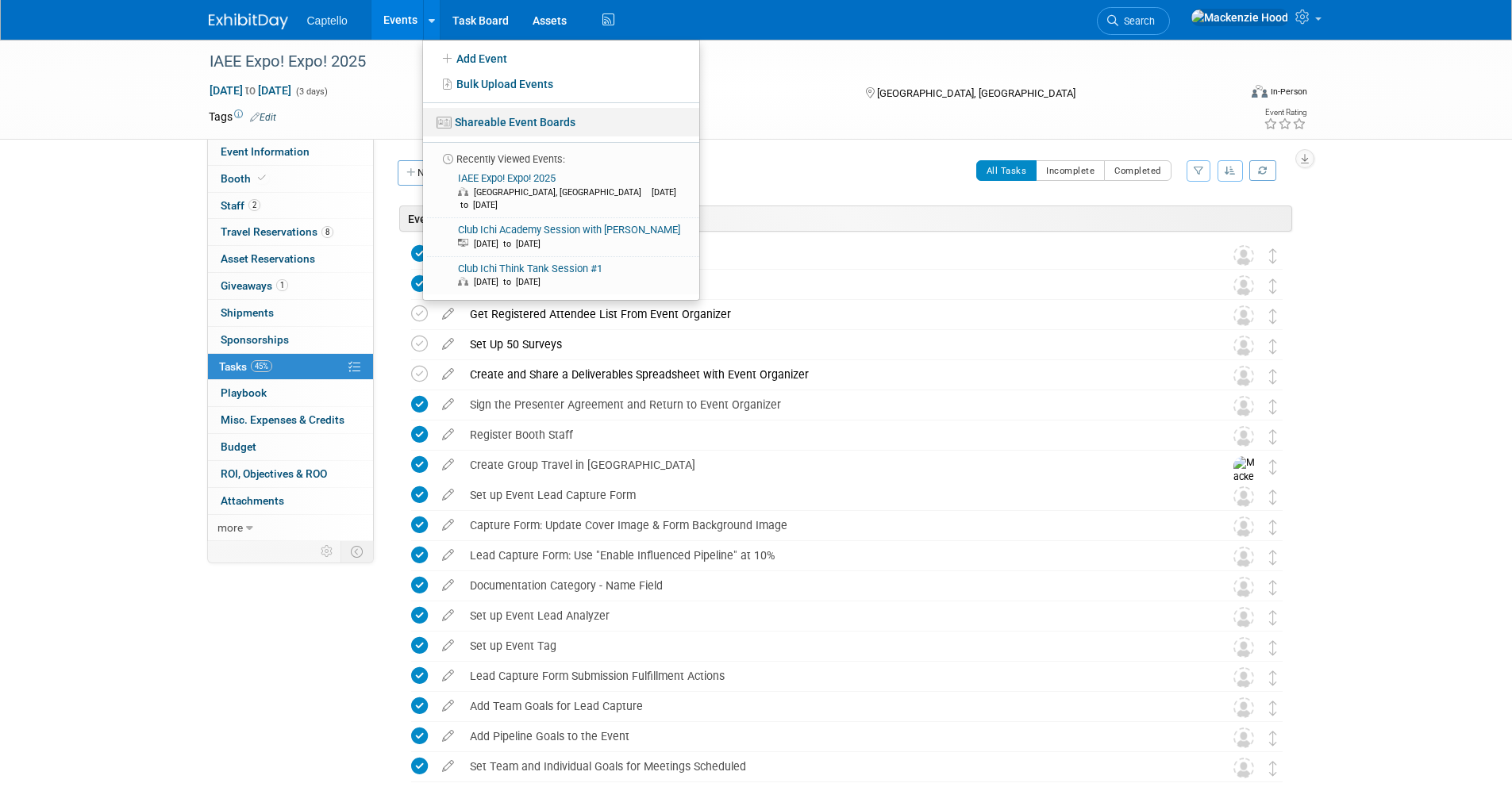
click at [475, 119] on link "Shareable Event Boards" at bounding box center [562, 122] width 277 height 29
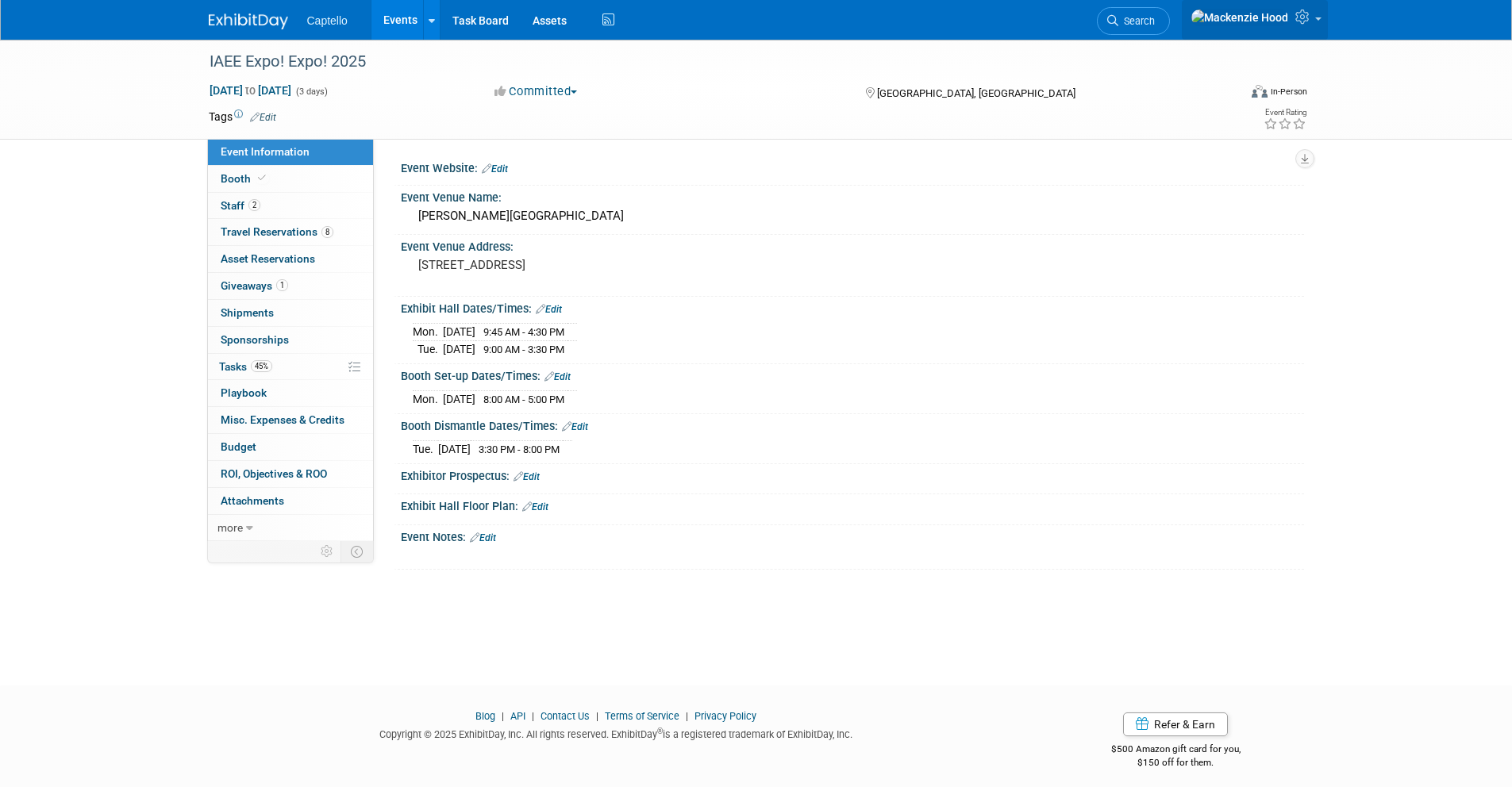
click at [1312, 24] on icon at bounding box center [1305, 16] width 19 height 14
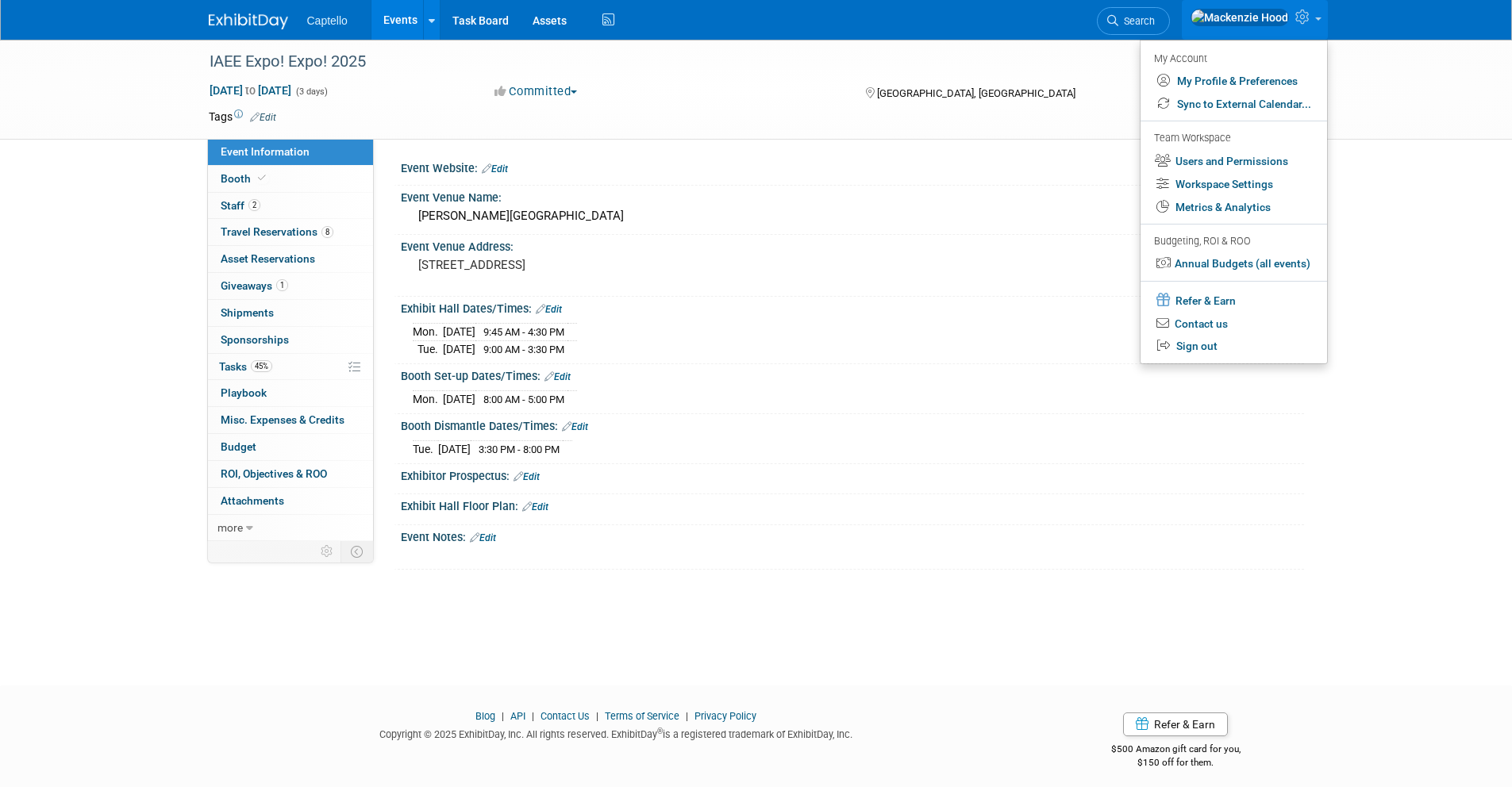
click at [566, 89] on button "Committed" at bounding box center [535, 92] width 94 height 17
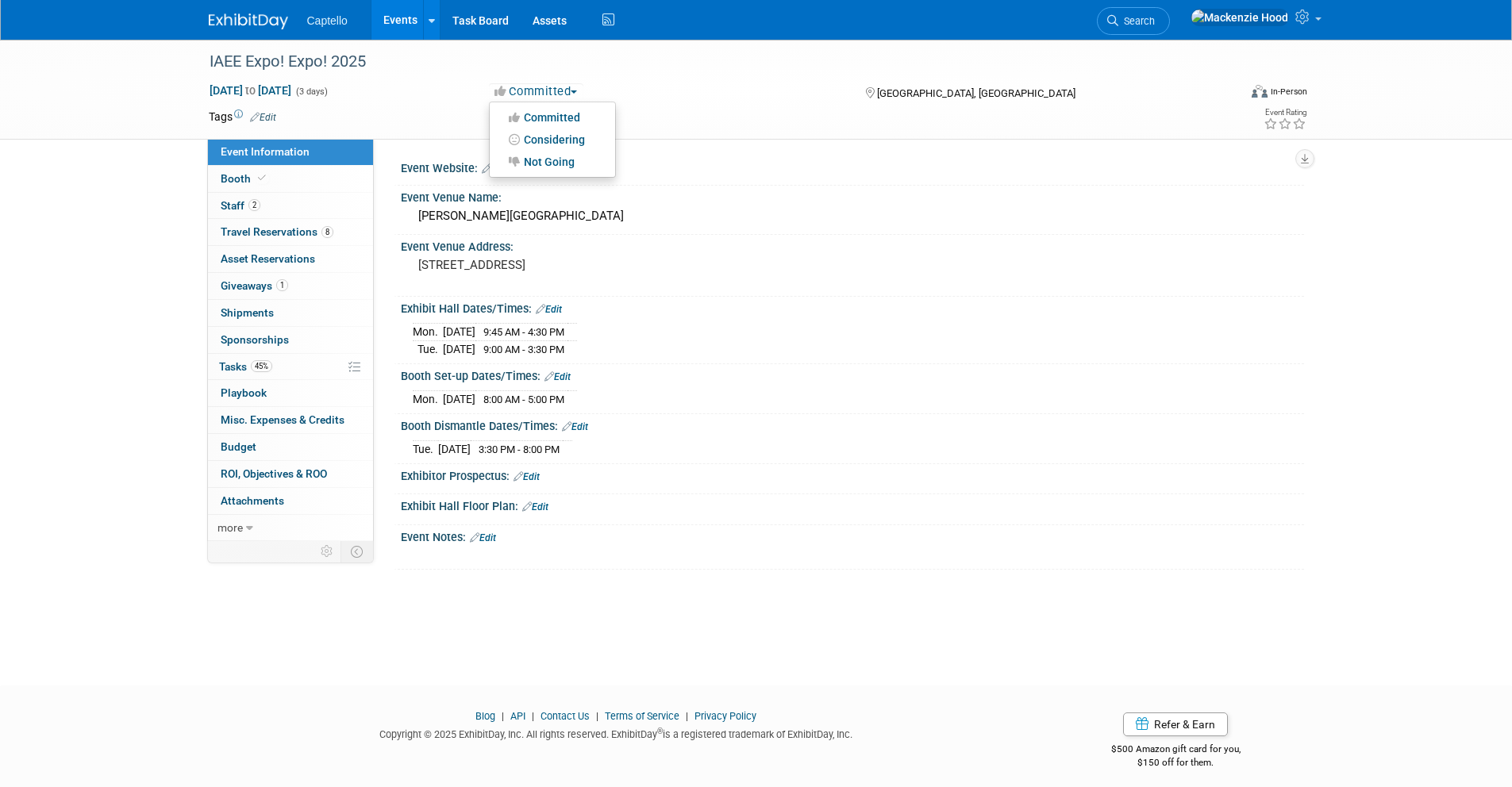
click at [781, 82] on div "Committed Committed Considering Not Going" at bounding box center [664, 92] width 374 height 19
click at [1312, 19] on icon at bounding box center [1305, 16] width 19 height 14
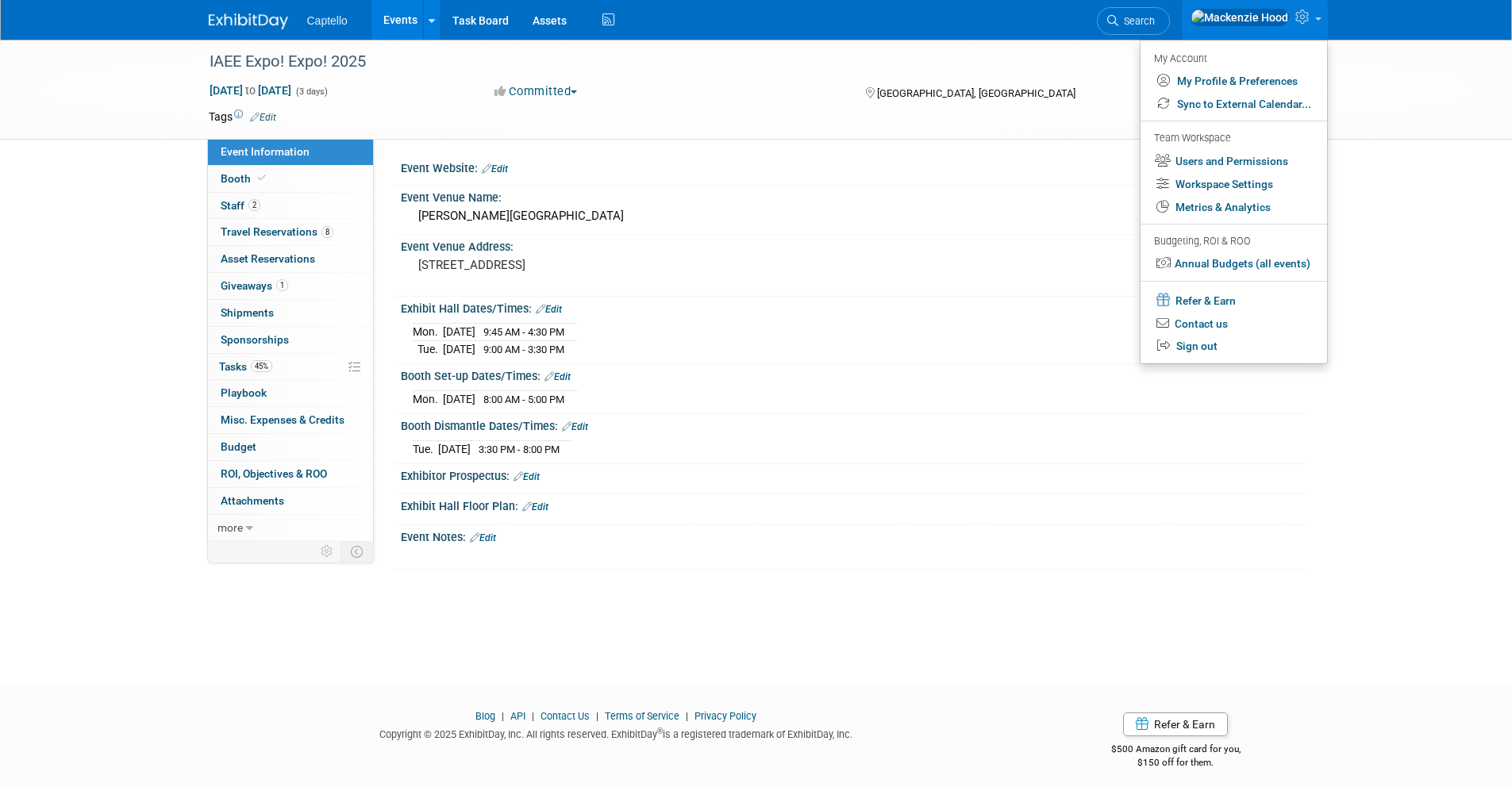
click at [1393, 29] on div "Captello Events Add Event Bulk Upload Events Shareable Event Boards Recently Vi…" at bounding box center [756, 20] width 1512 height 41
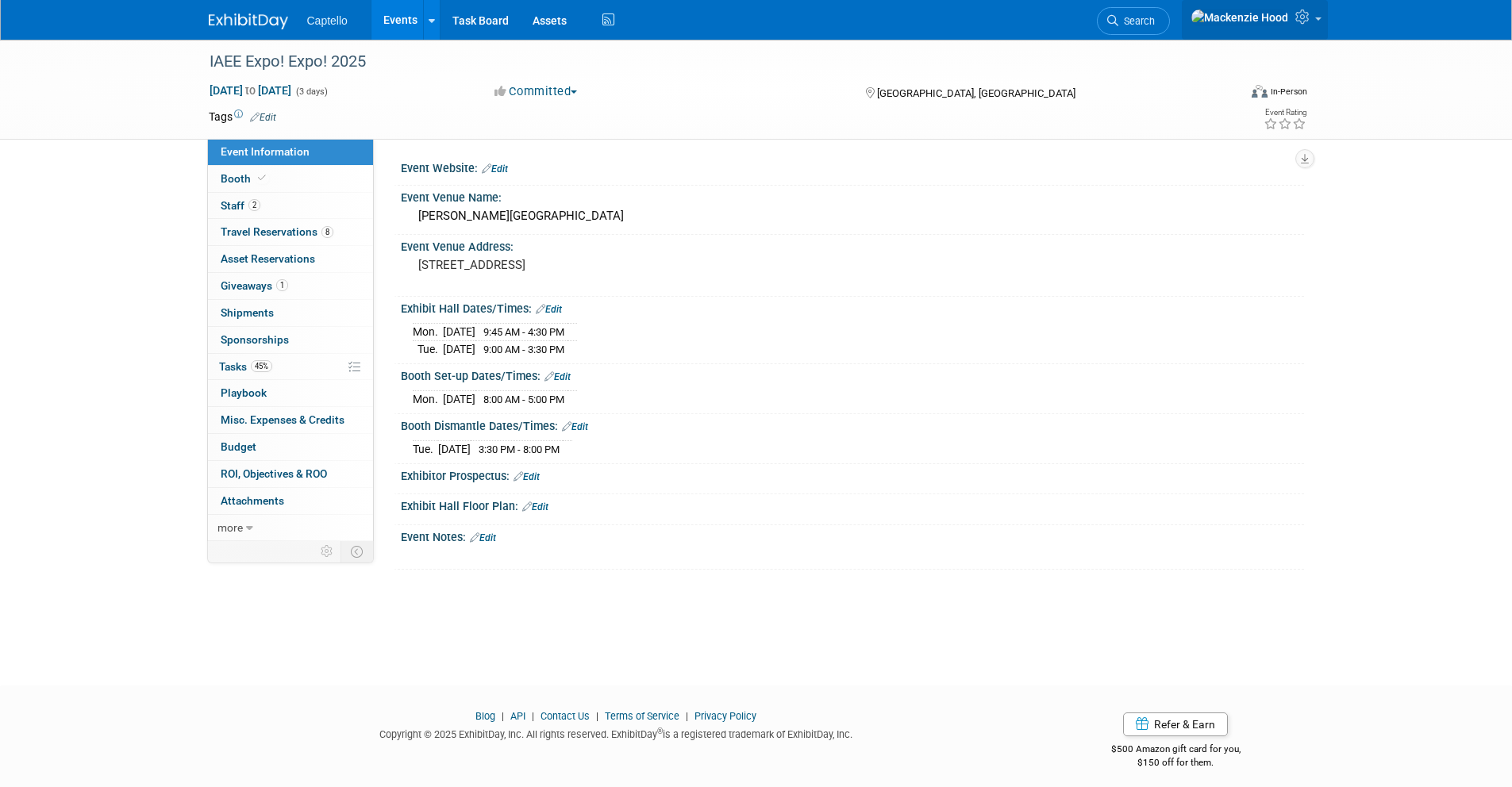
click at [1302, 20] on icon at bounding box center [1305, 16] width 19 height 14
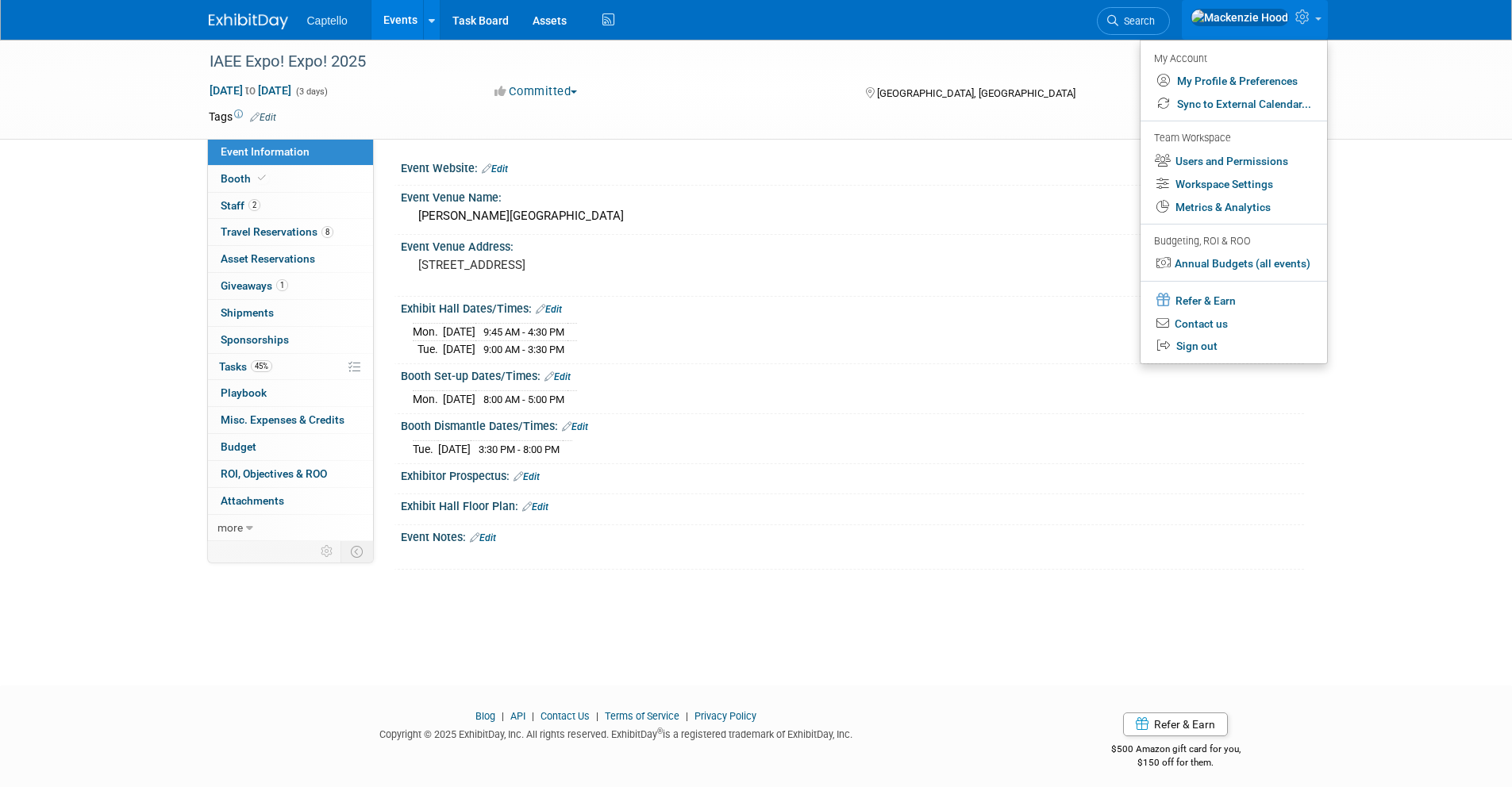
click at [1375, 58] on div "IAEE Expo! Expo! 2025 Dec 8, 2025 to Dec 10, 2025 (3 days) Dec 8, 2025 to Dec 1…" at bounding box center [756, 90] width 1512 height 100
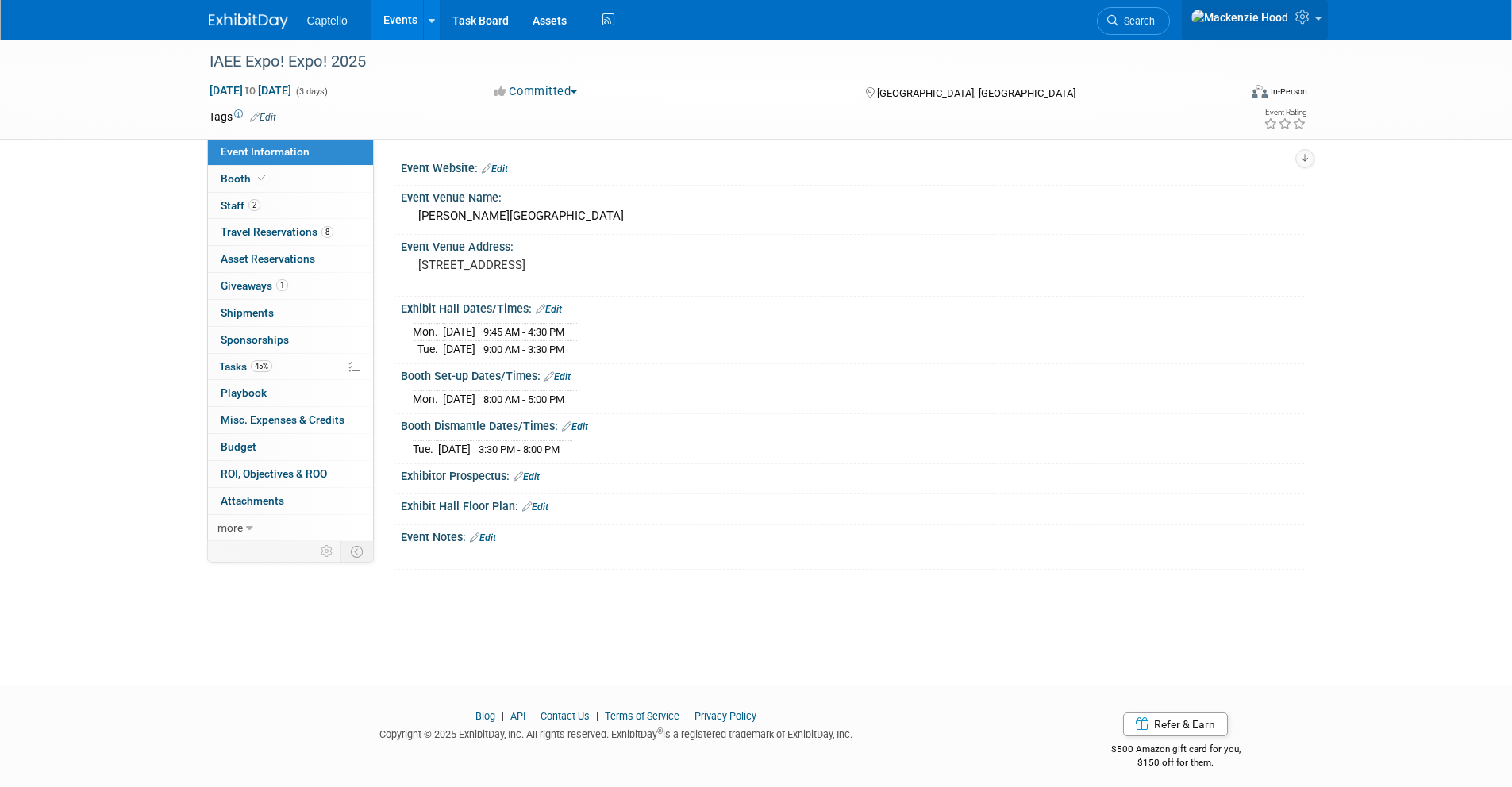
click at [1311, 19] on icon at bounding box center [1305, 16] width 19 height 14
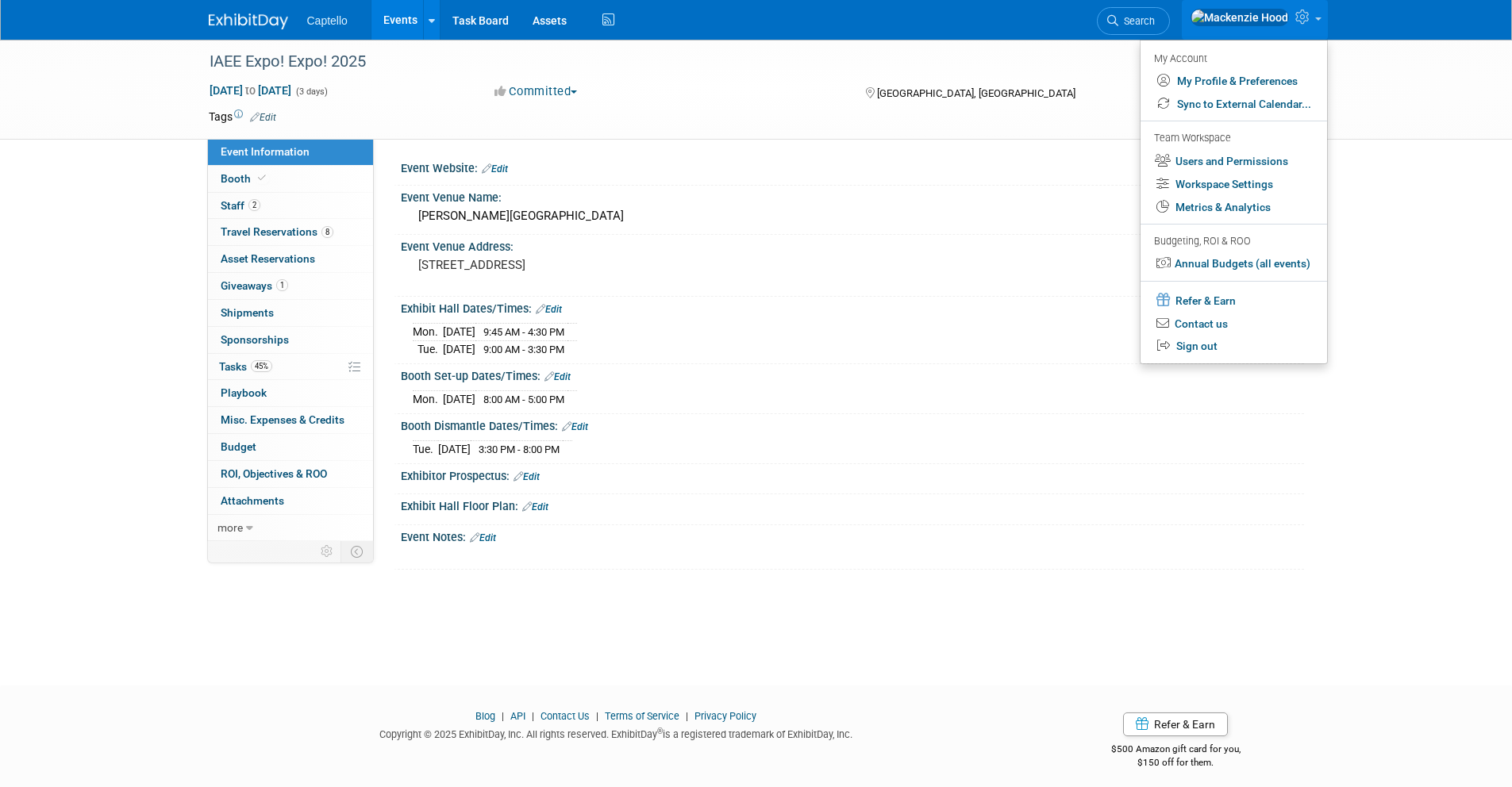
click at [1385, 63] on div "IAEE Expo! Expo! 2025 Dec 8, 2025 to Dec 10, 2025 (3 days) Dec 8, 2025 to Dec 1…" at bounding box center [756, 90] width 1512 height 100
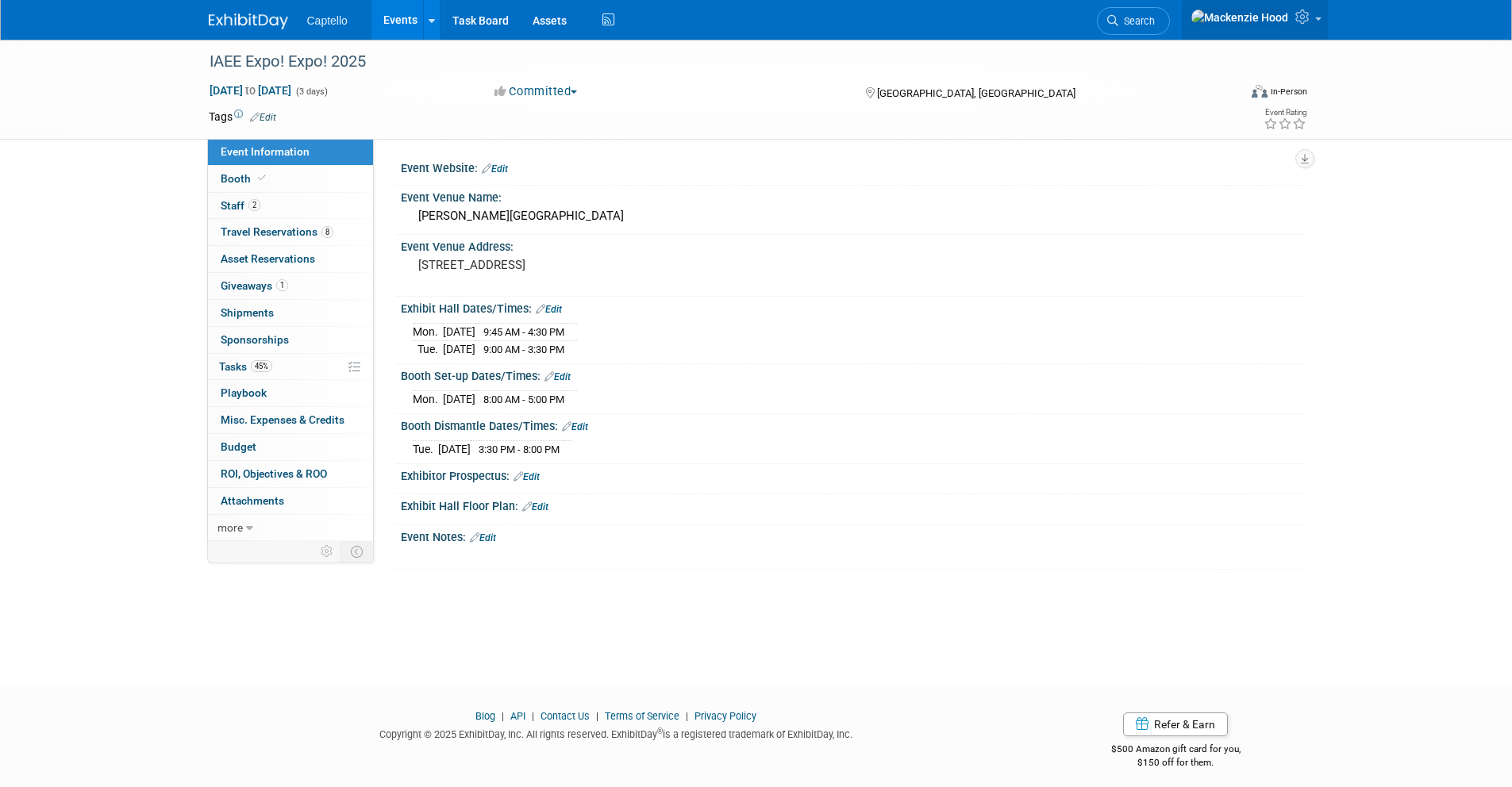
click at [1313, 25] on link at bounding box center [1255, 20] width 146 height 40
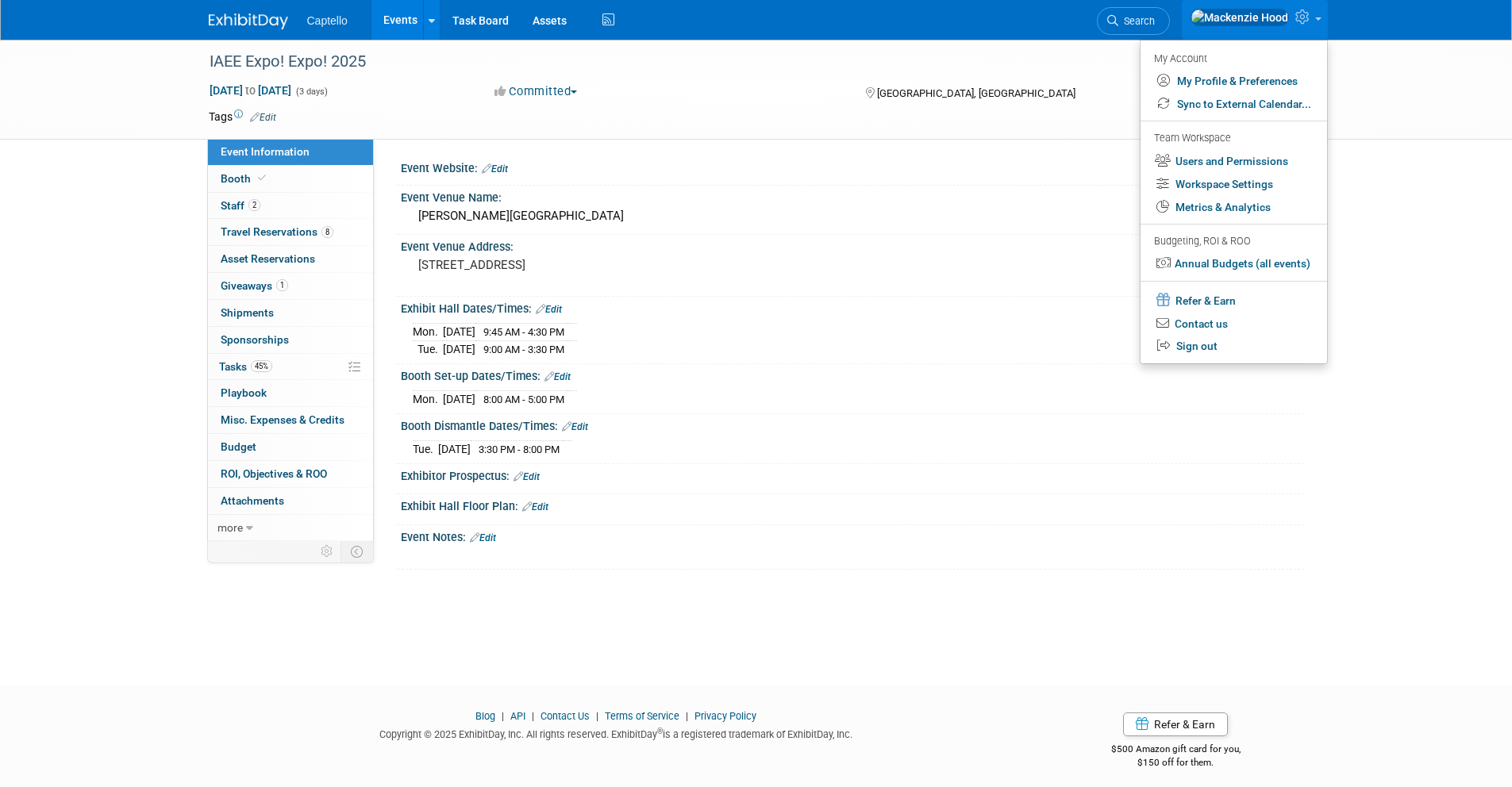
click at [1382, 49] on div "IAEE Expo! Expo! 2025 Dec 8, 2025 to Dec 10, 2025 (3 days) Dec 8, 2025 to Dec 1…" at bounding box center [756, 90] width 1512 height 100
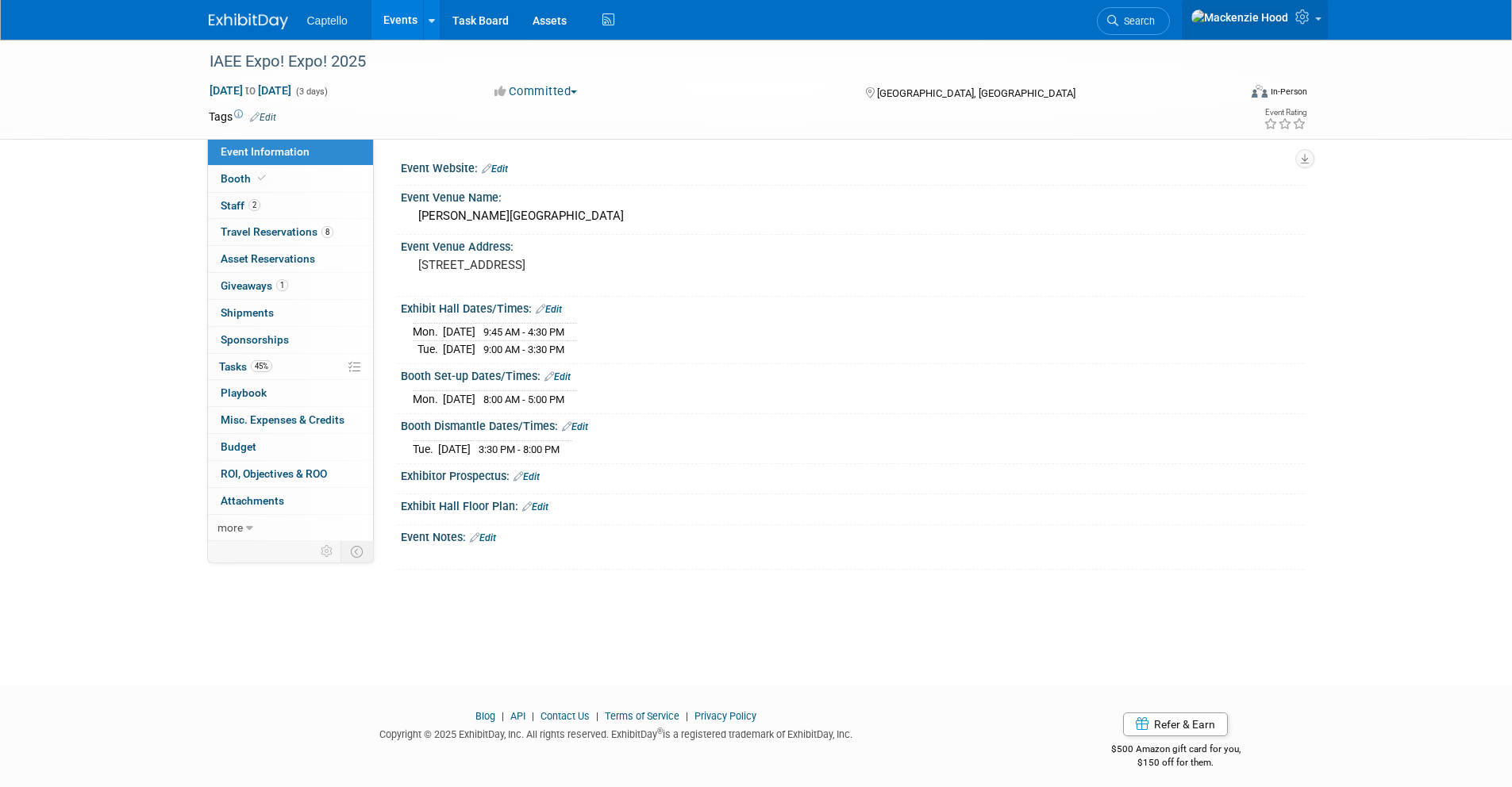
click at [1317, 19] on link at bounding box center [1255, 20] width 146 height 40
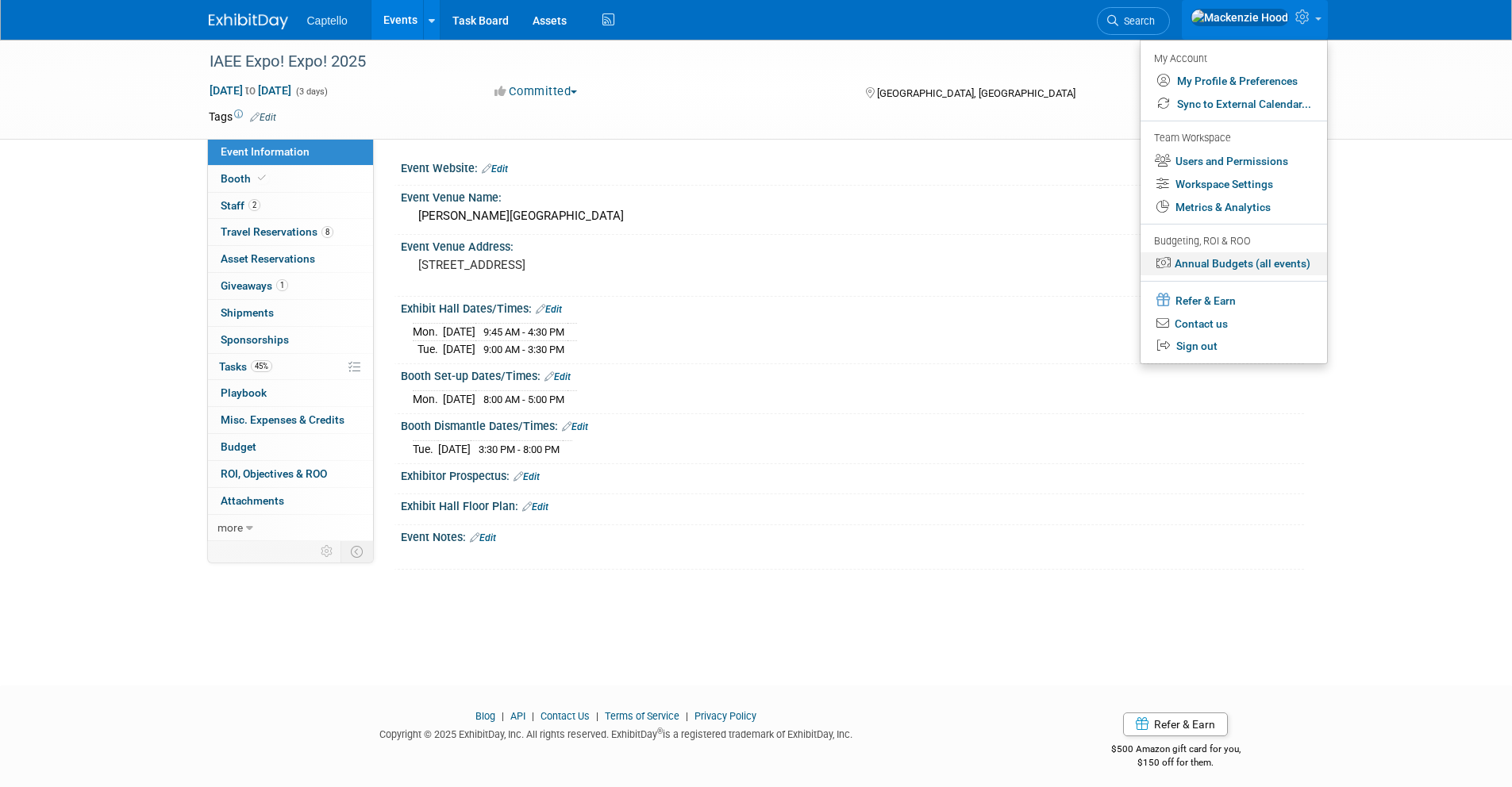
click at [1227, 265] on link "Annual Budgets (all events)" at bounding box center [1234, 263] width 187 height 23
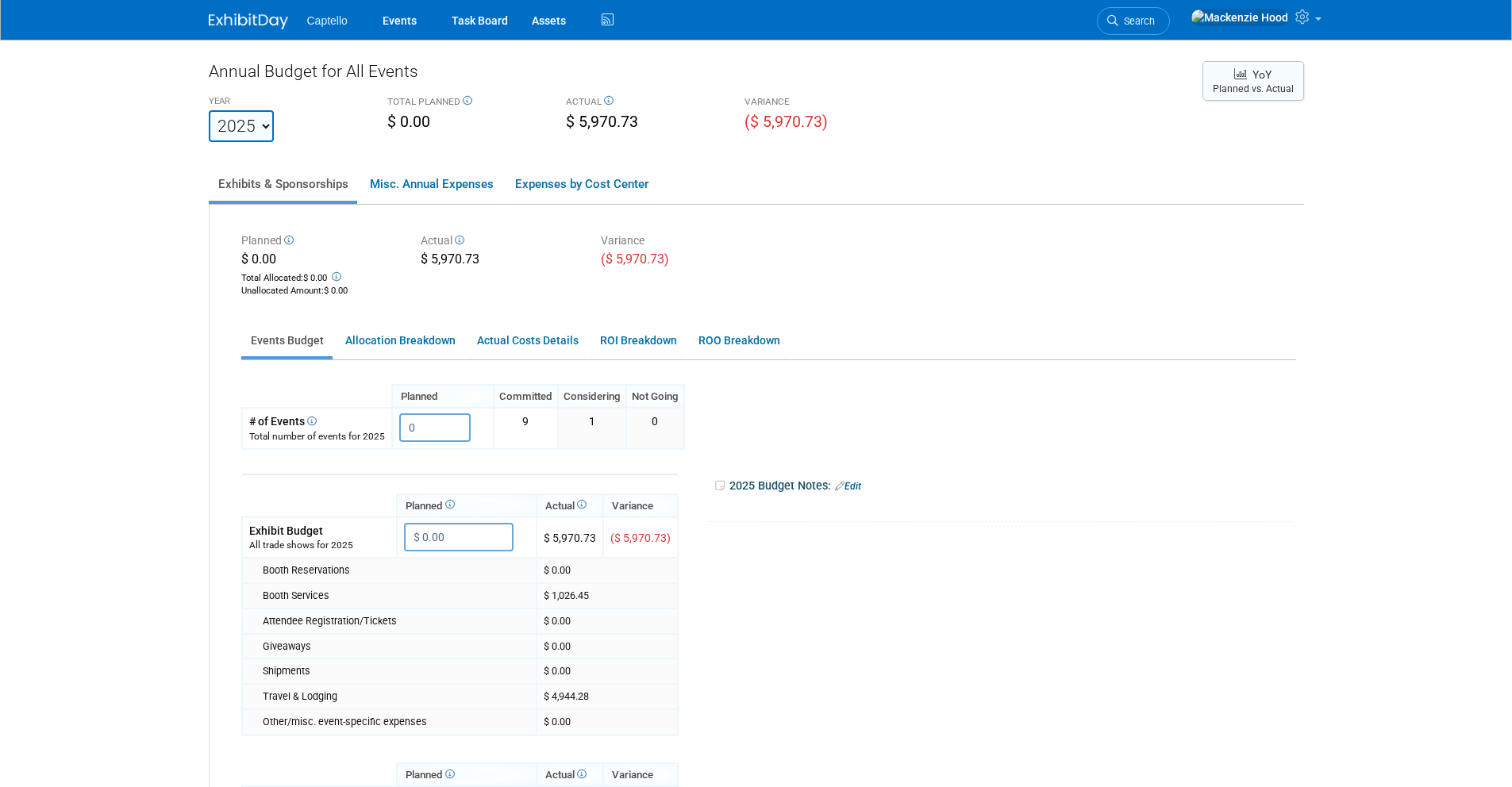
click at [1280, 84] on button "YoY Planned vs. Actual" at bounding box center [1253, 81] width 102 height 40
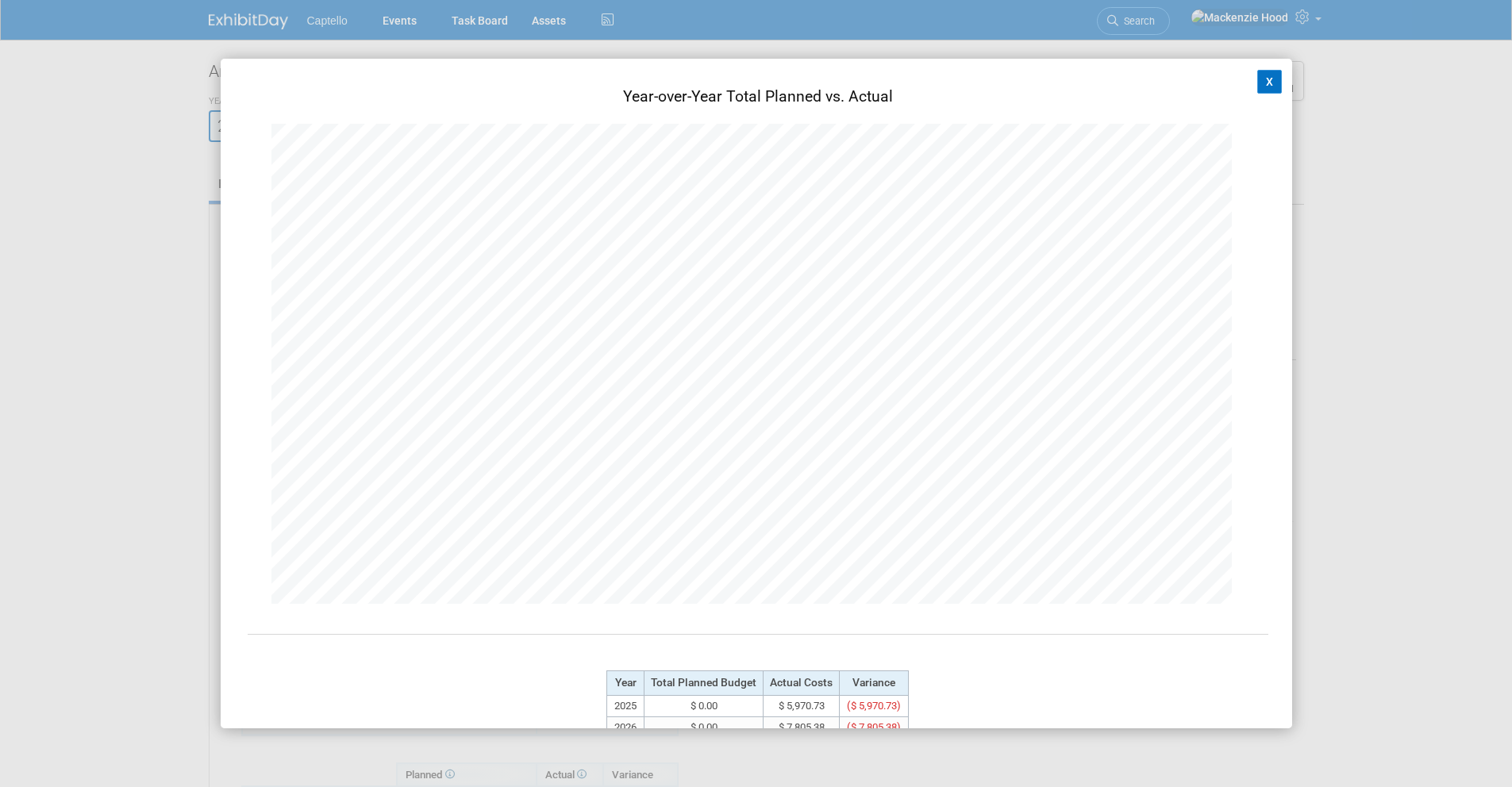
click at [1262, 81] on button "X" at bounding box center [1270, 81] width 25 height 24
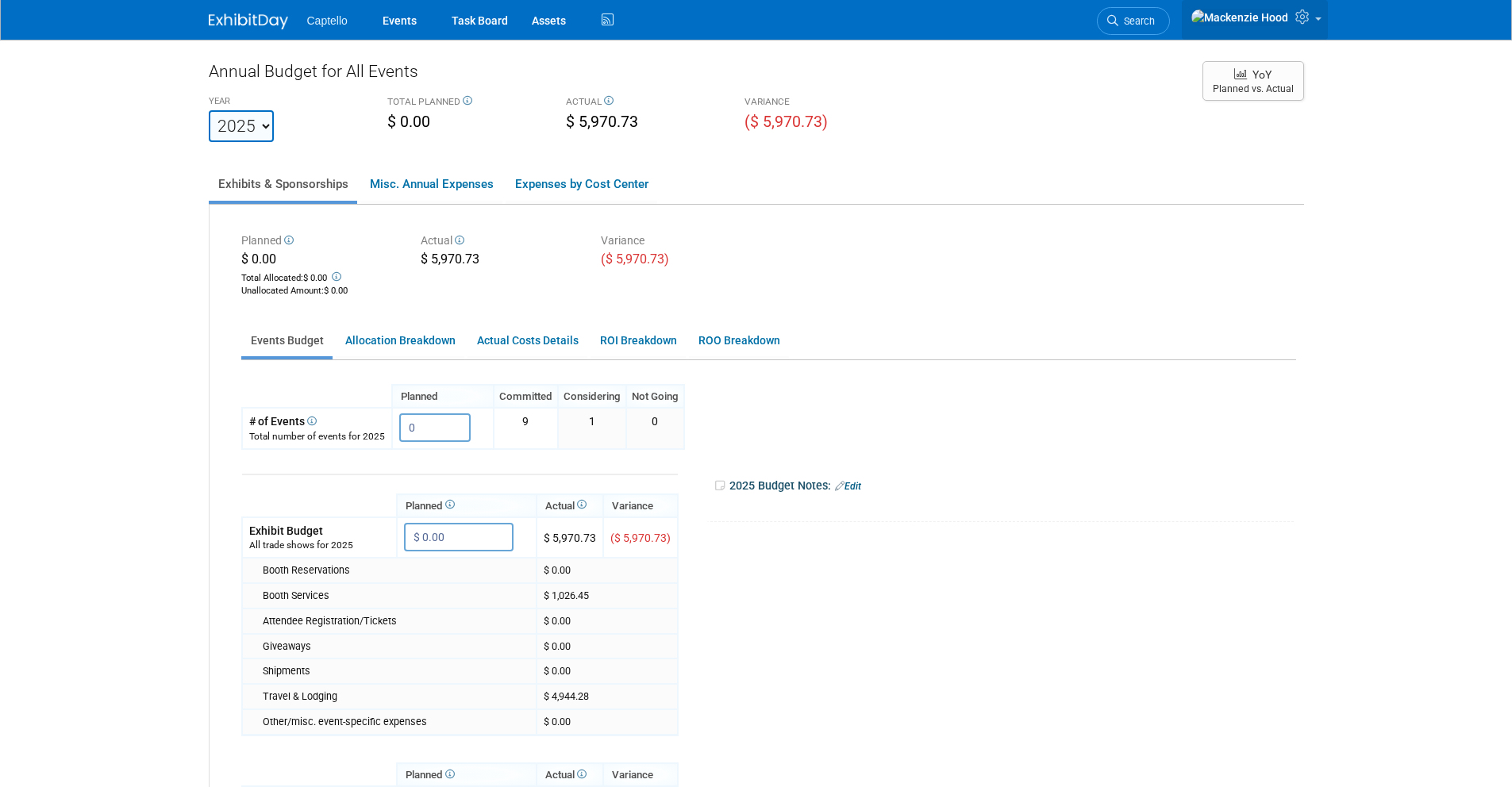
click at [1308, 22] on icon at bounding box center [1305, 16] width 19 height 14
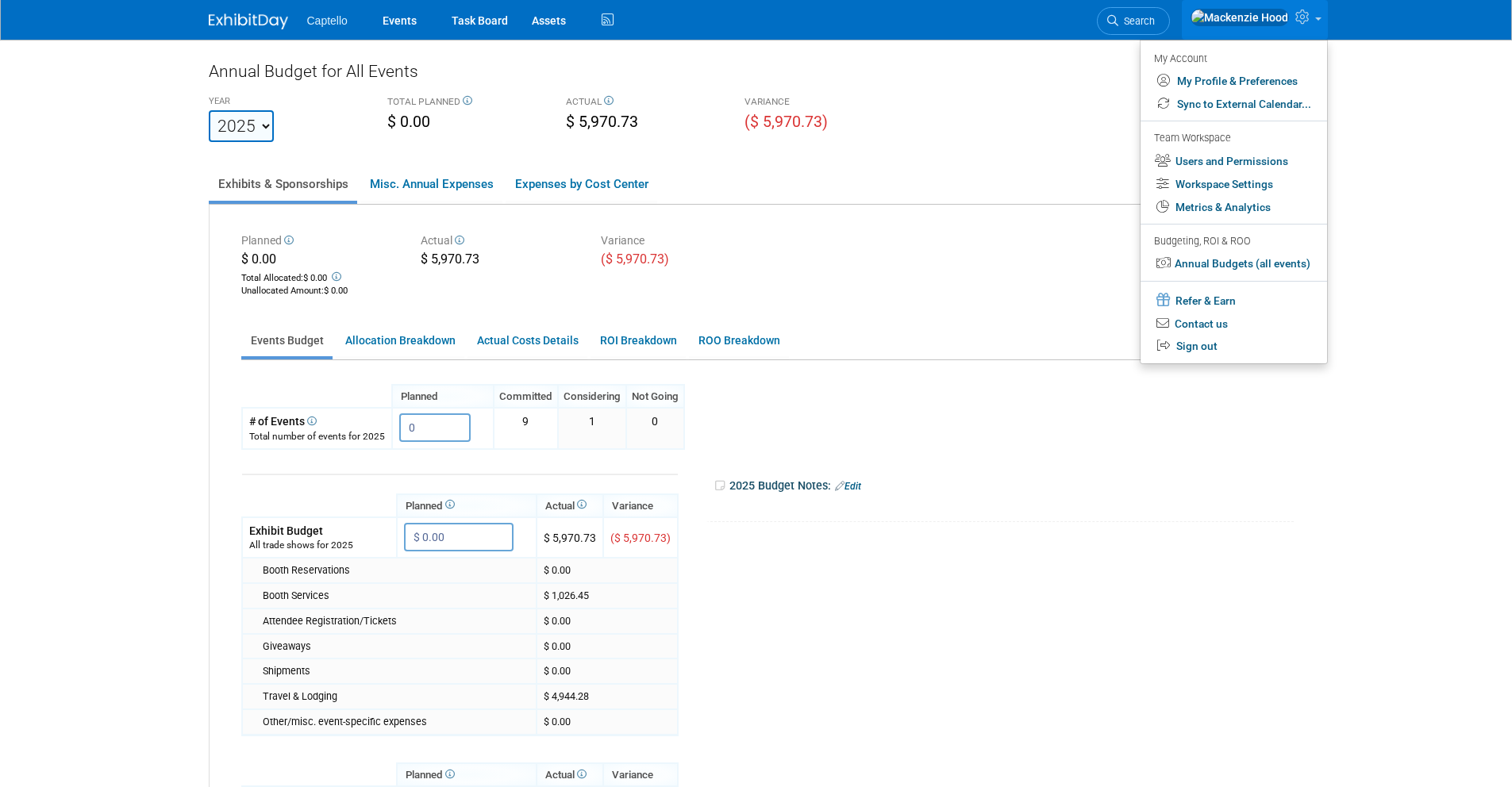
click at [1132, 87] on div "Annual Budget for All Events" at bounding box center [697, 75] width 977 height 31
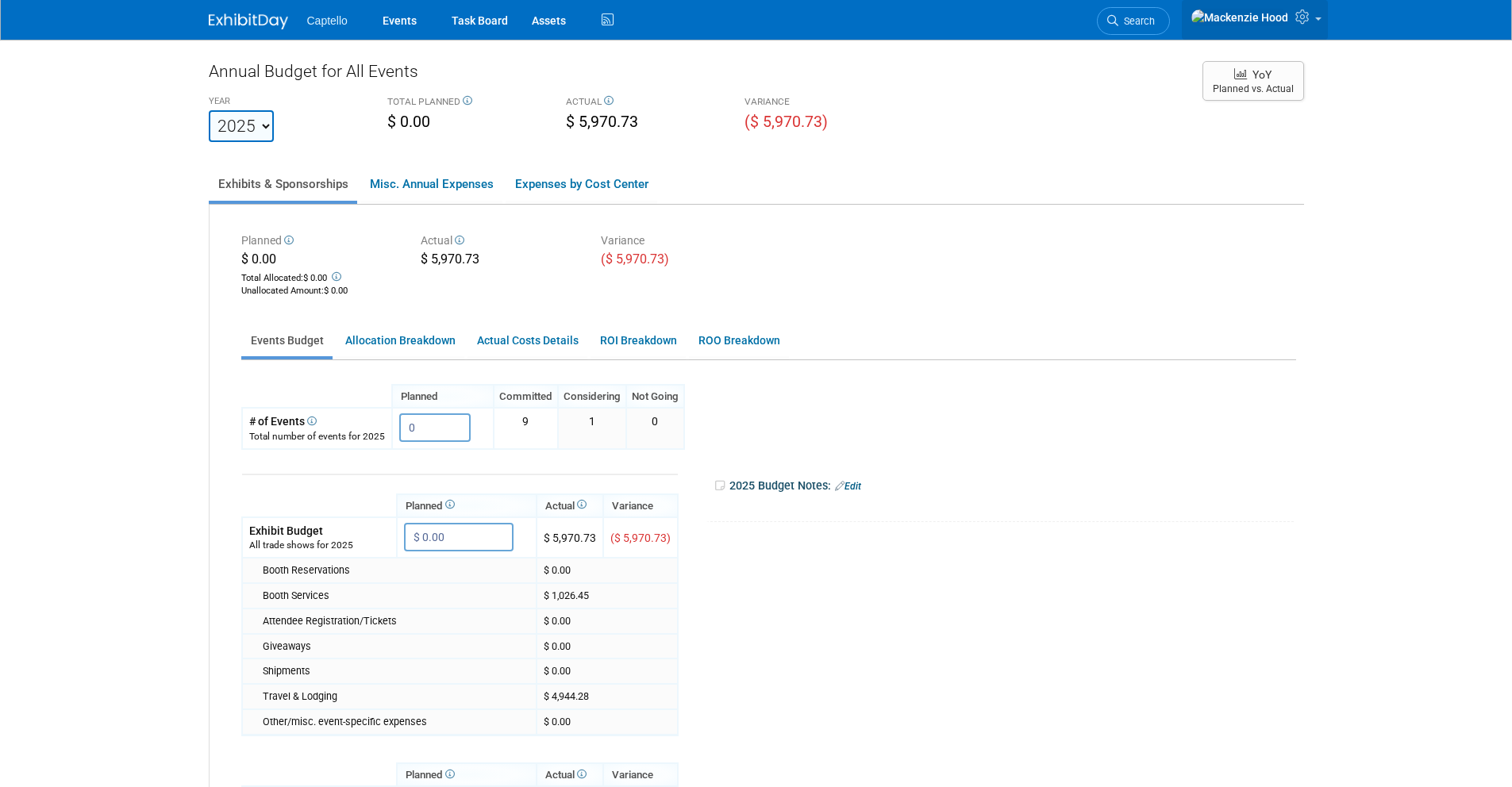
click at [1298, 14] on icon at bounding box center [1305, 16] width 19 height 14
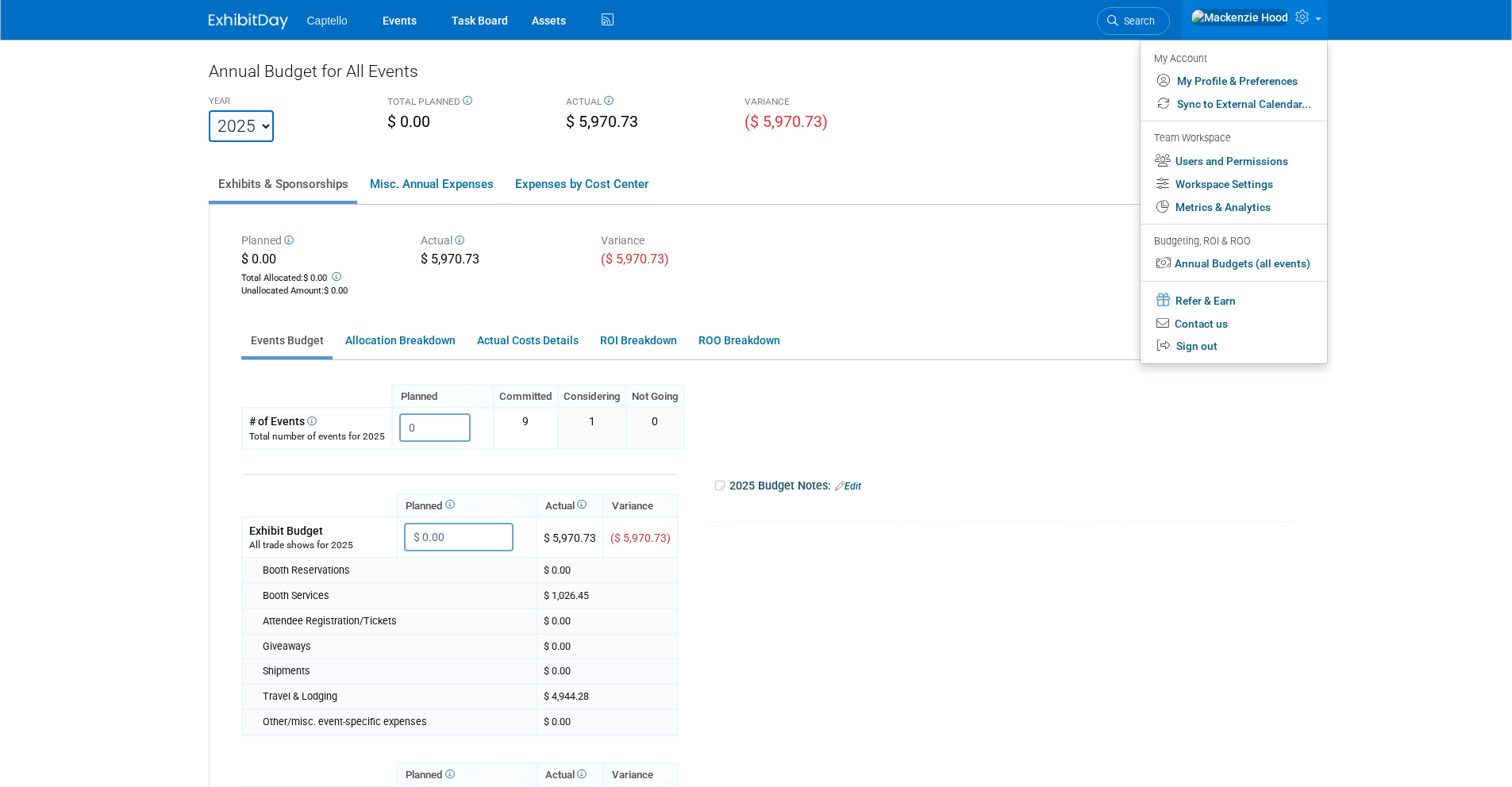
click at [1380, 355] on body "Captello Events Task Board Assets" at bounding box center [756, 394] width 1512 height 787
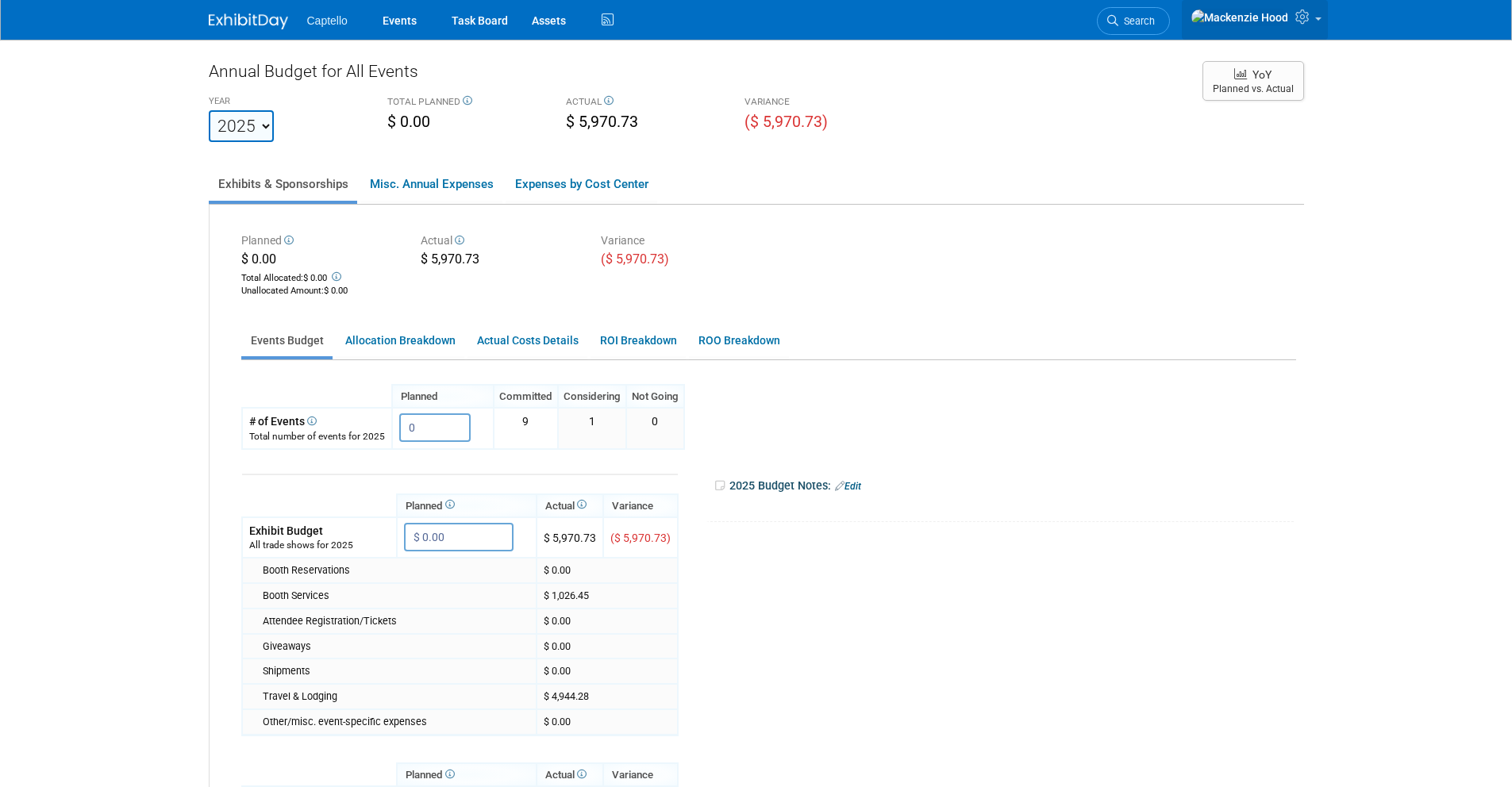
click at [1308, 17] on icon at bounding box center [1305, 16] width 19 height 14
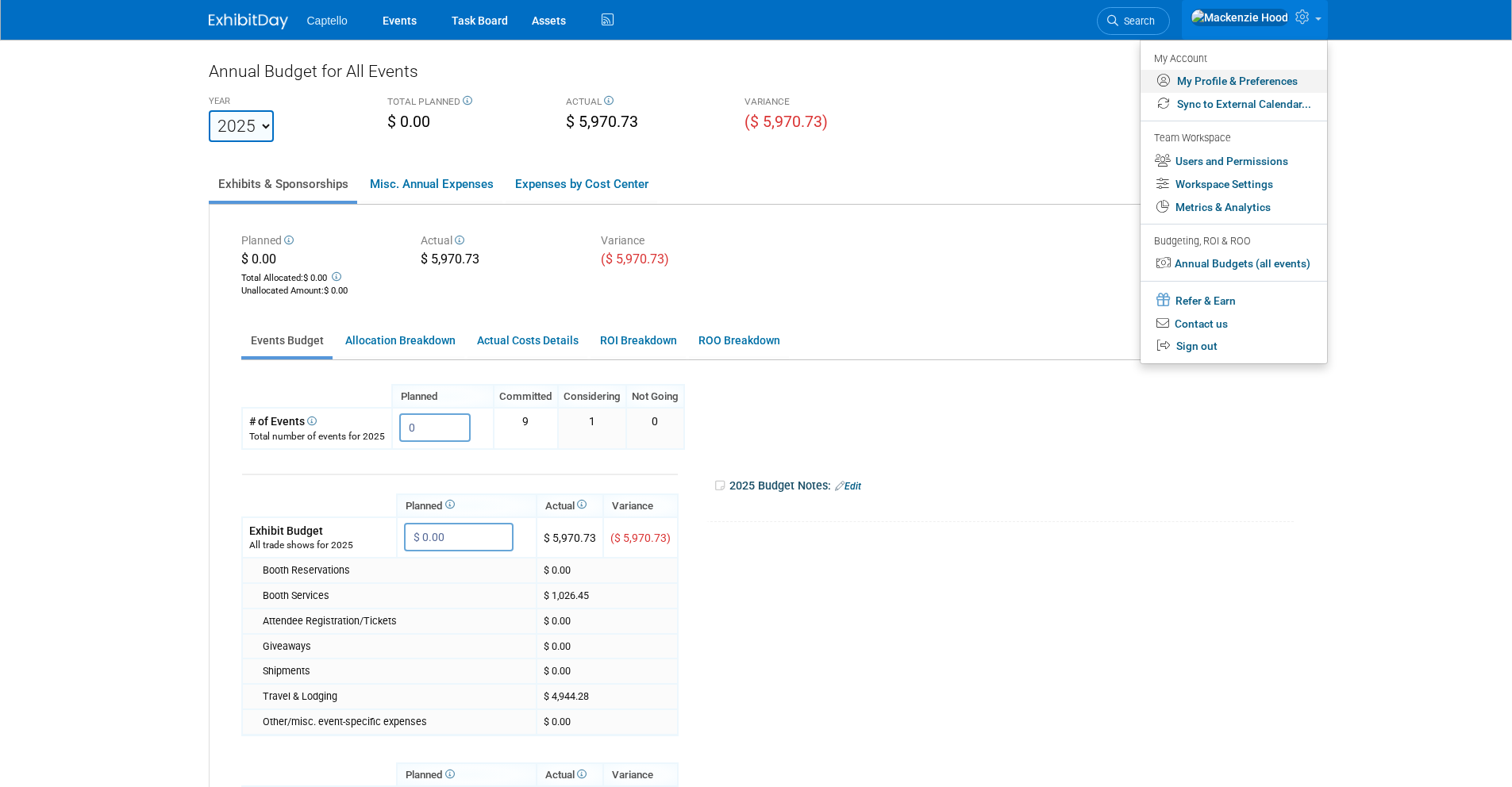
click at [1295, 78] on link "My Profile & Preferences" at bounding box center [1234, 81] width 187 height 23
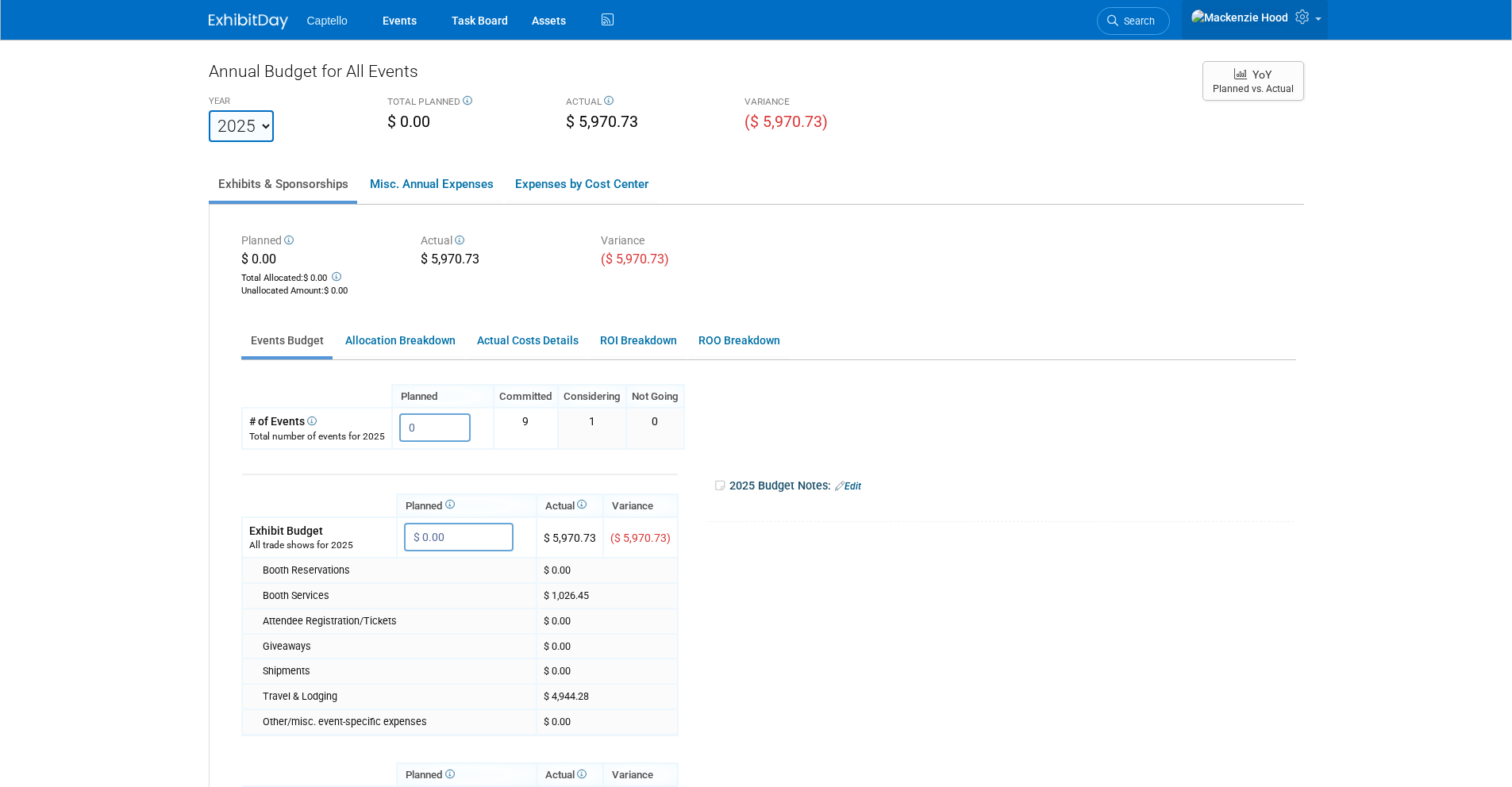
click at [1322, 21] on link at bounding box center [1255, 20] width 146 height 40
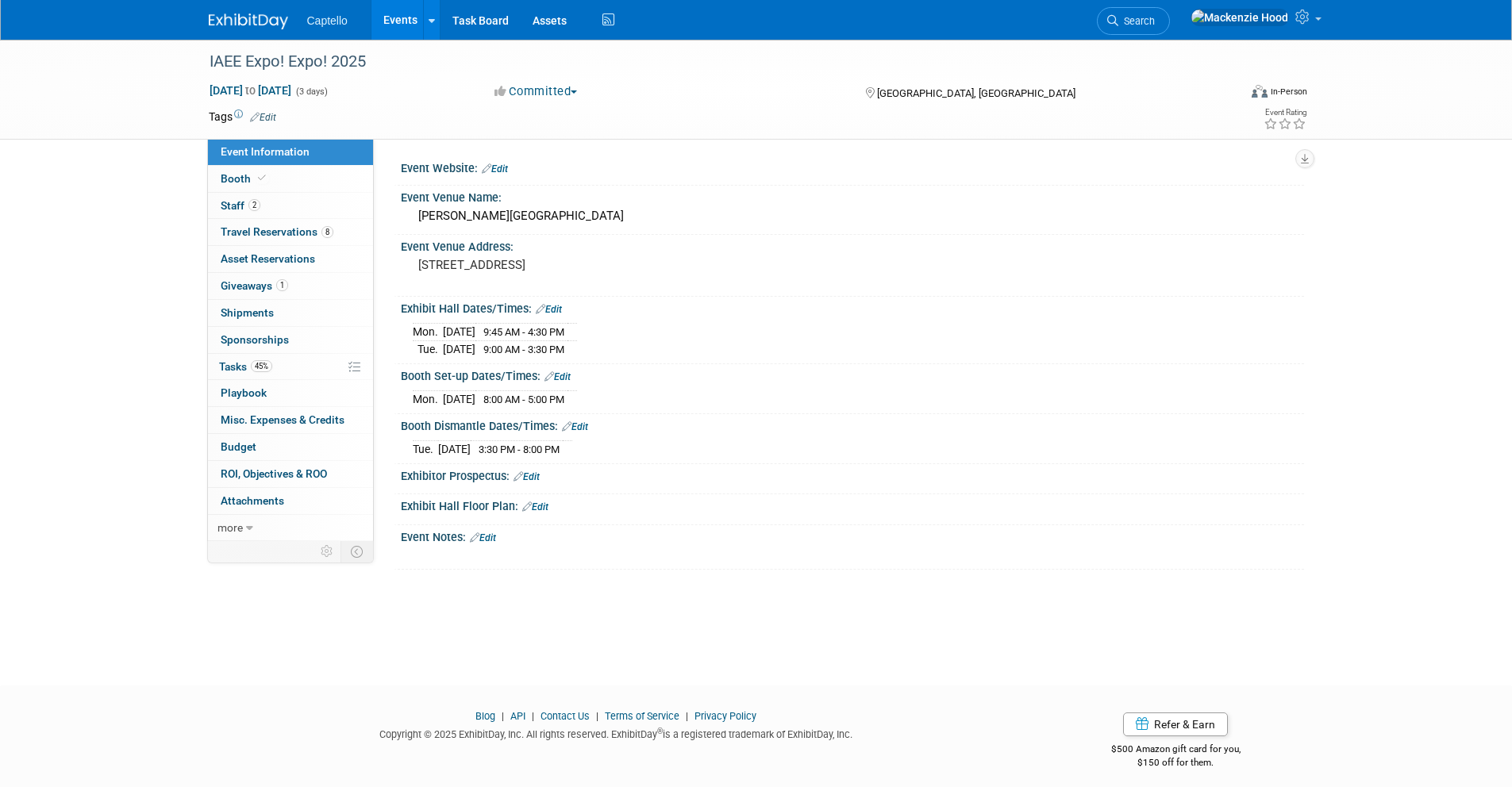
click at [266, 16] on img at bounding box center [249, 21] width 80 height 16
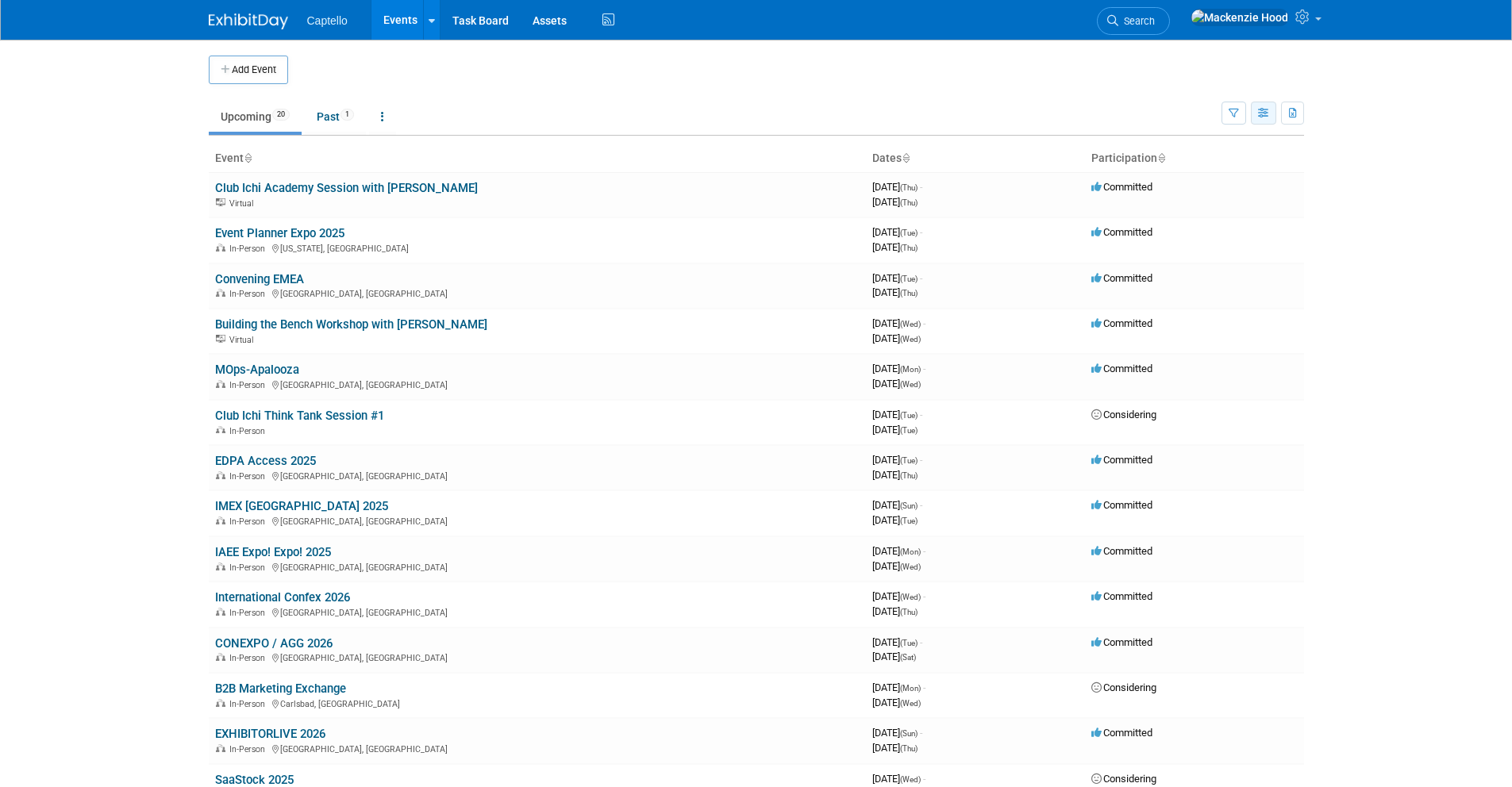
click at [1254, 115] on button "button" at bounding box center [1263, 113] width 25 height 23
click at [1195, 195] on link "Detail View" at bounding box center [1196, 193] width 133 height 22
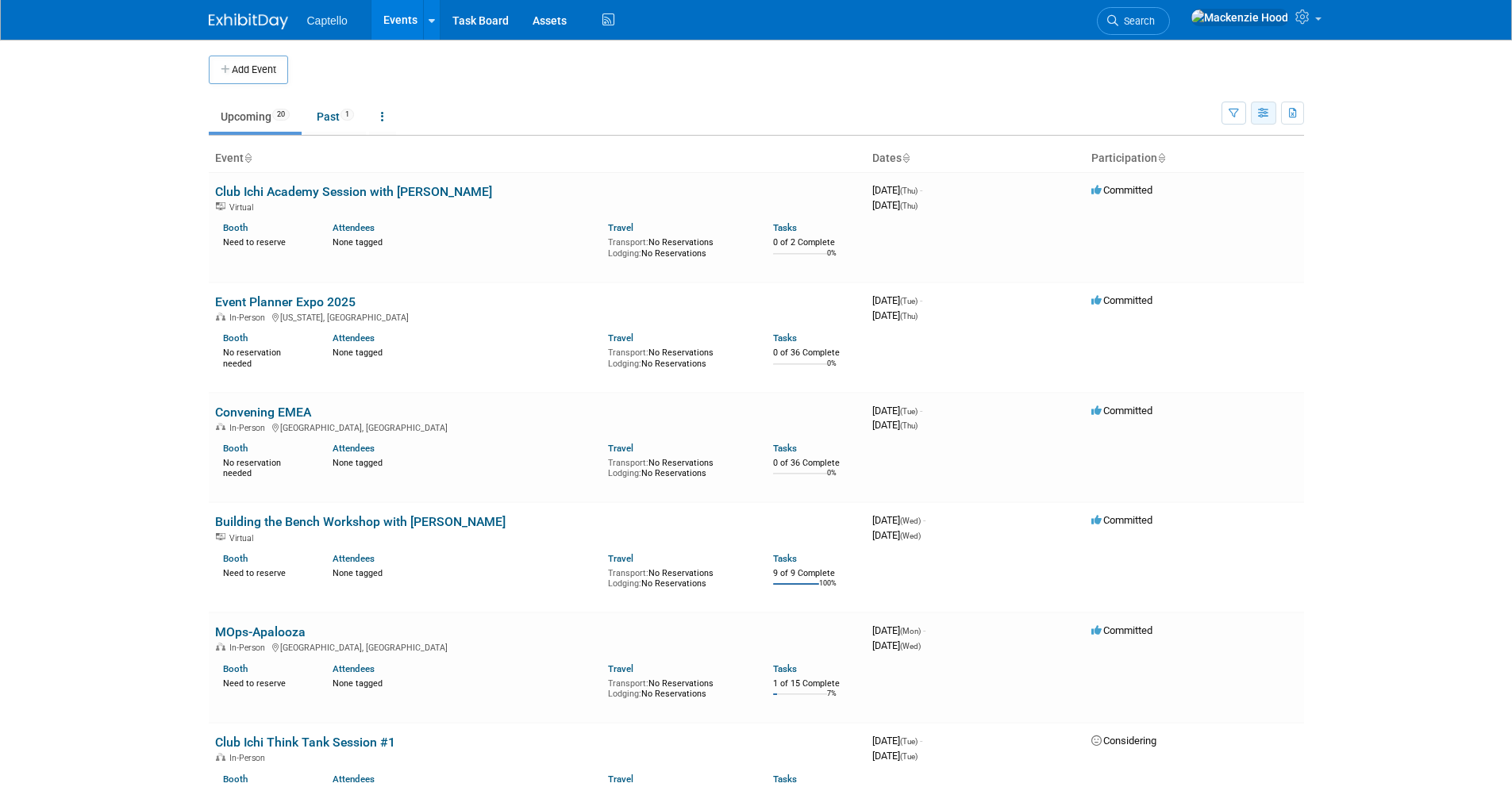
click at [1258, 117] on icon "button" at bounding box center [1264, 114] width 12 height 10
click at [1187, 216] on link "Calendar View" at bounding box center [1196, 217] width 133 height 22
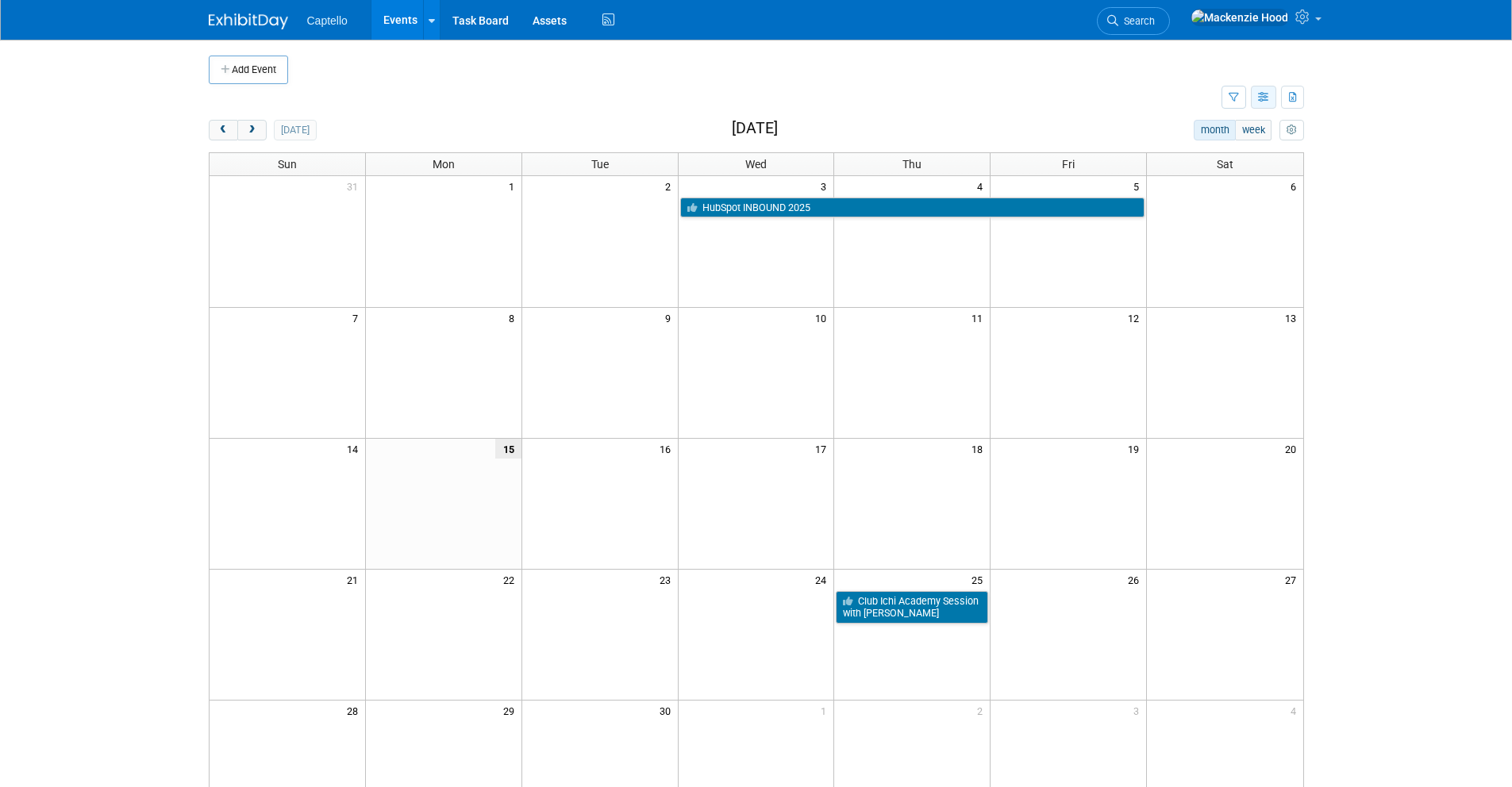
click at [1264, 89] on button "button" at bounding box center [1263, 97] width 25 height 23
click at [1187, 226] on link "Expert Grid" at bounding box center [1196, 226] width 133 height 22
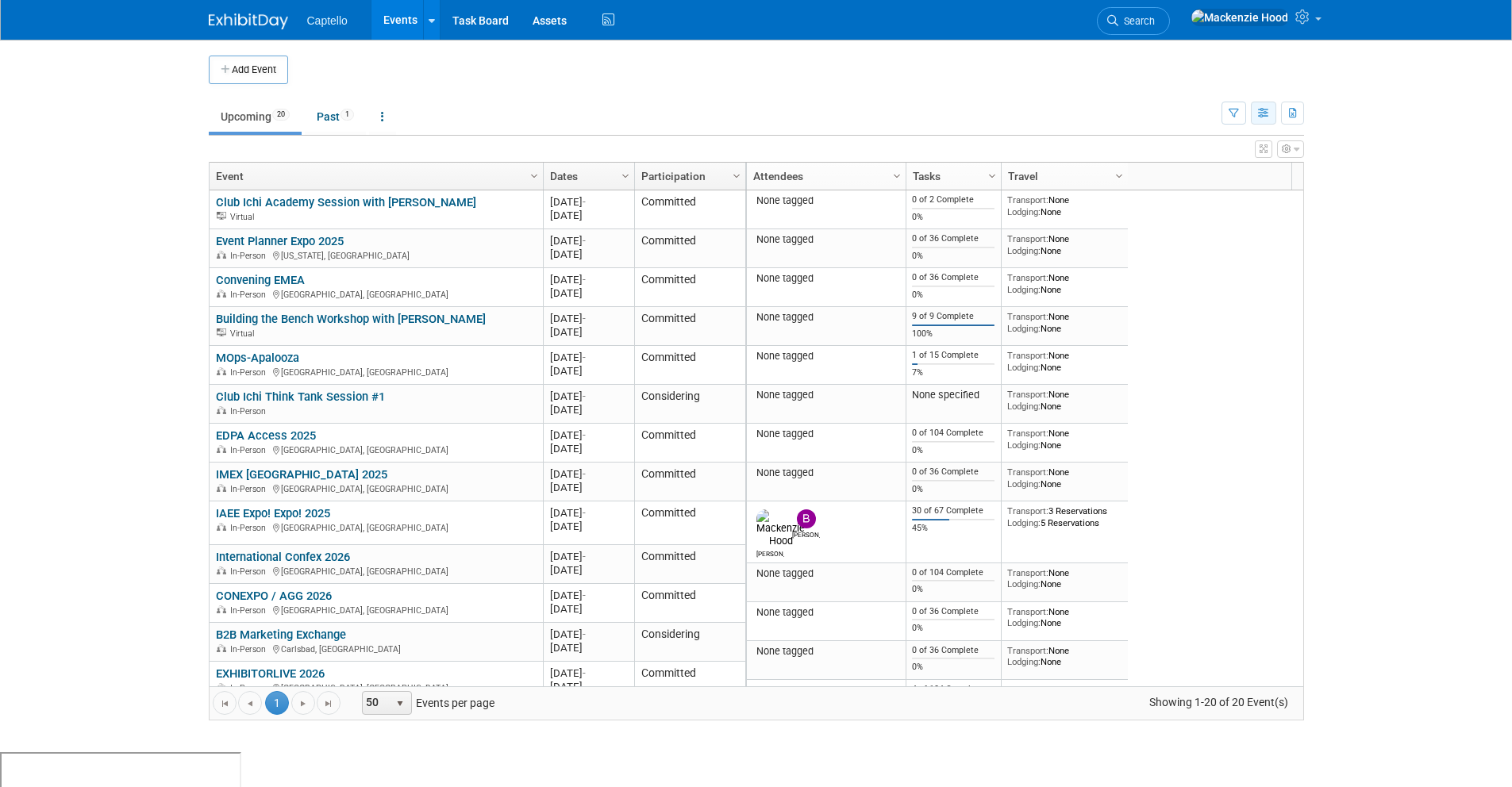
click at [1266, 114] on icon "button" at bounding box center [1264, 114] width 12 height 10
click at [1166, 171] on link "List View" at bounding box center [1196, 168] width 133 height 22
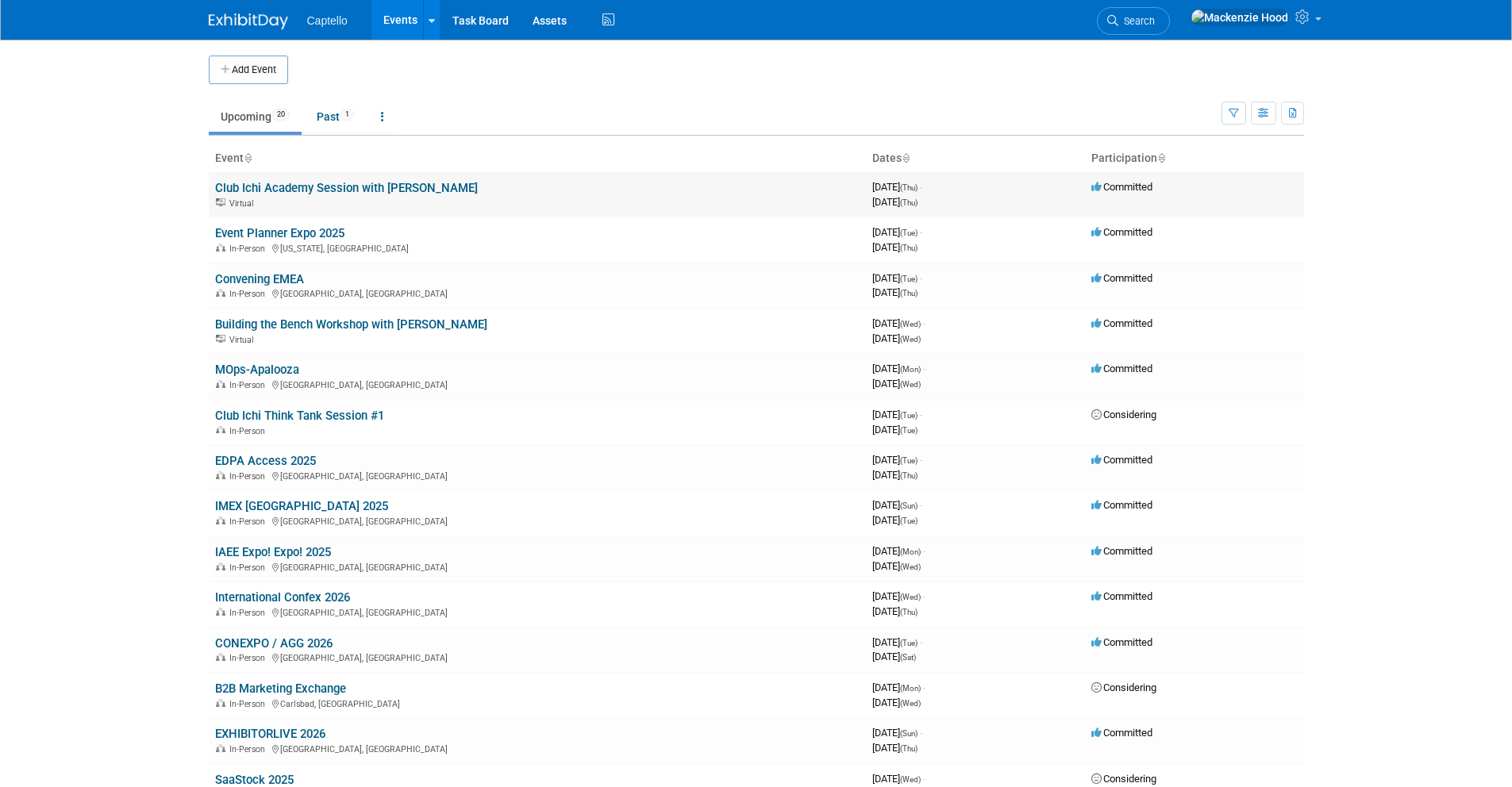
click at [292, 184] on link "Club Ichi Academy Session with [PERSON_NAME]" at bounding box center [346, 187] width 263 height 14
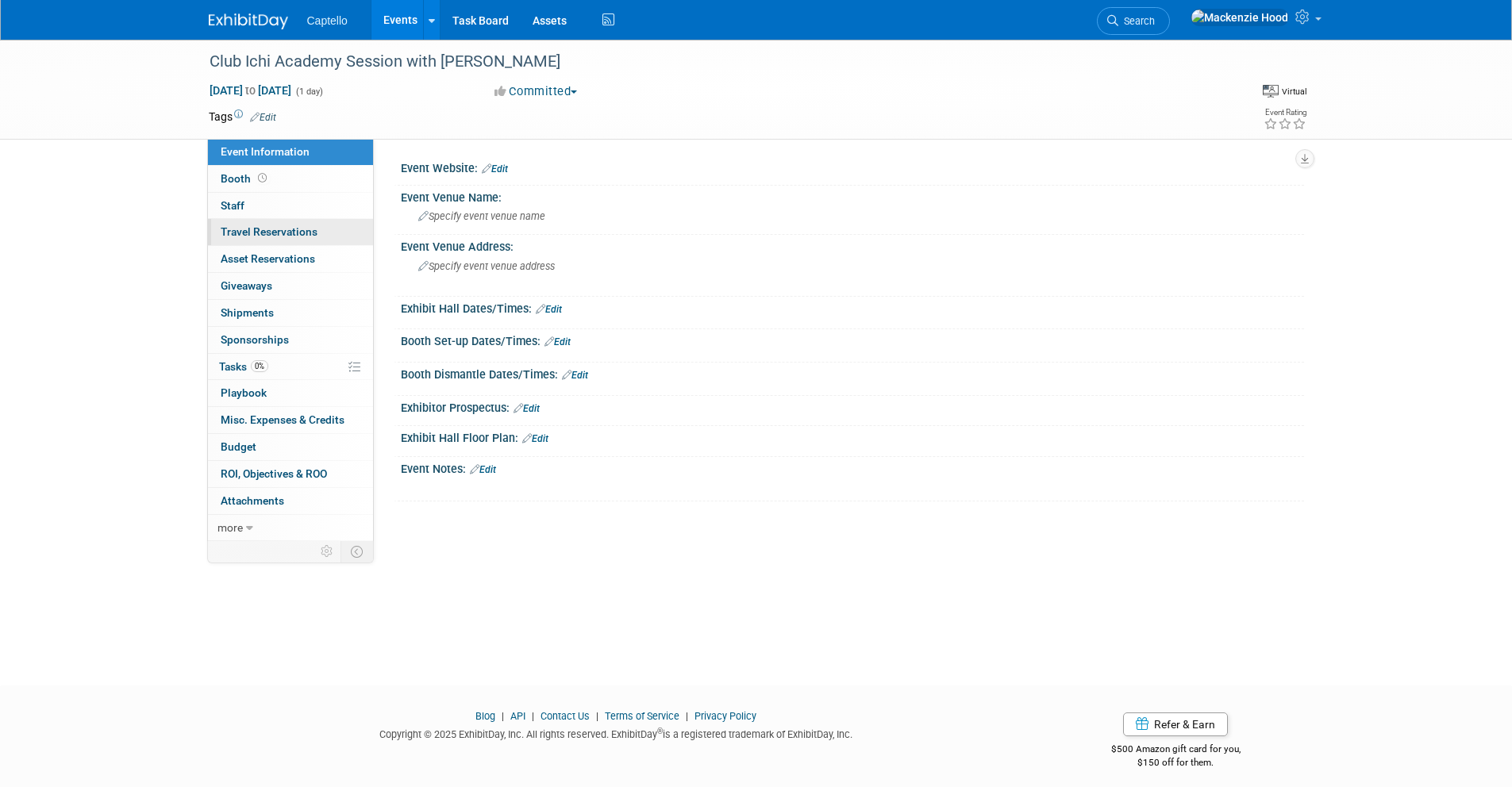
click at [298, 230] on span "Travel Reservations 0" at bounding box center [269, 232] width 97 height 13
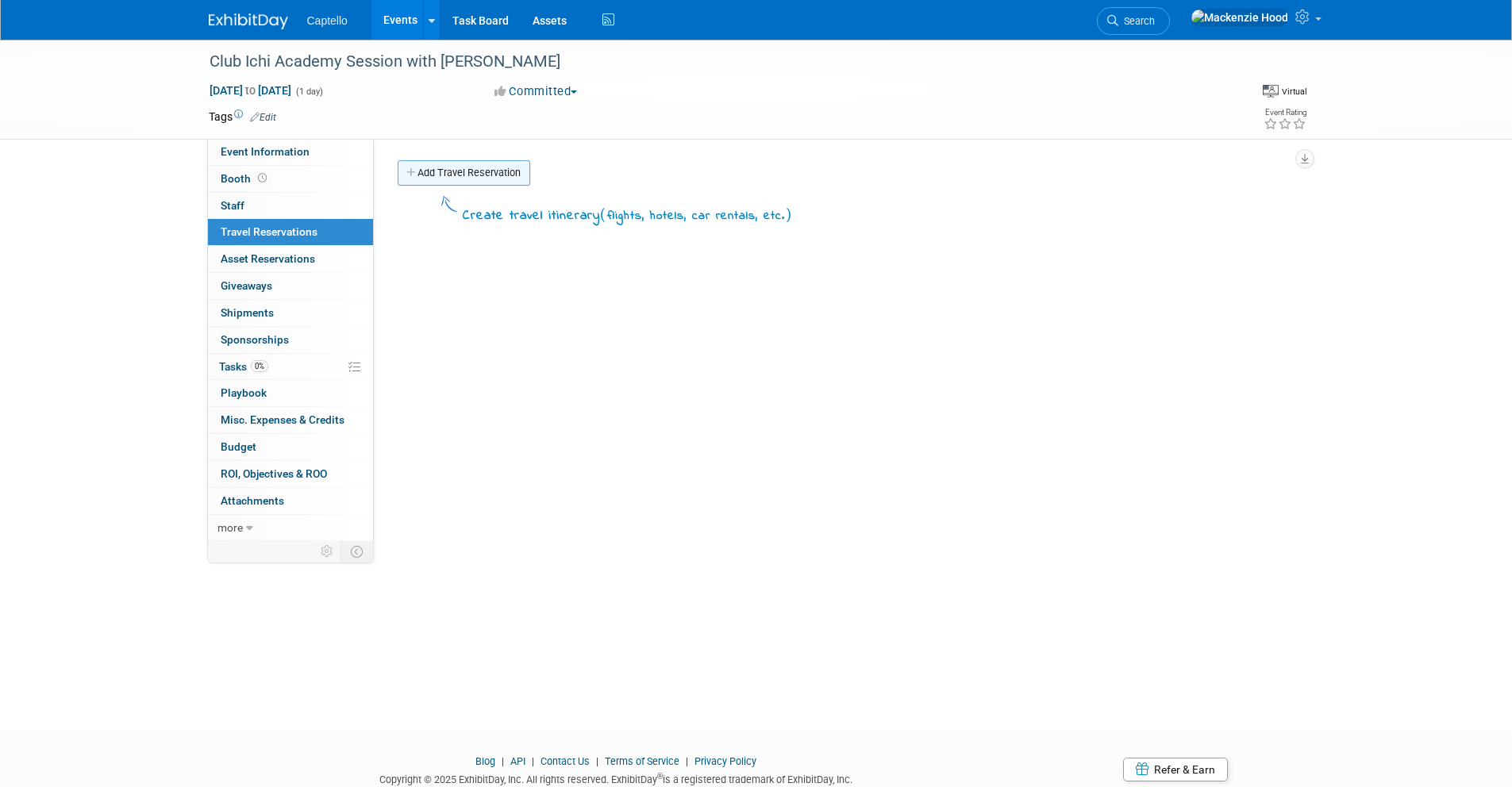
click at [421, 172] on link "Add Travel Reservation" at bounding box center [464, 173] width 132 height 25
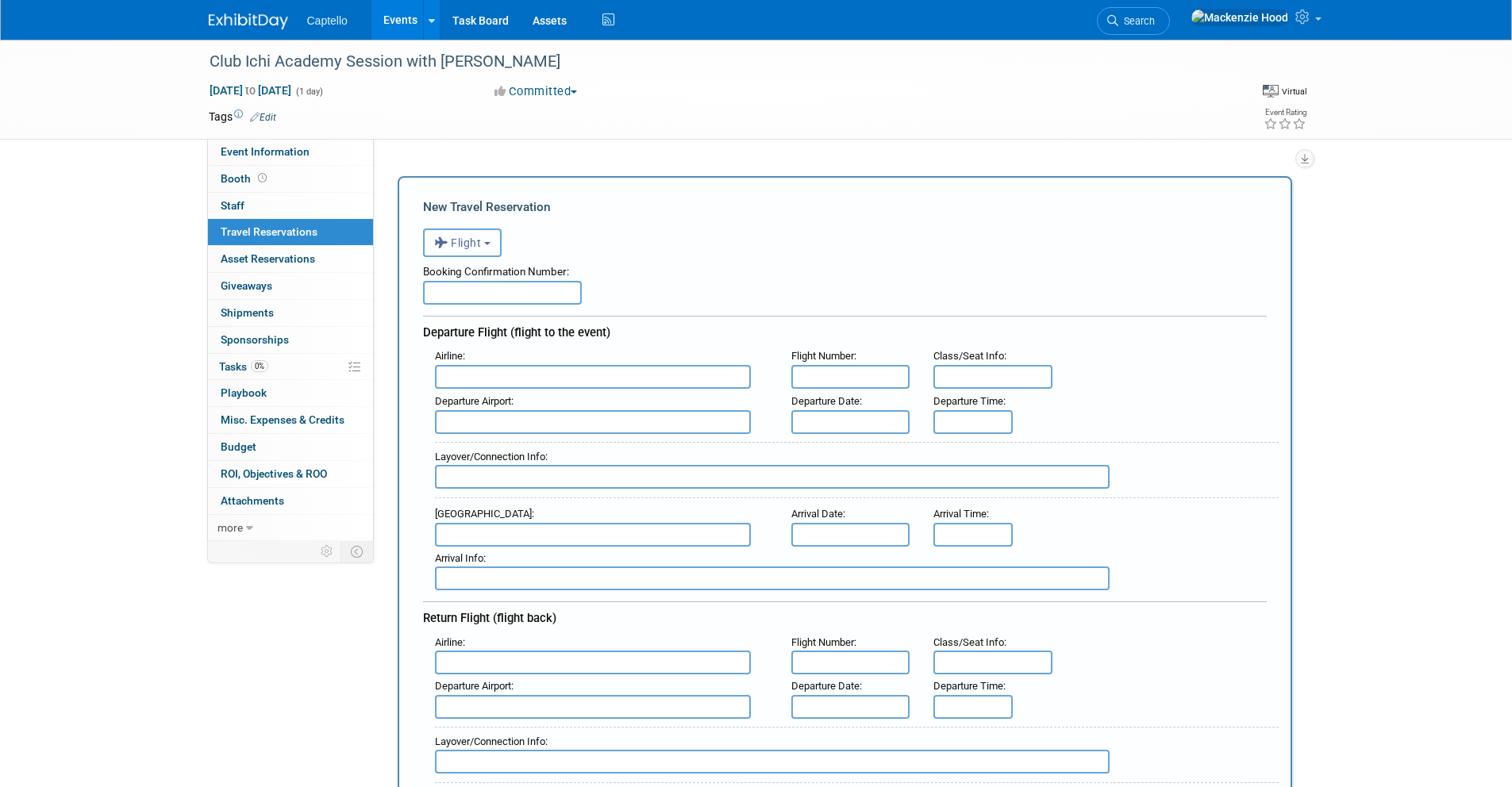
click at [466, 243] on span "Flight" at bounding box center [458, 243] width 48 height 13
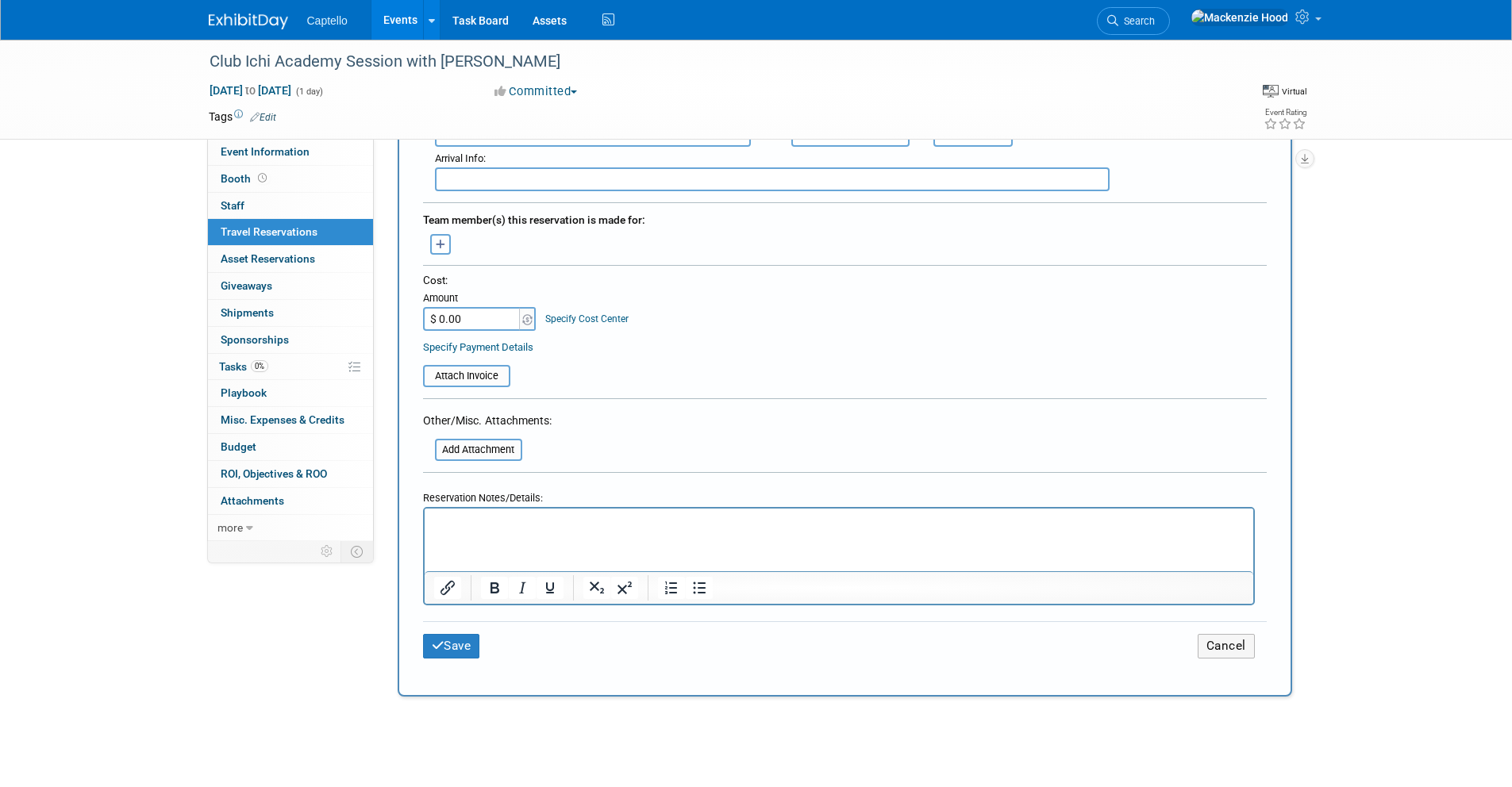
scroll to position [767, 0]
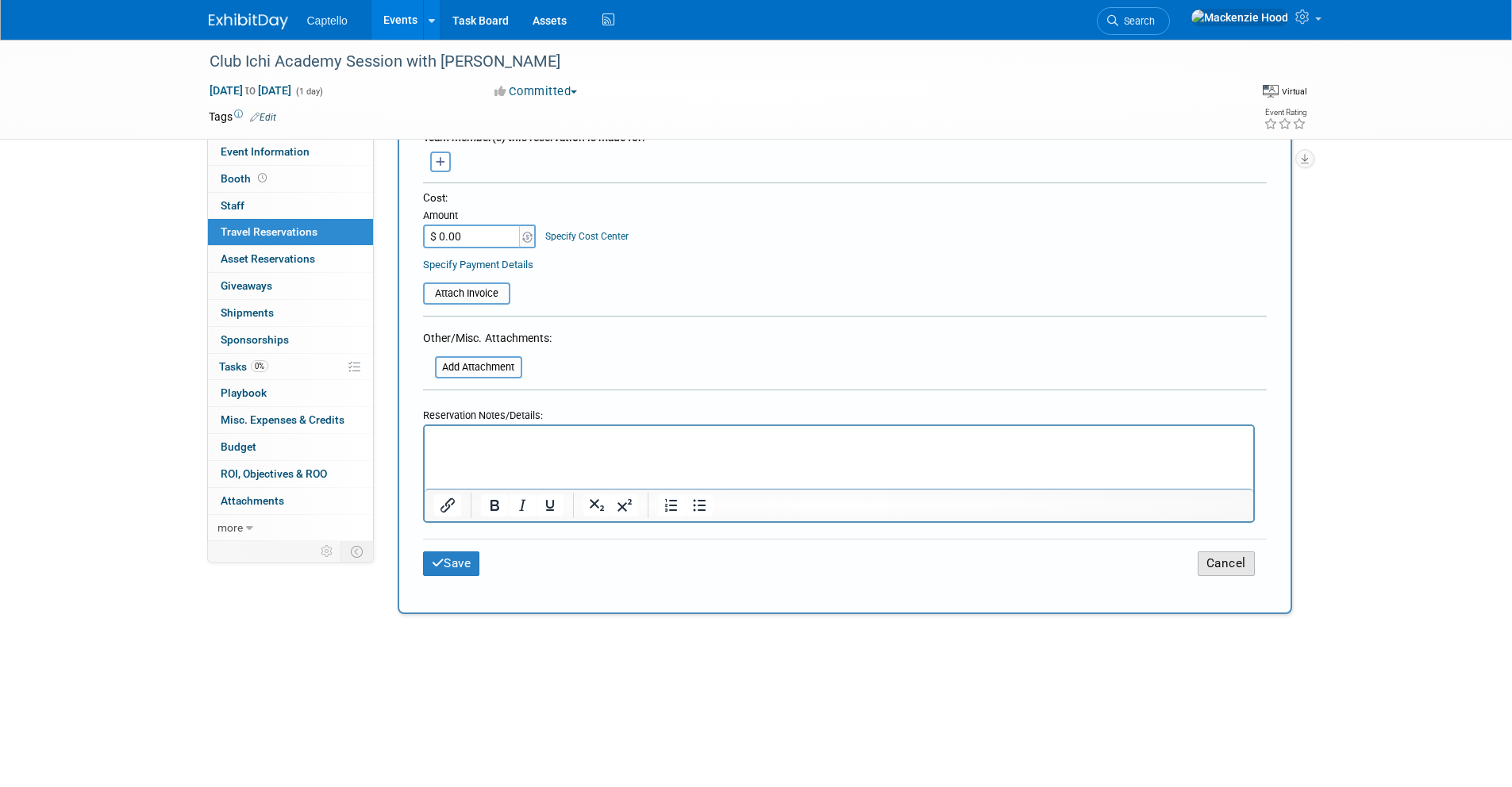
click at [1211, 568] on button "Cancel" at bounding box center [1225, 563] width 57 height 25
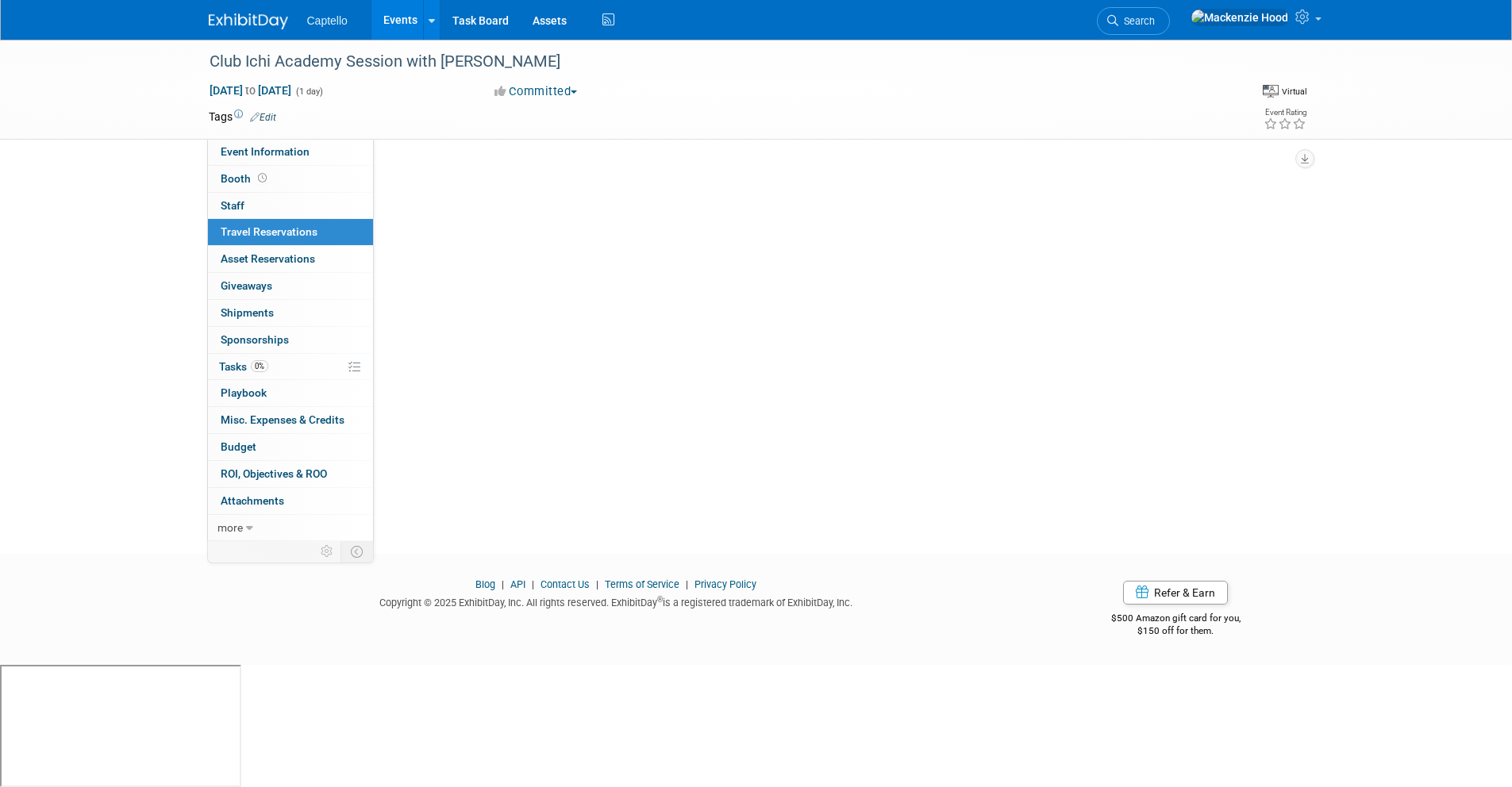
scroll to position [0, 0]
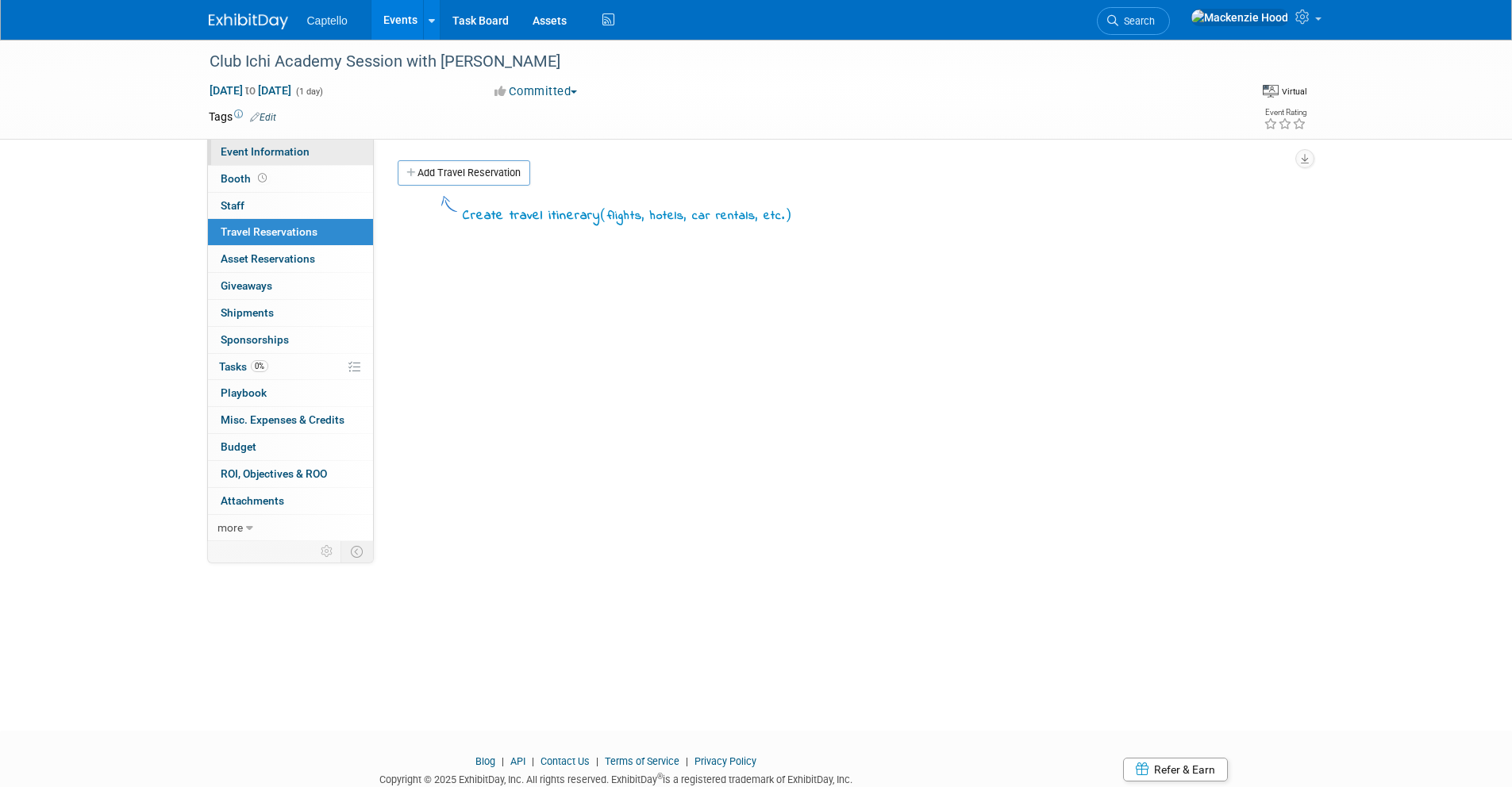
click at [244, 153] on span "Event Information" at bounding box center [265, 151] width 89 height 13
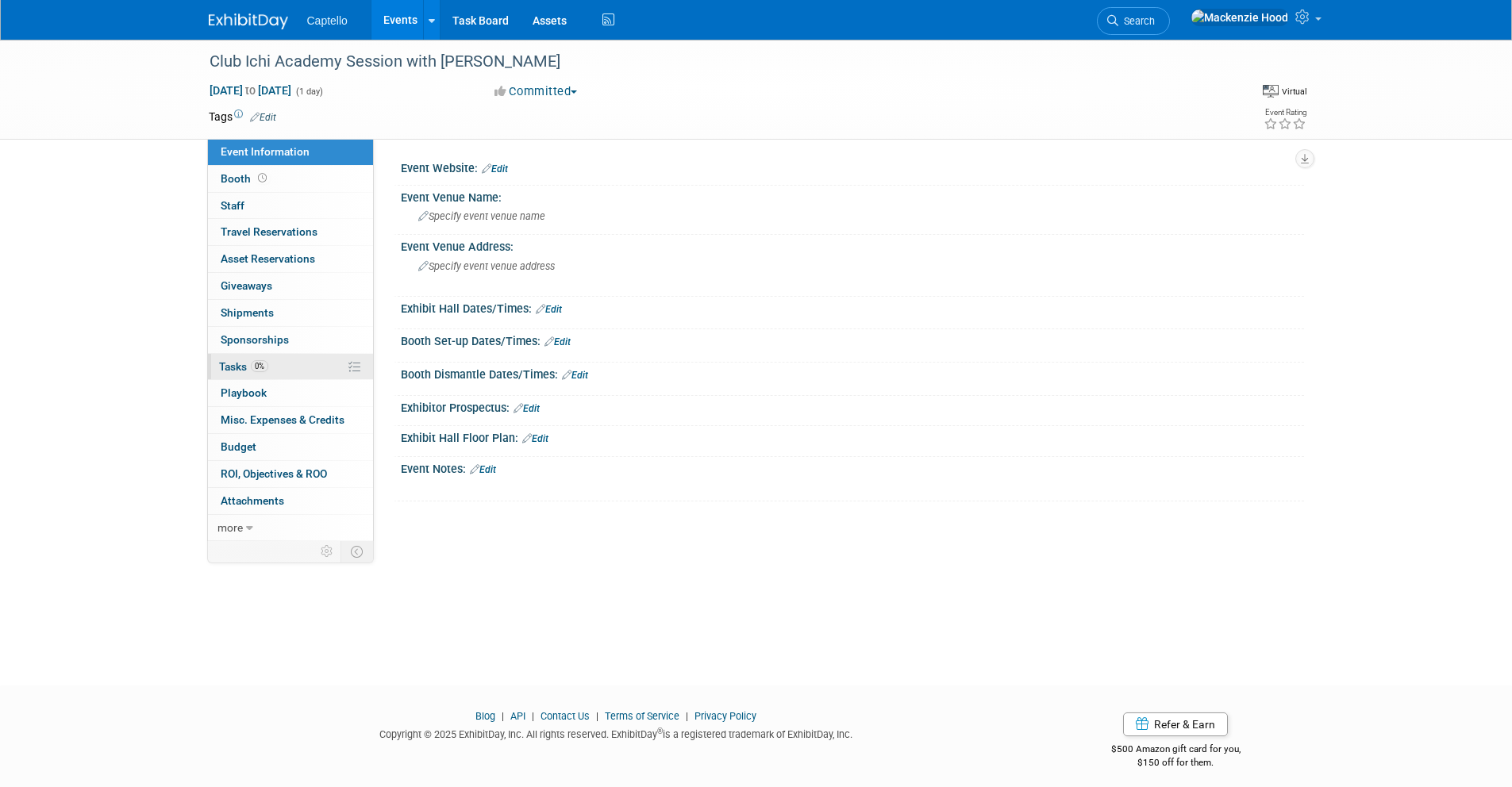
click at [301, 369] on link "0% Tasks 0%" at bounding box center [290, 366] width 165 height 26
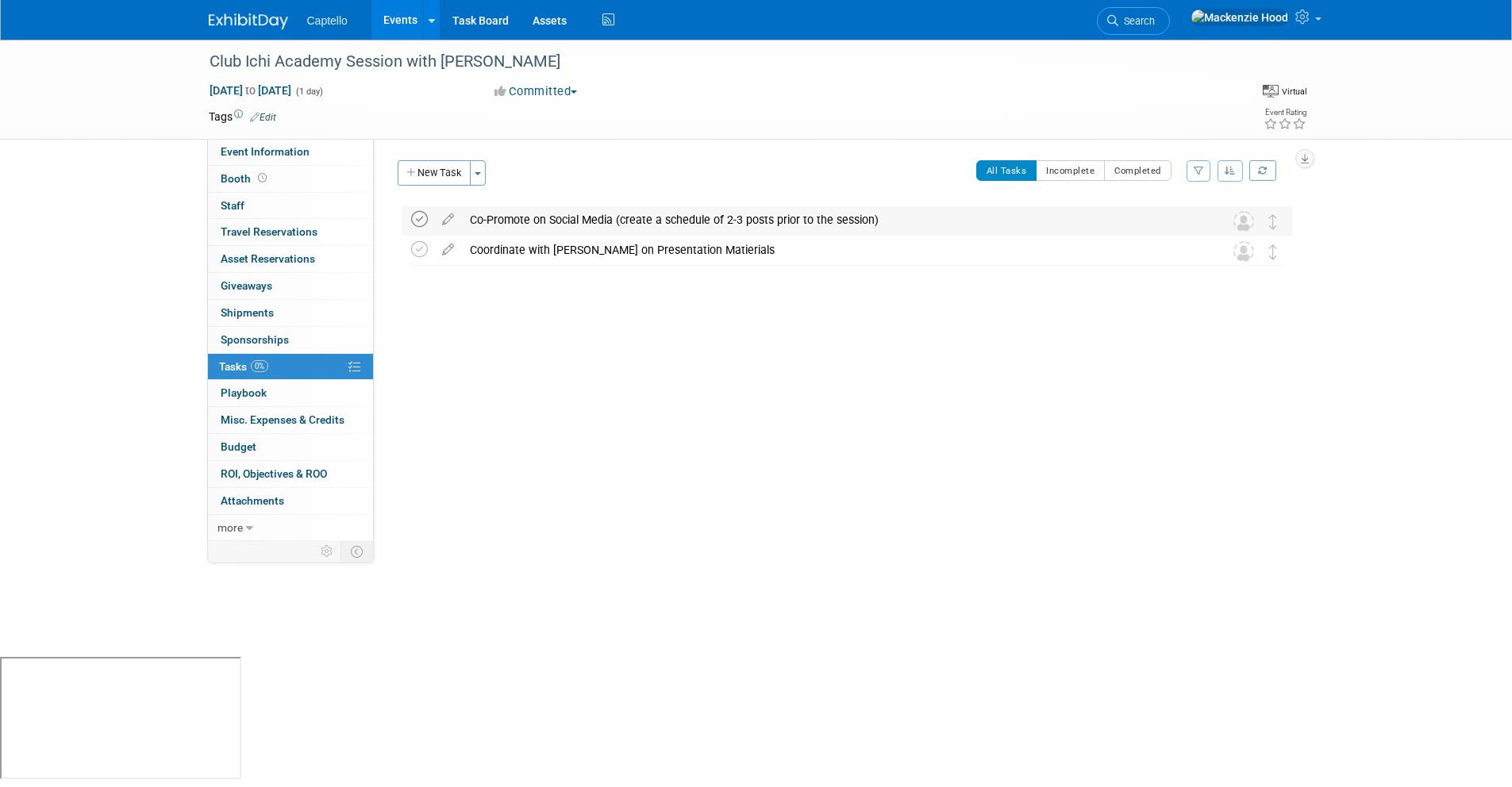
click at [419, 216] on icon at bounding box center [420, 220] width 17 height 17
click at [418, 251] on icon at bounding box center [420, 249] width 17 height 17
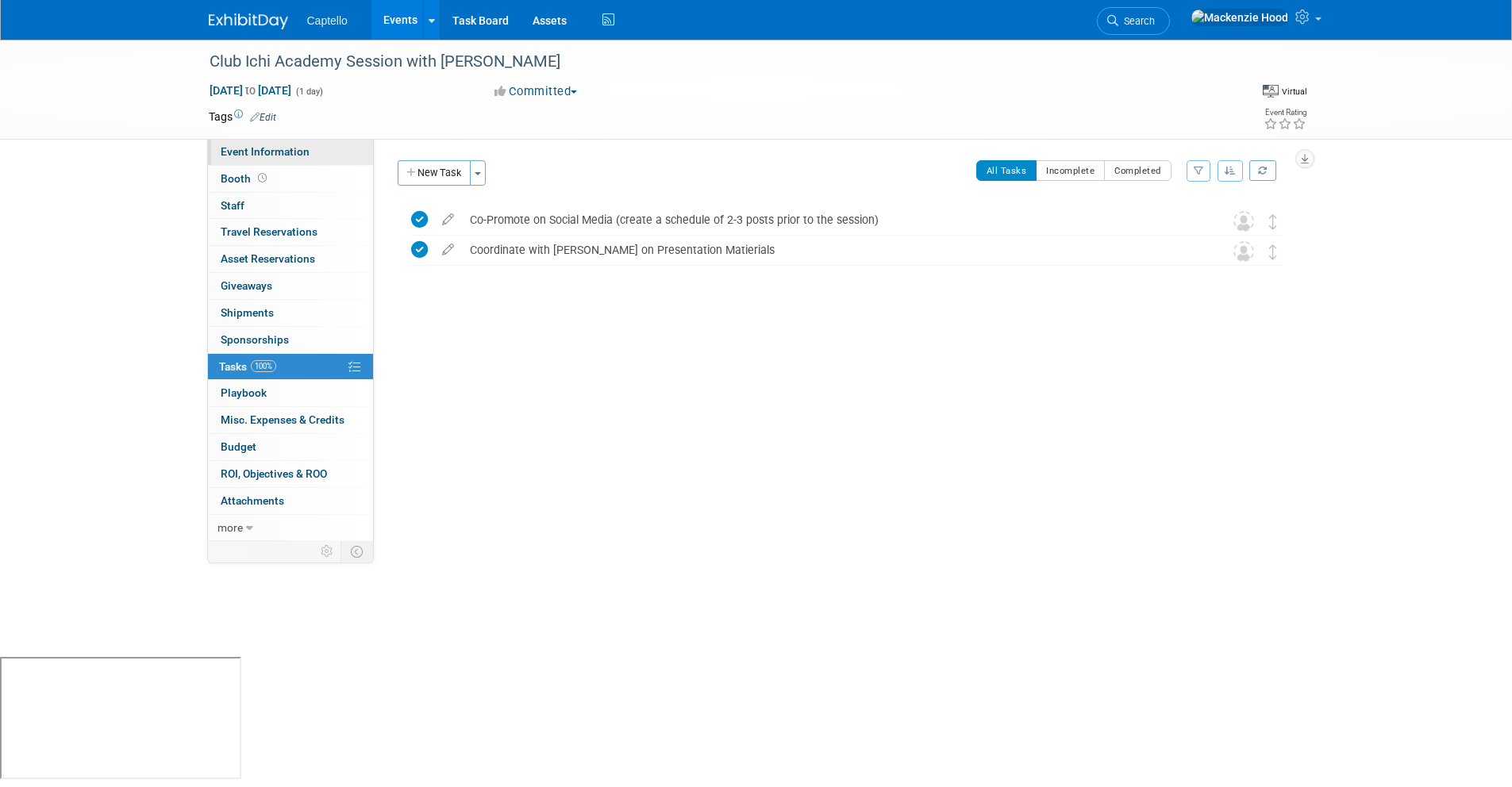
click at [354, 142] on link "Event Information" at bounding box center [290, 152] width 165 height 26
